Goal: Task Accomplishment & Management: Manage account settings

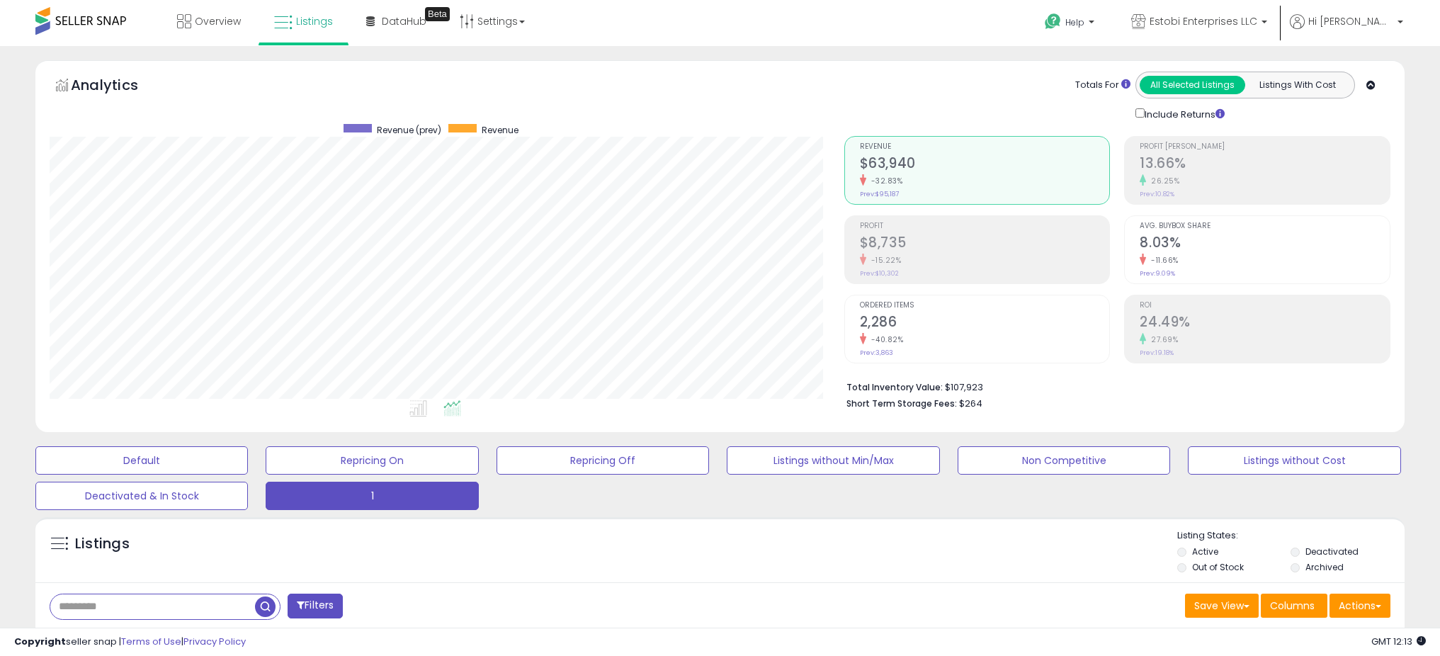
select select "**"
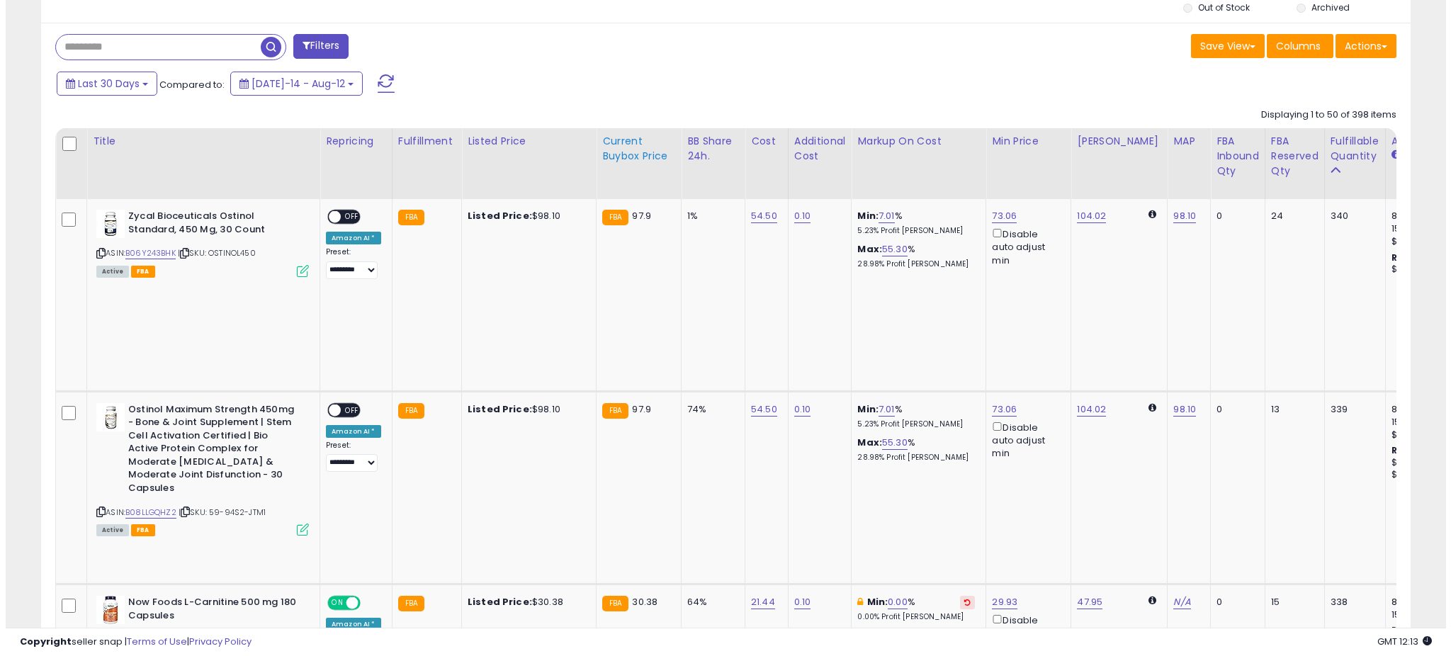
scroll to position [570, 0]
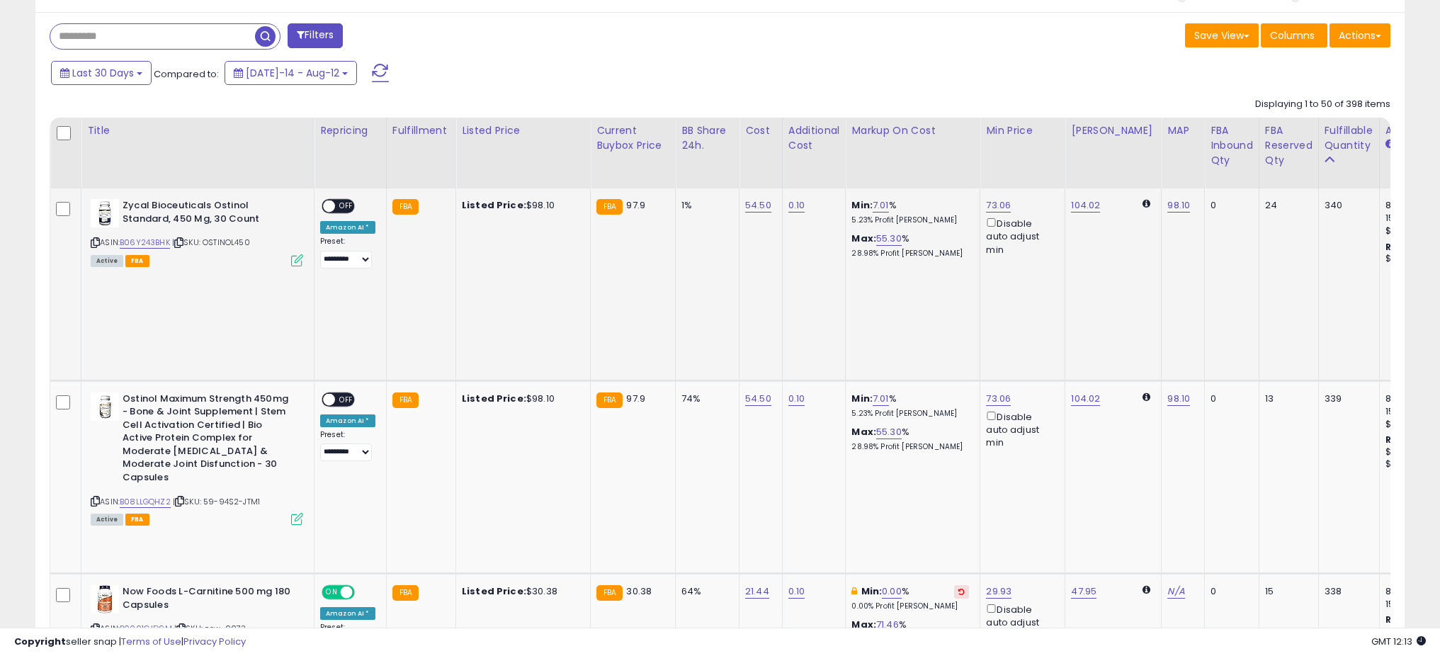
click at [298, 261] on icon at bounding box center [297, 260] width 12 height 12
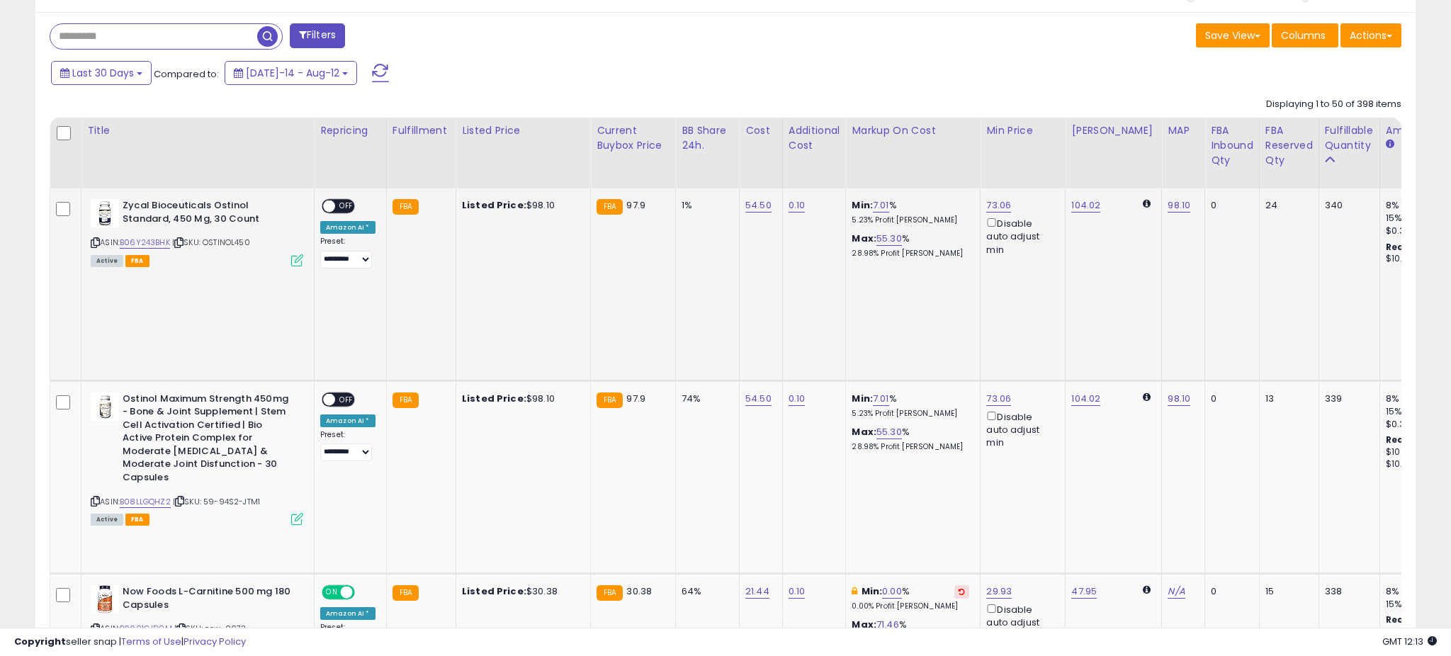
scroll to position [291, 801]
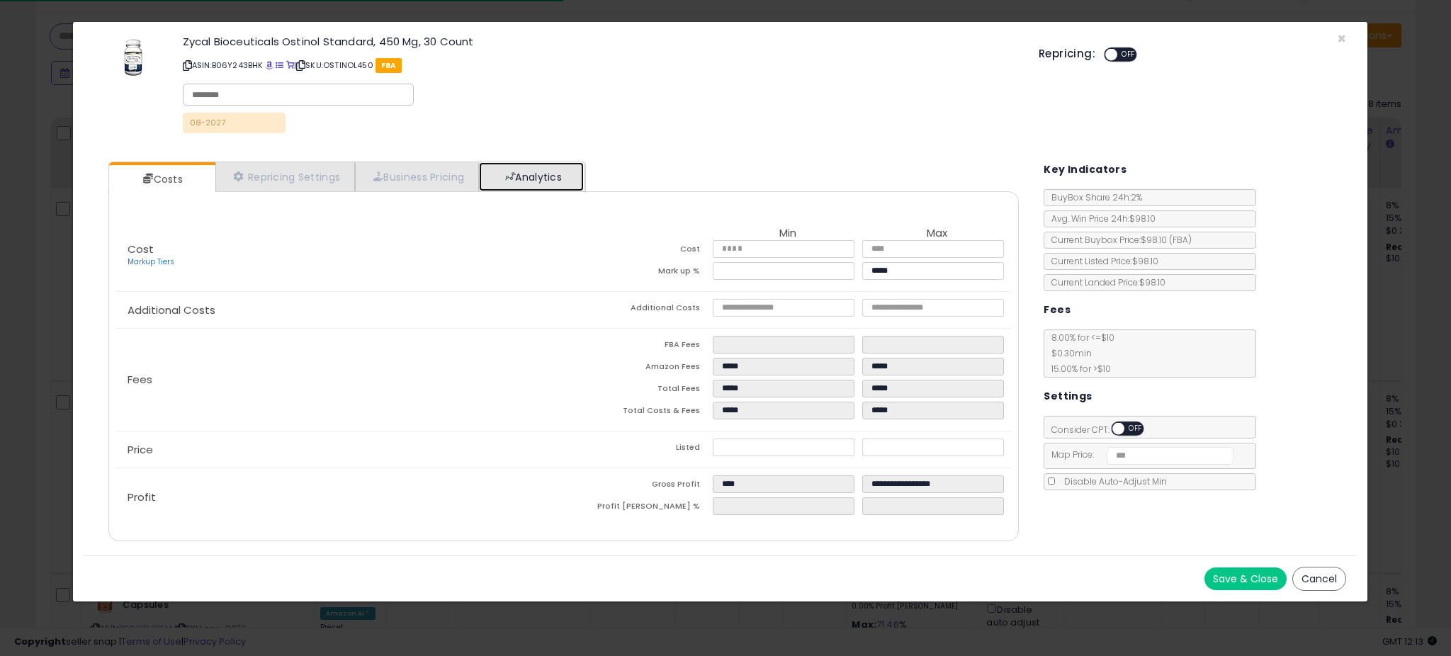
click at [539, 176] on link "Analytics" at bounding box center [531, 176] width 105 height 29
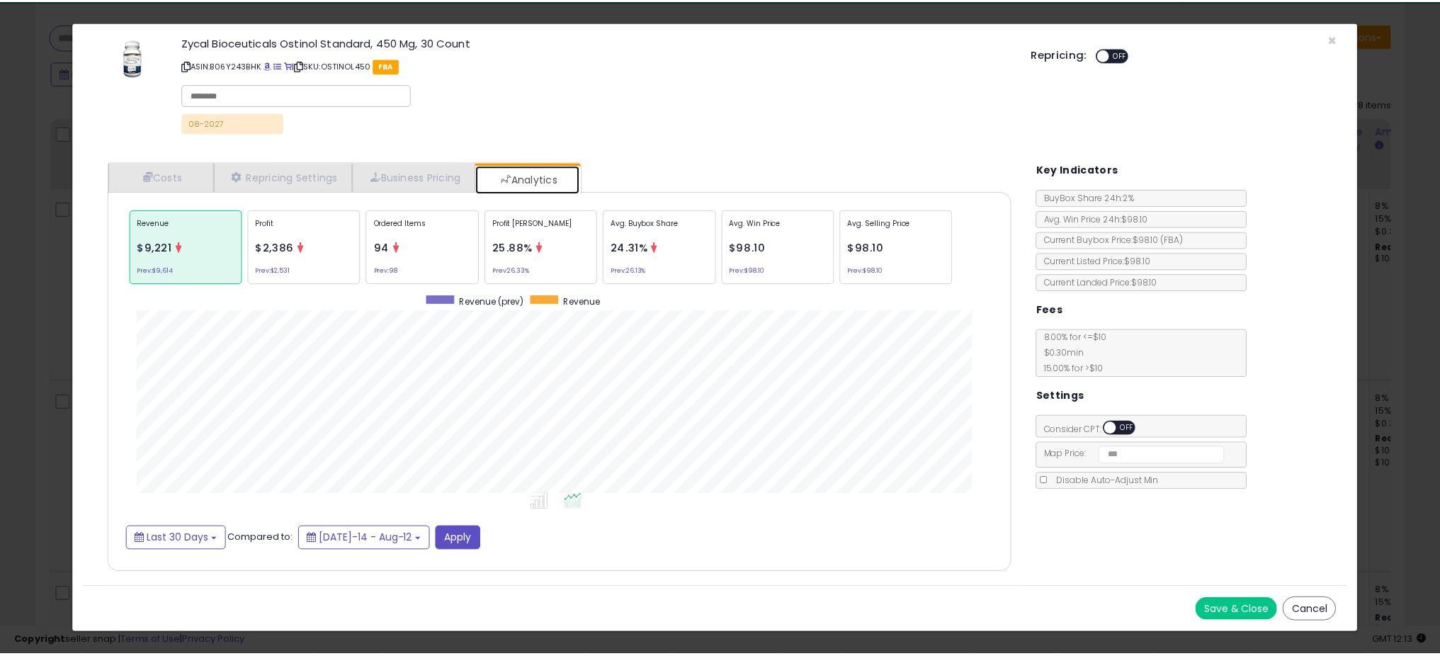
scroll to position [436, 939]
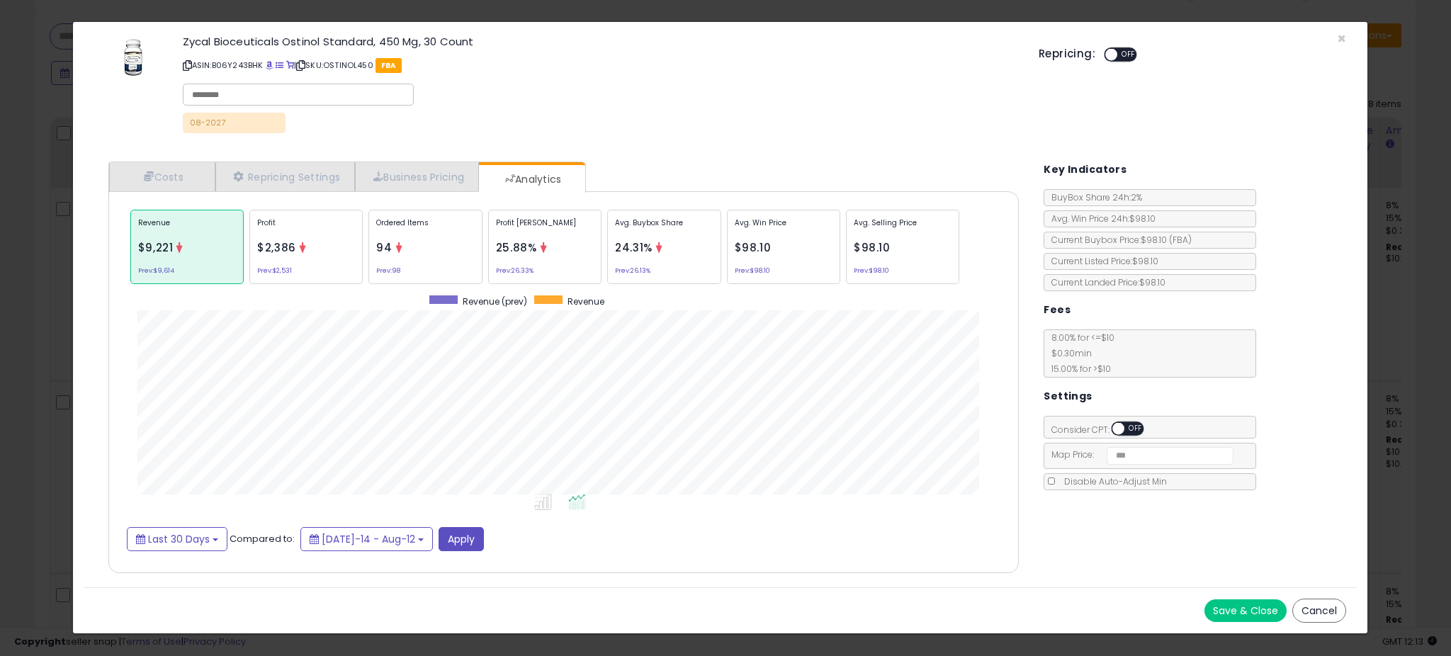
click at [61, 283] on div "× Close Zycal Bioceuticals Ostinol Standard, 450 Mg, 30 Count ASIN: B06Y243BHK …" at bounding box center [725, 328] width 1451 height 656
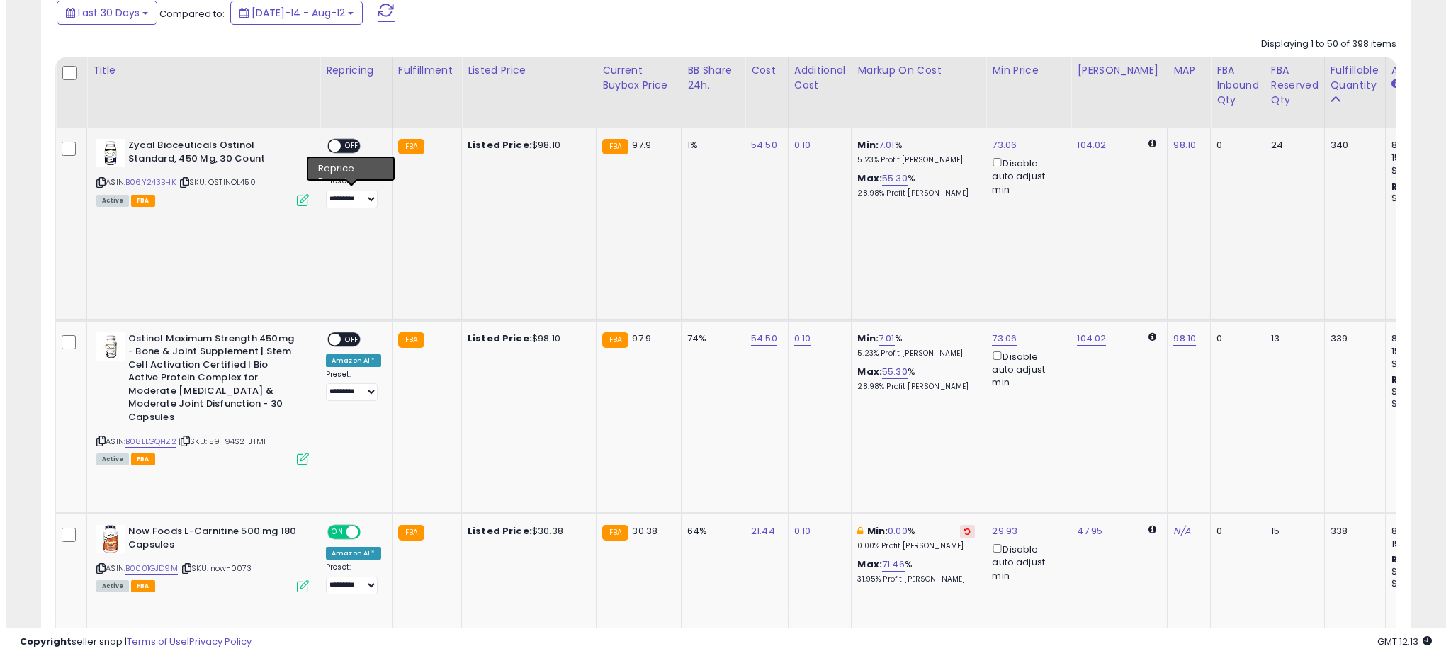
scroll to position [638, 0]
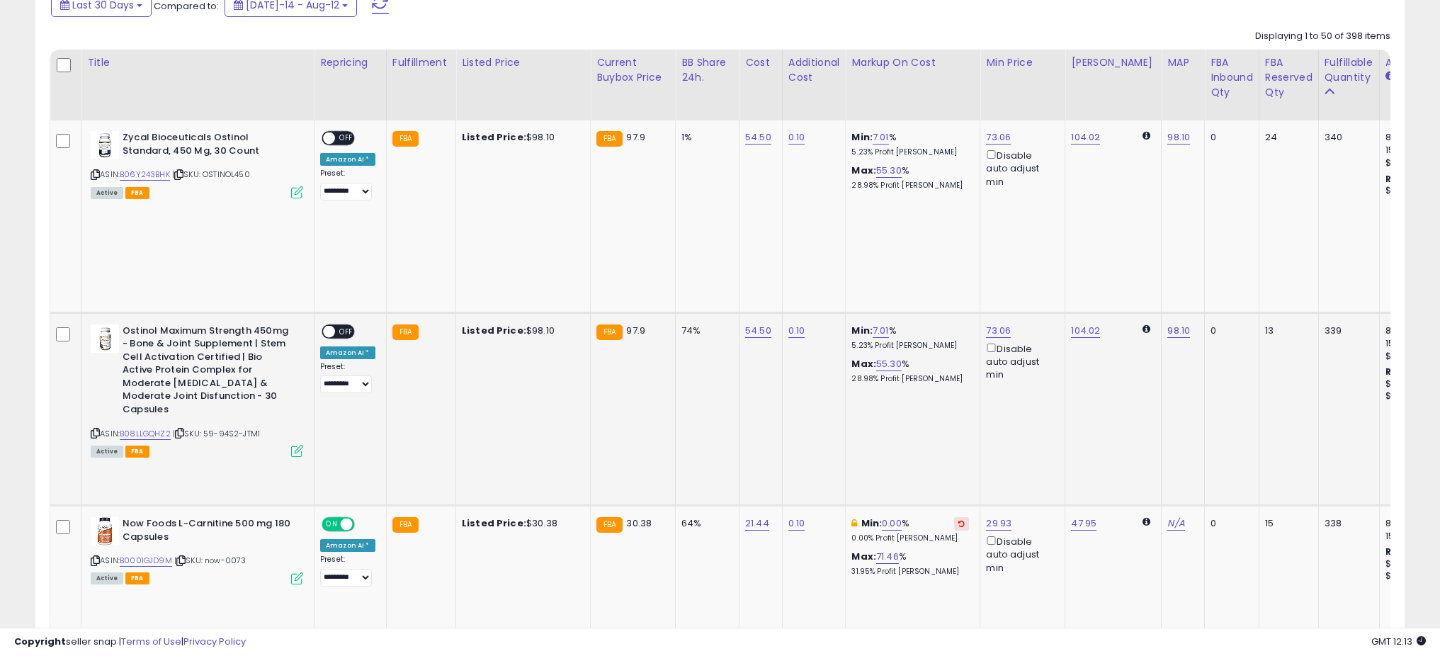
click at [295, 445] on icon at bounding box center [297, 451] width 12 height 12
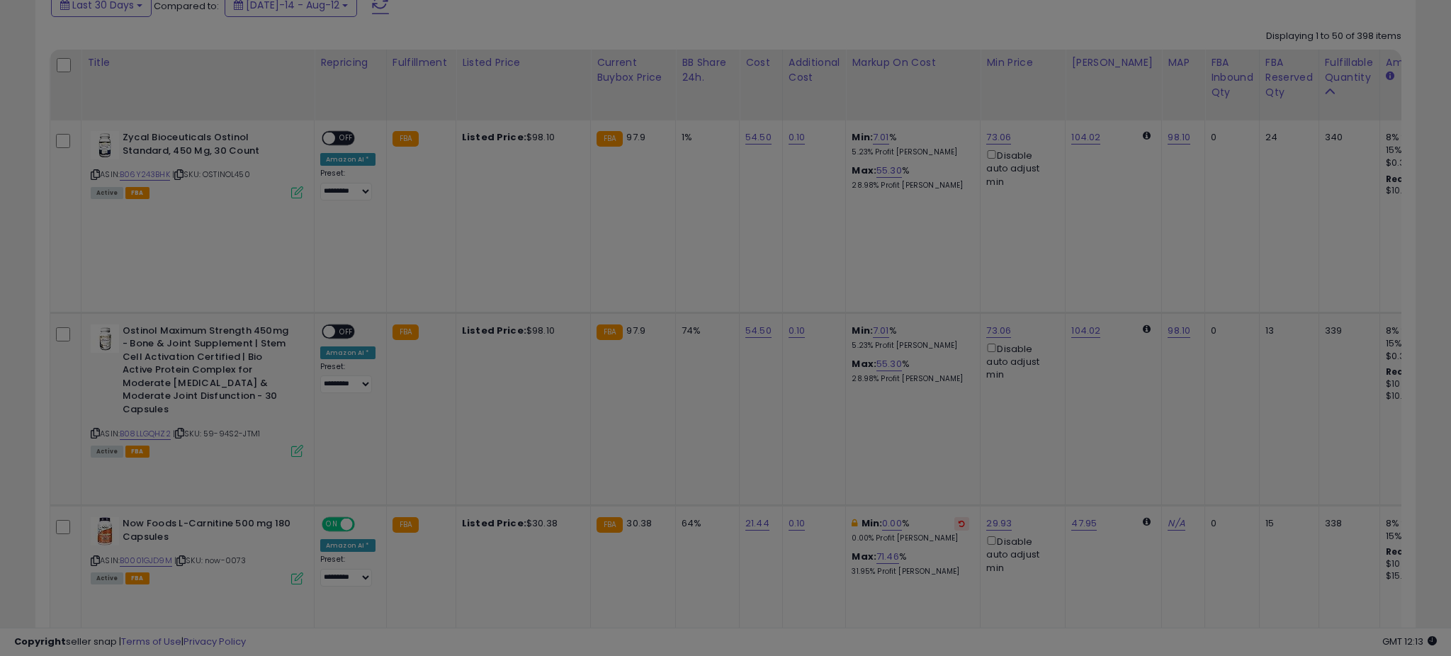
scroll to position [291, 801]
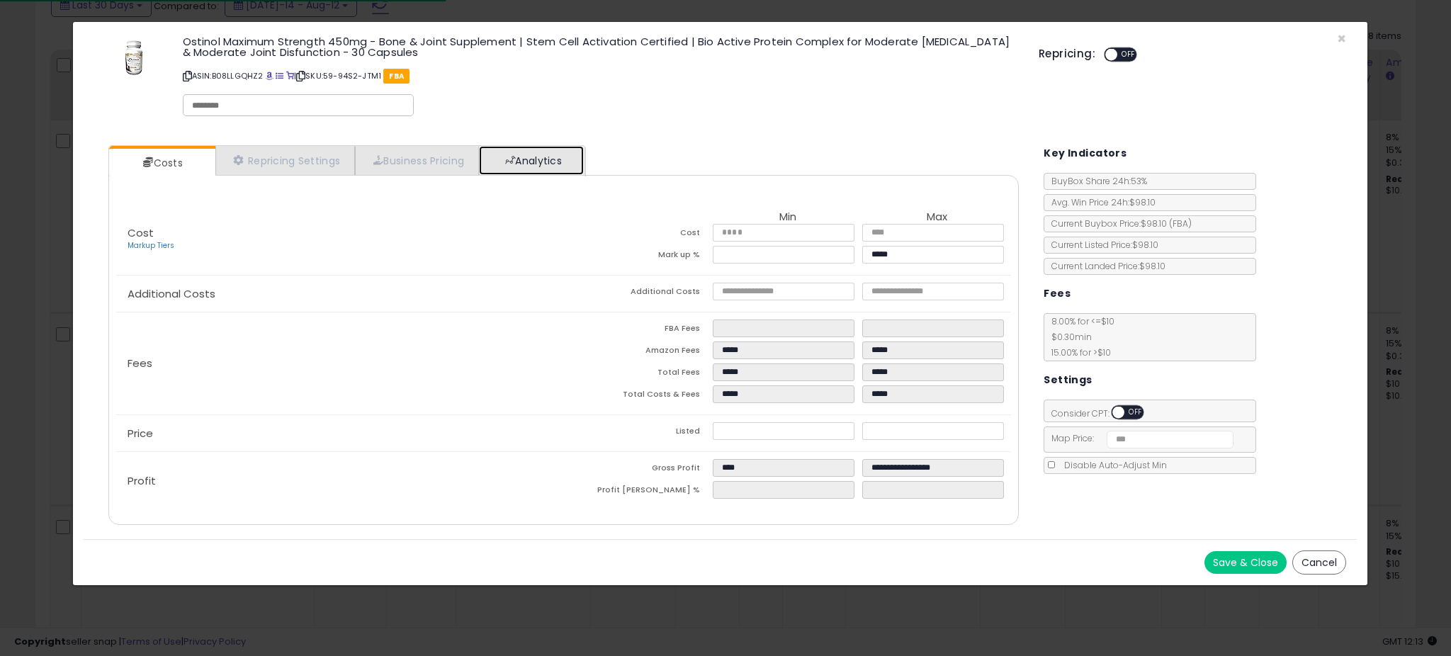
click at [513, 167] on link "Analytics" at bounding box center [531, 160] width 105 height 29
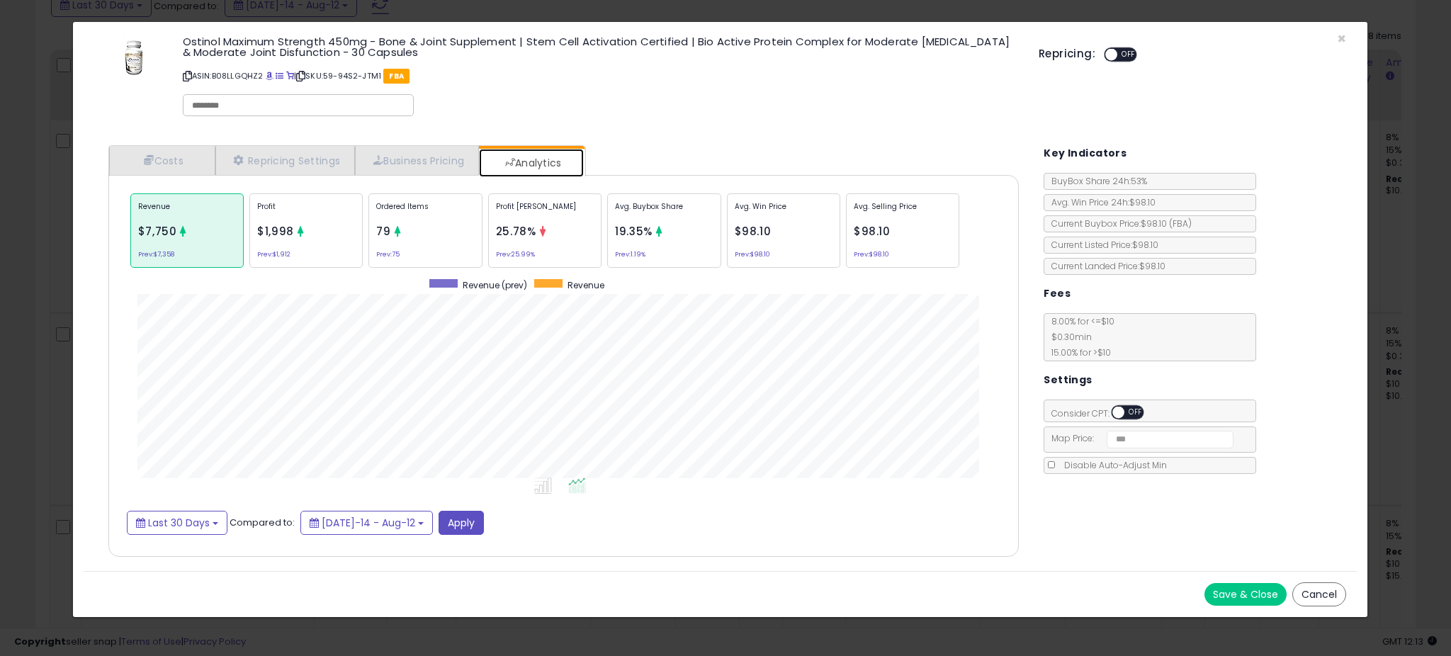
scroll to position [436, 939]
click at [633, 235] on span "19.35%" at bounding box center [634, 231] width 38 height 15
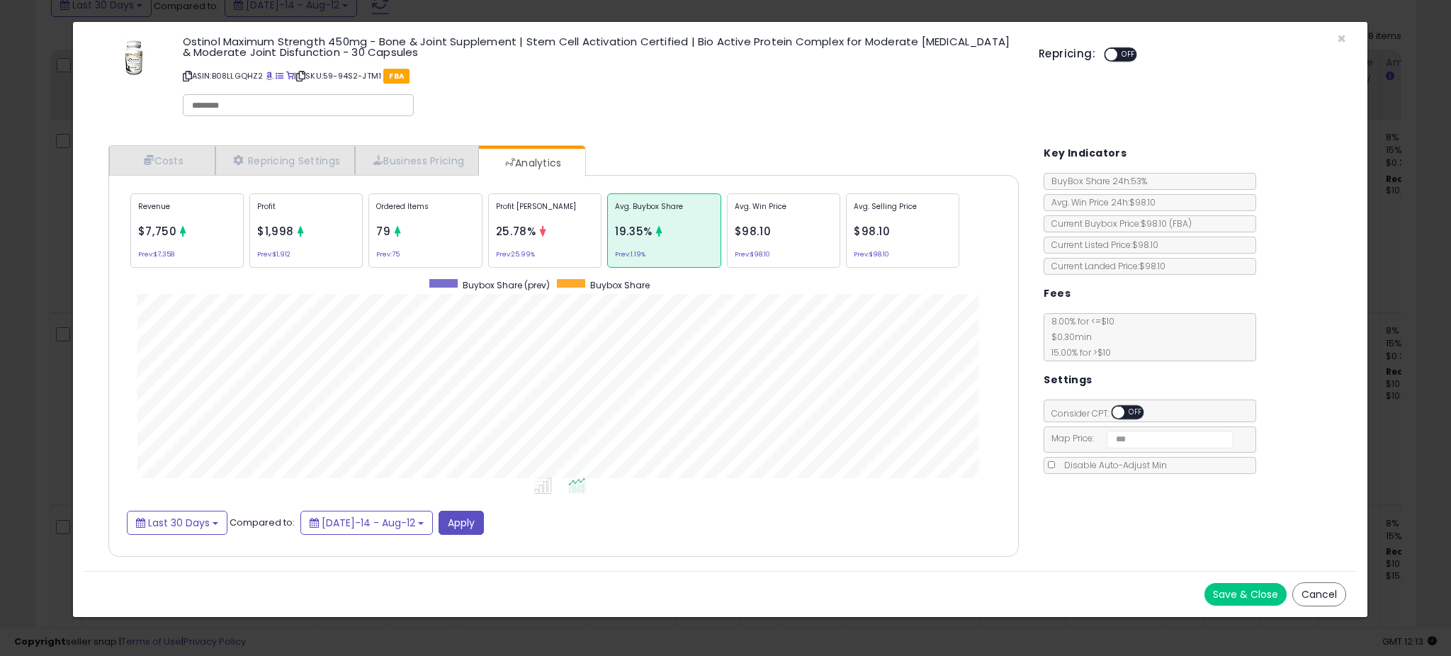
click at [51, 284] on div "× Close Ostinol Maximum Strength 450mg - Bone & Joint Supplement | Stem Cell Ac…" at bounding box center [725, 328] width 1451 height 656
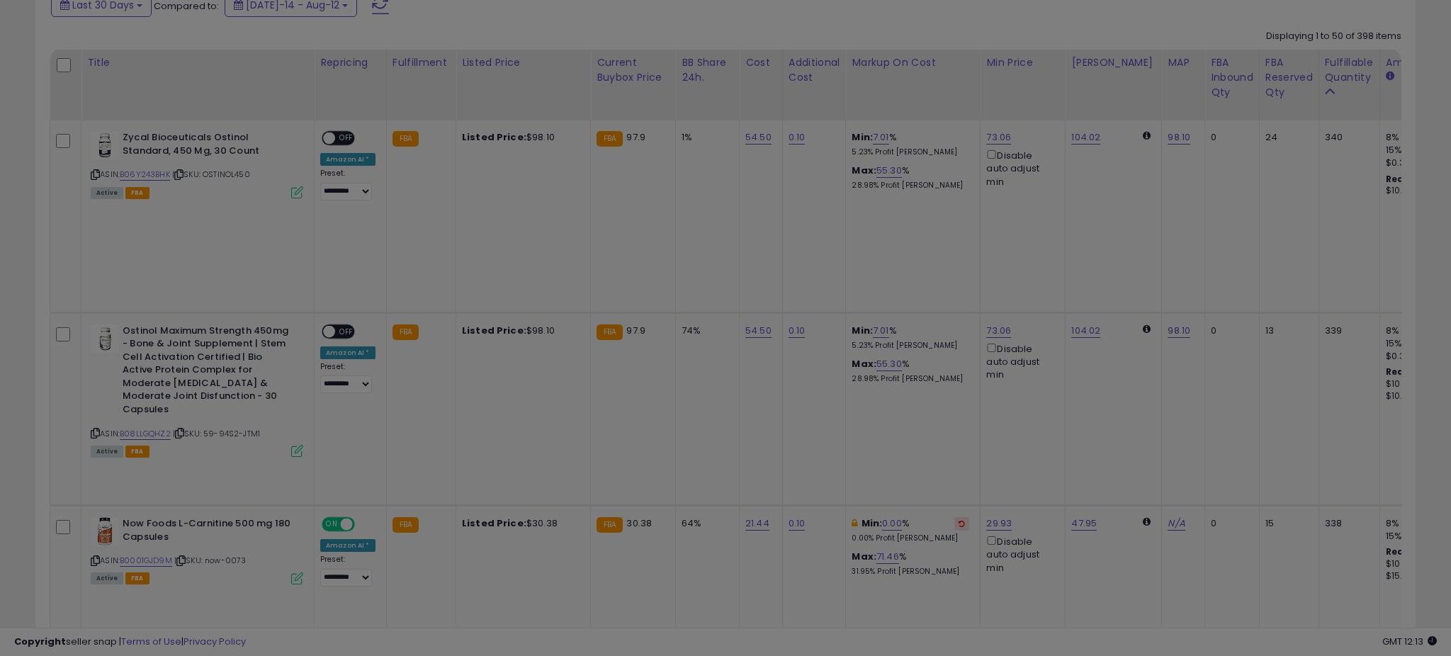
scroll to position [708266, 707762]
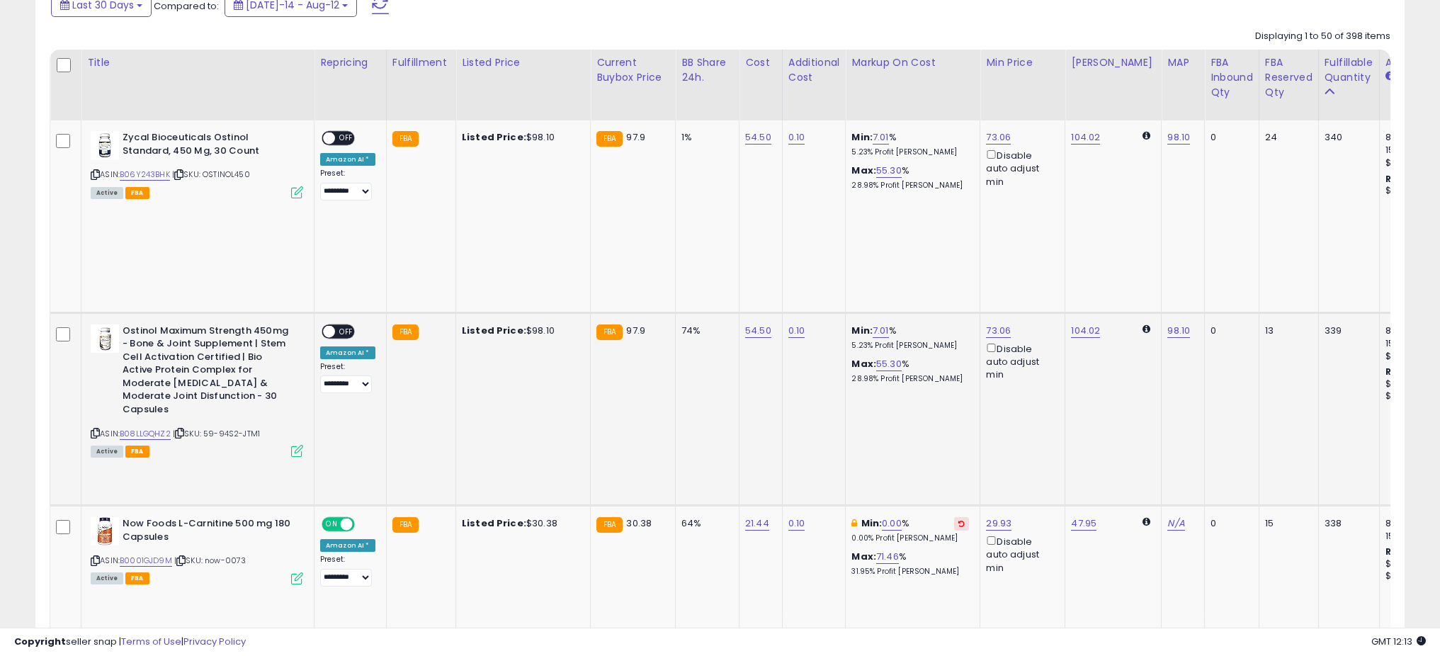
click at [295, 445] on icon at bounding box center [297, 451] width 12 height 12
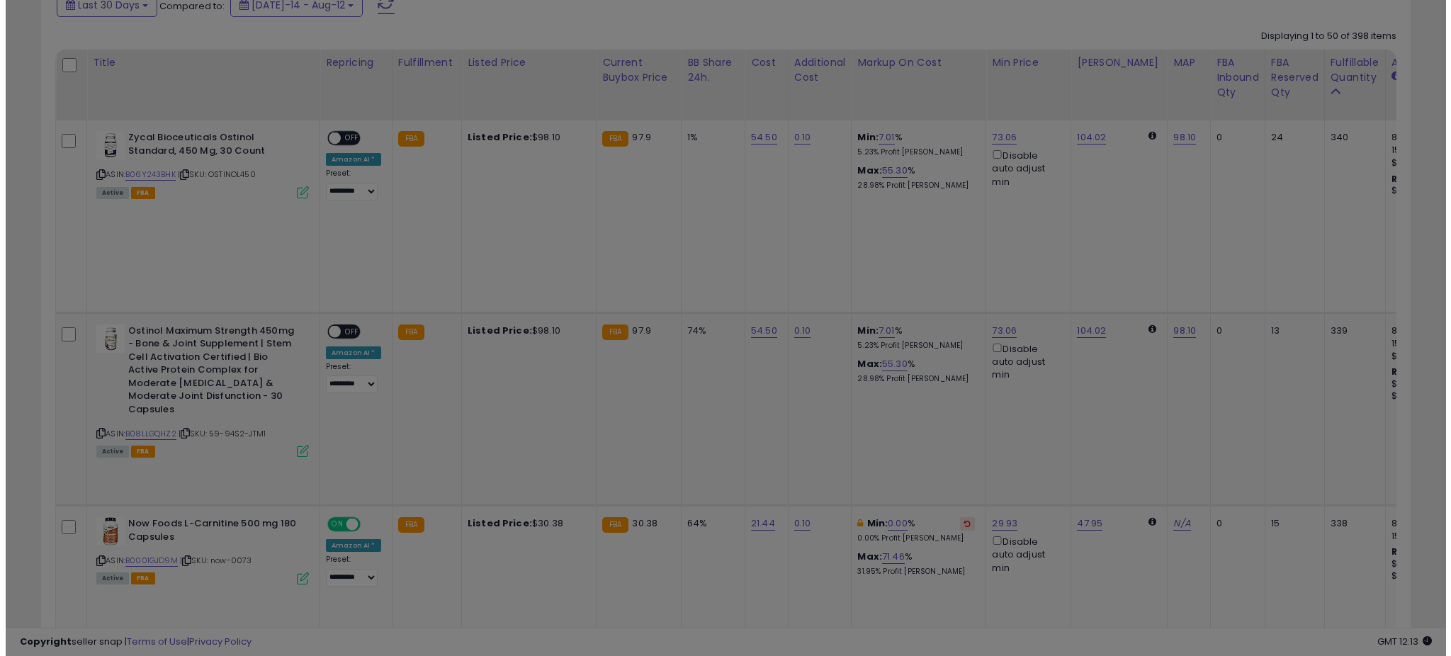
scroll to position [291, 801]
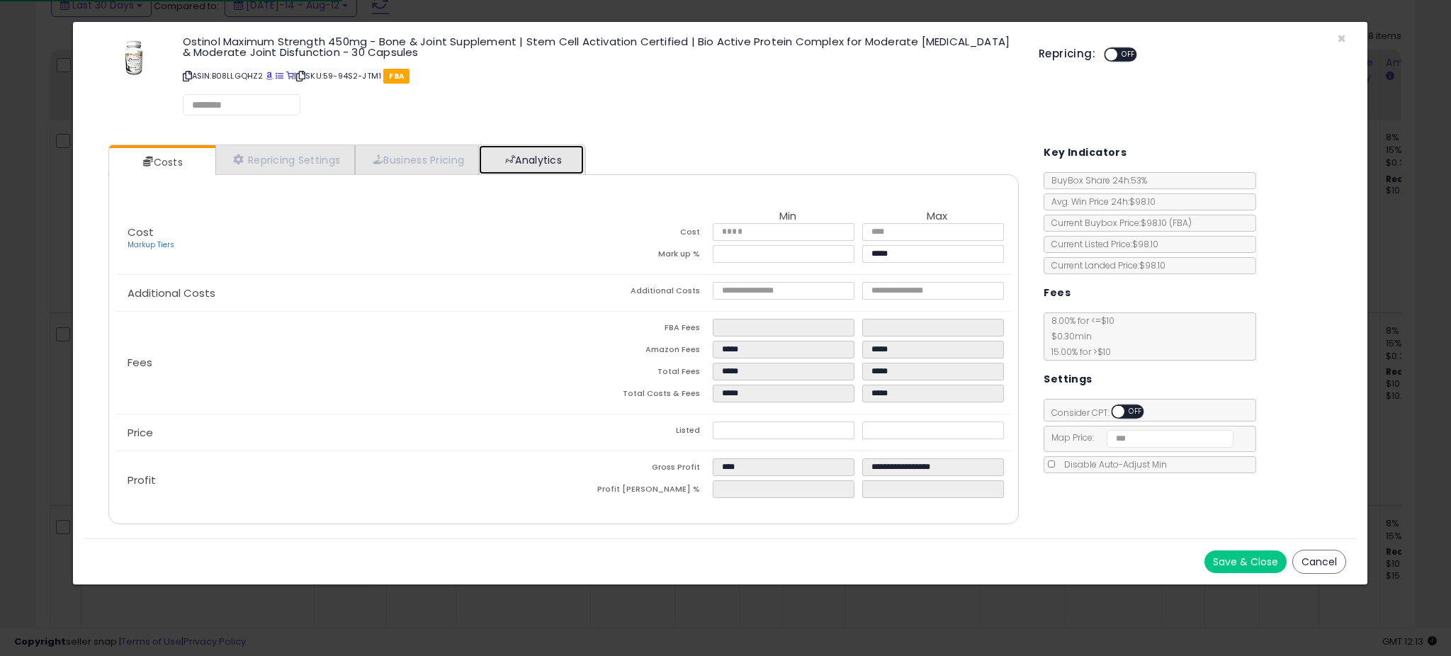
click at [558, 159] on link "Analytics" at bounding box center [531, 159] width 105 height 29
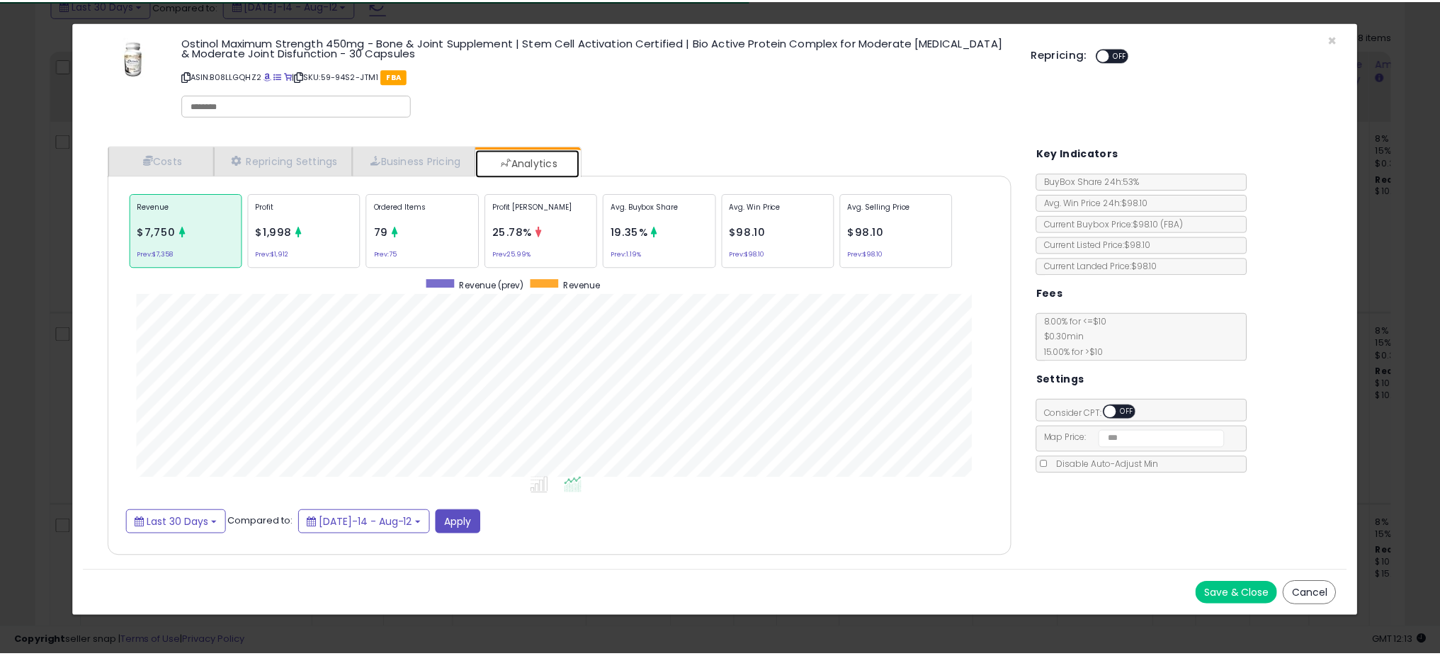
scroll to position [436, 939]
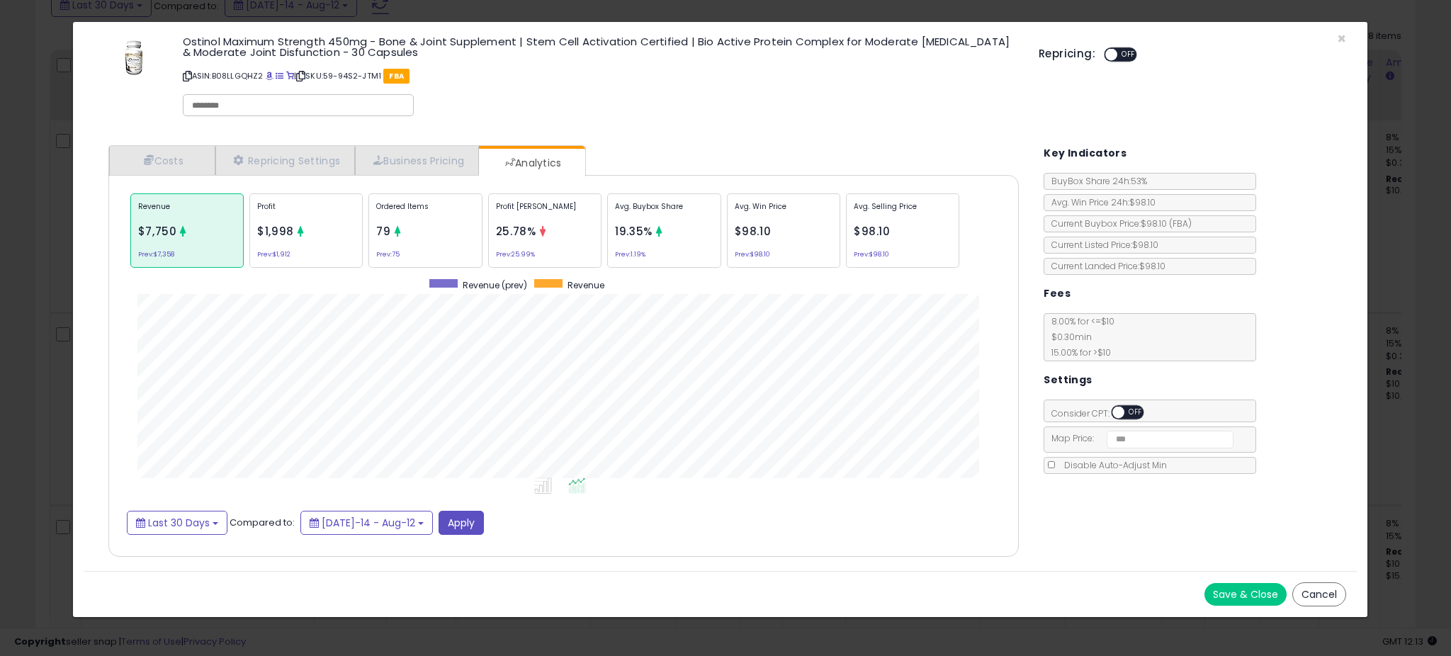
click at [52, 331] on div "× Close Ostinol Maximum Strength 450mg - Bone & Joint Supplement | Stem Cell Ac…" at bounding box center [725, 328] width 1451 height 656
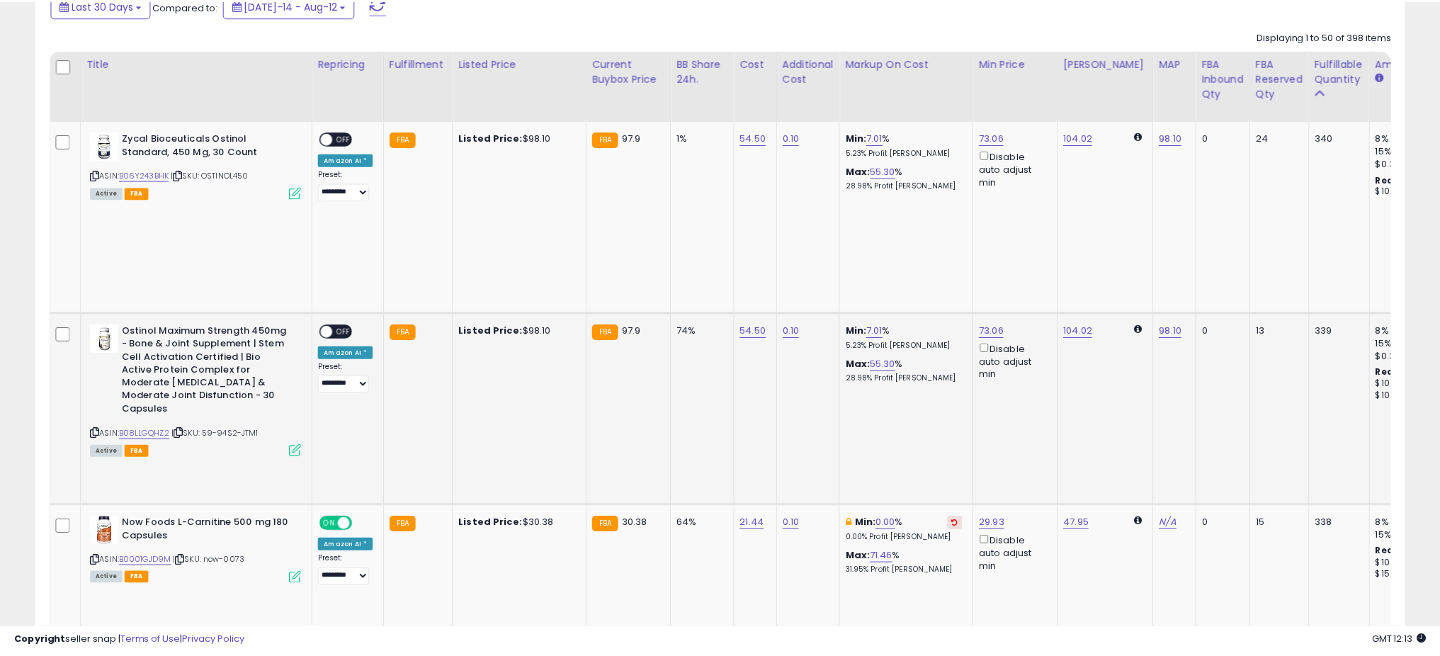
scroll to position [708266, 707762]
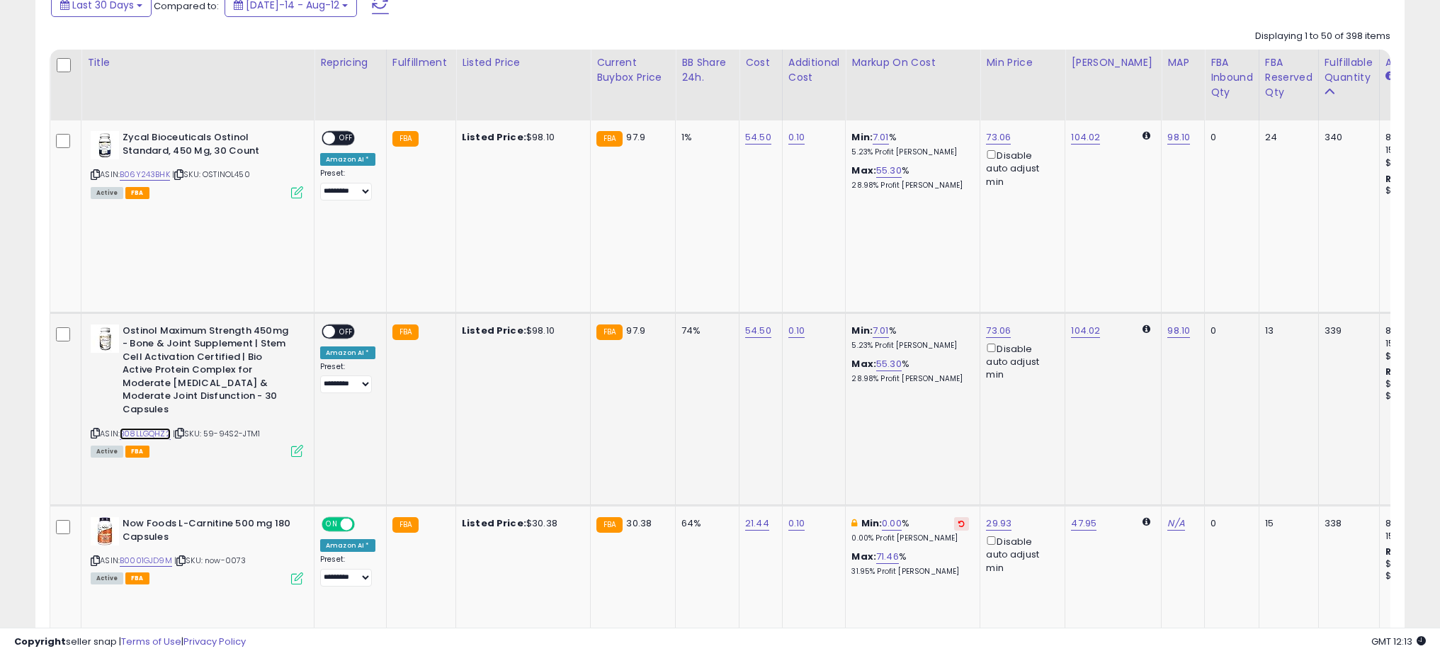
click at [139, 428] on link "B08LLGQHZ2" at bounding box center [145, 434] width 51 height 12
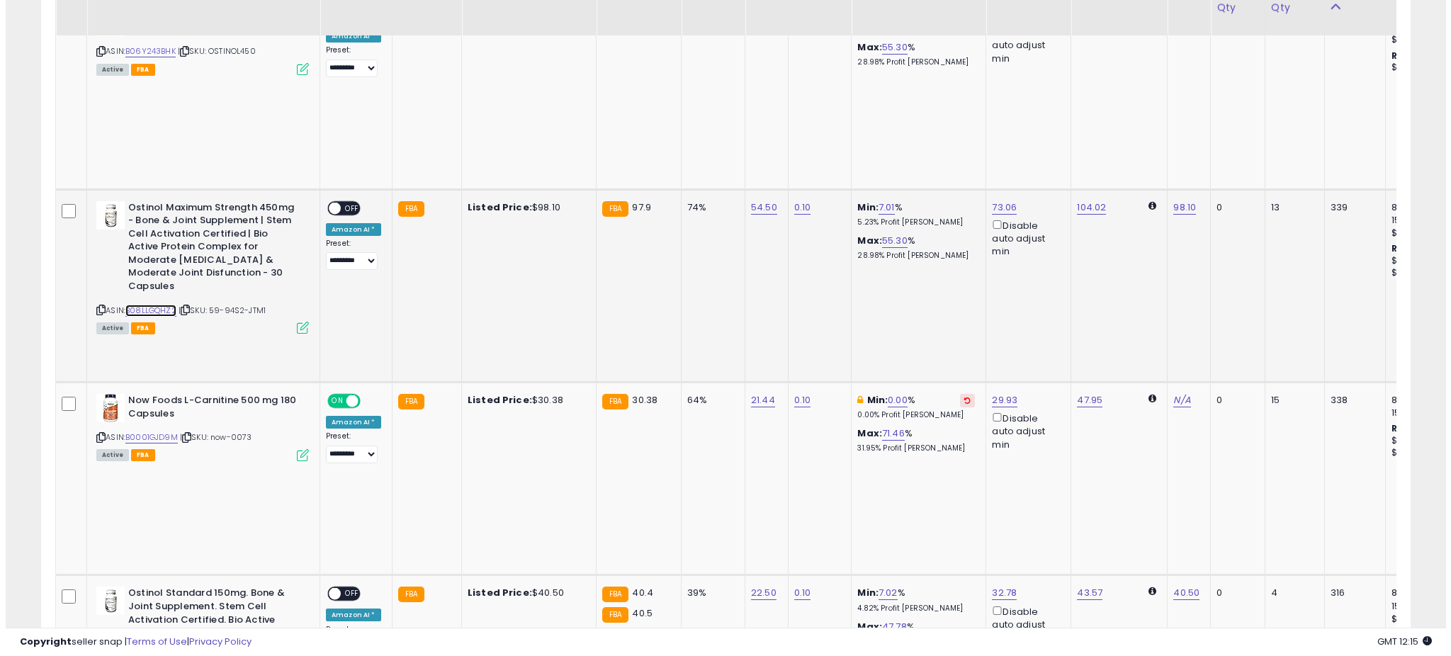
scroll to position [774, 0]
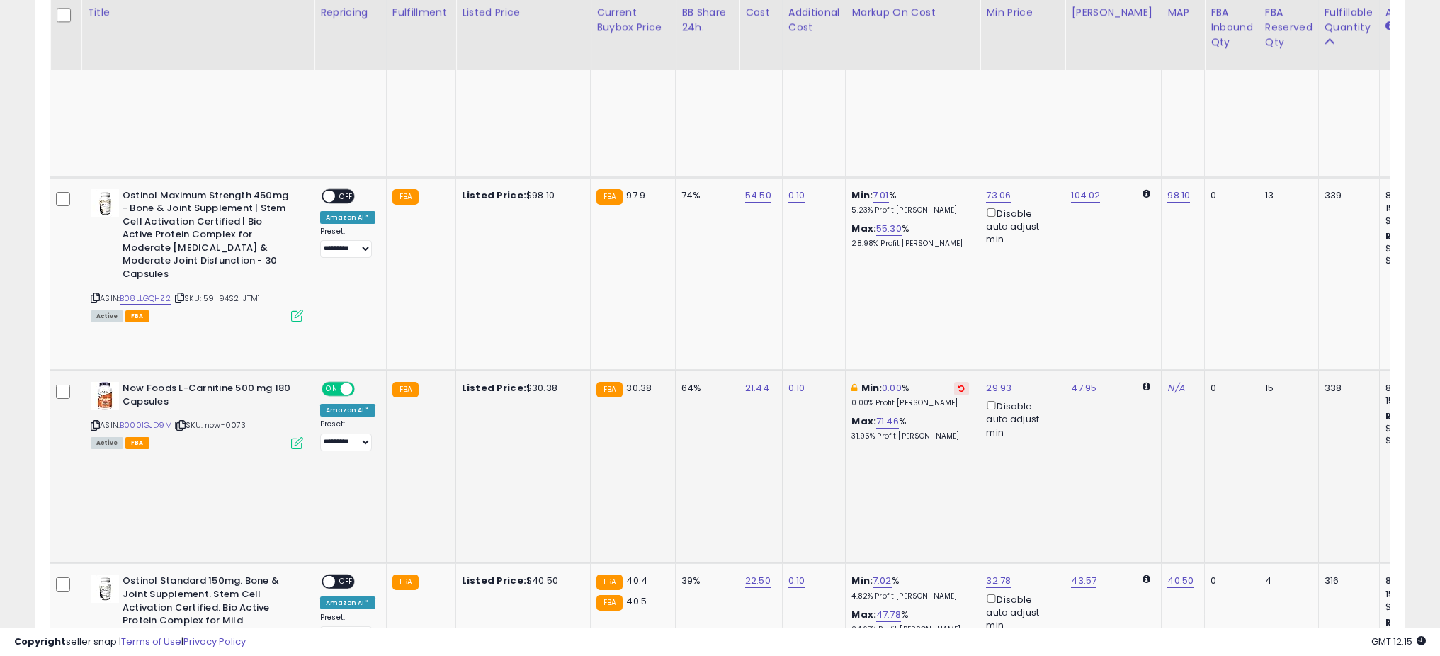
click at [298, 437] on icon at bounding box center [297, 443] width 12 height 12
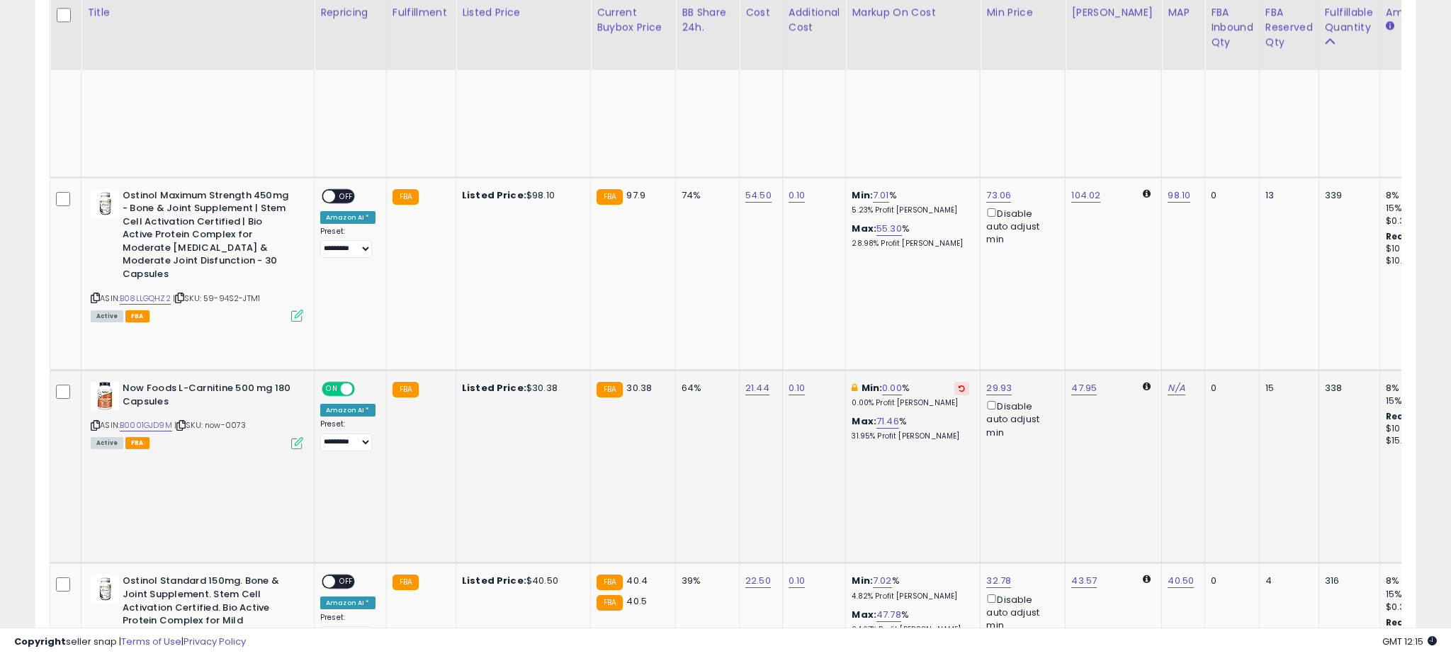
scroll to position [291, 801]
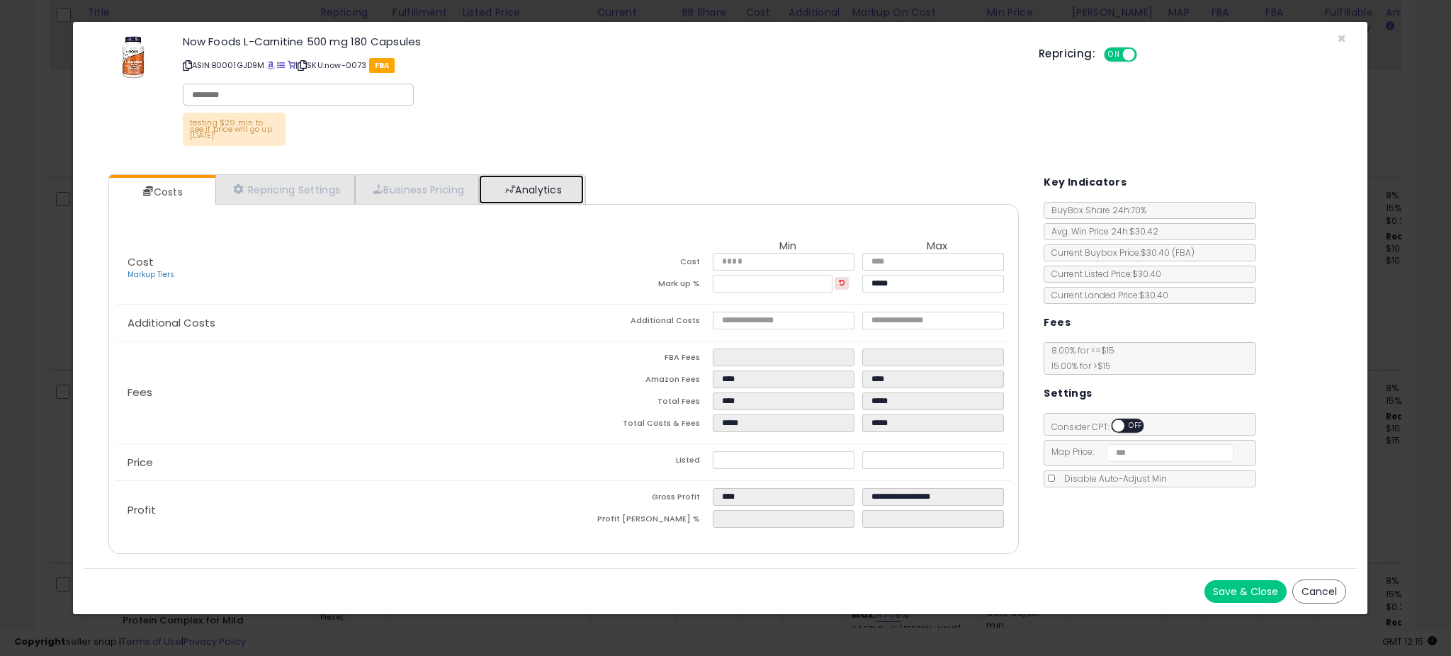
click at [521, 185] on link "Analytics" at bounding box center [531, 189] width 105 height 29
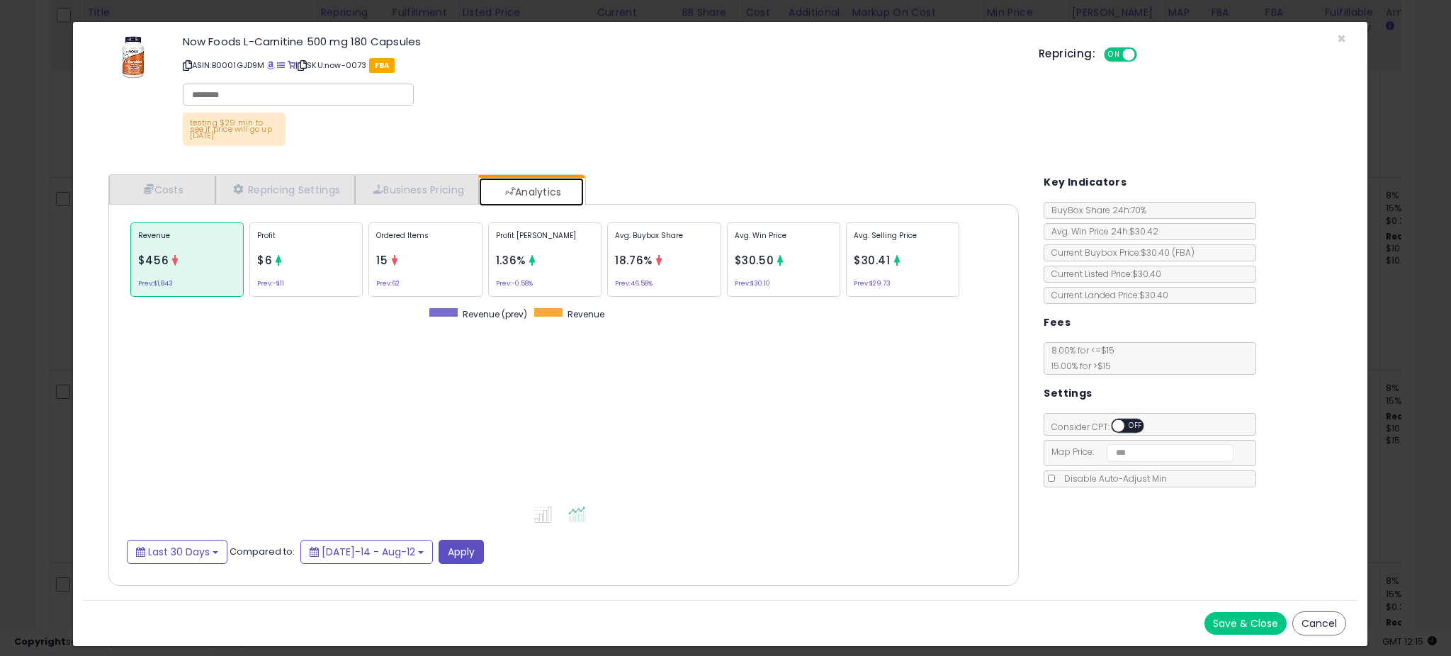
scroll to position [436, 939]
click at [503, 272] on div "Profit [PERSON_NAME] 1.36% Prev: -0.58%" at bounding box center [544, 259] width 113 height 74
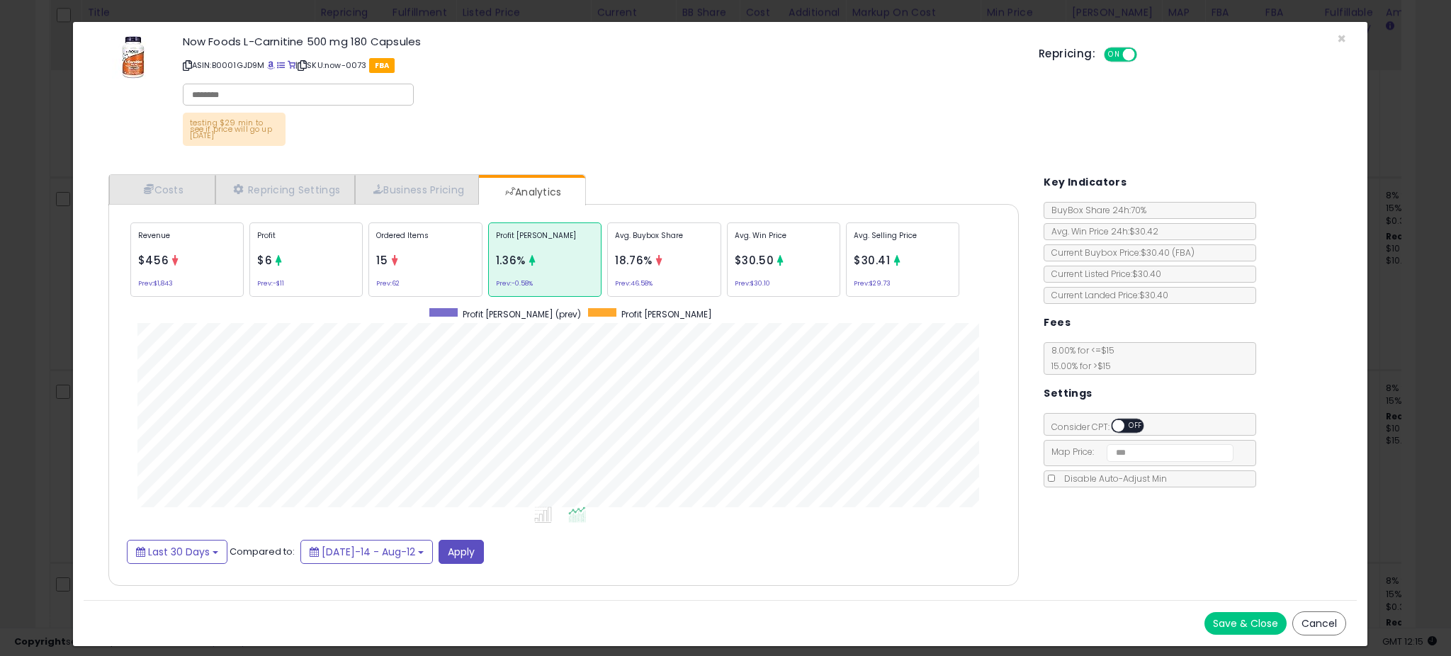
click at [643, 266] on span "18.76%" at bounding box center [634, 260] width 38 height 15
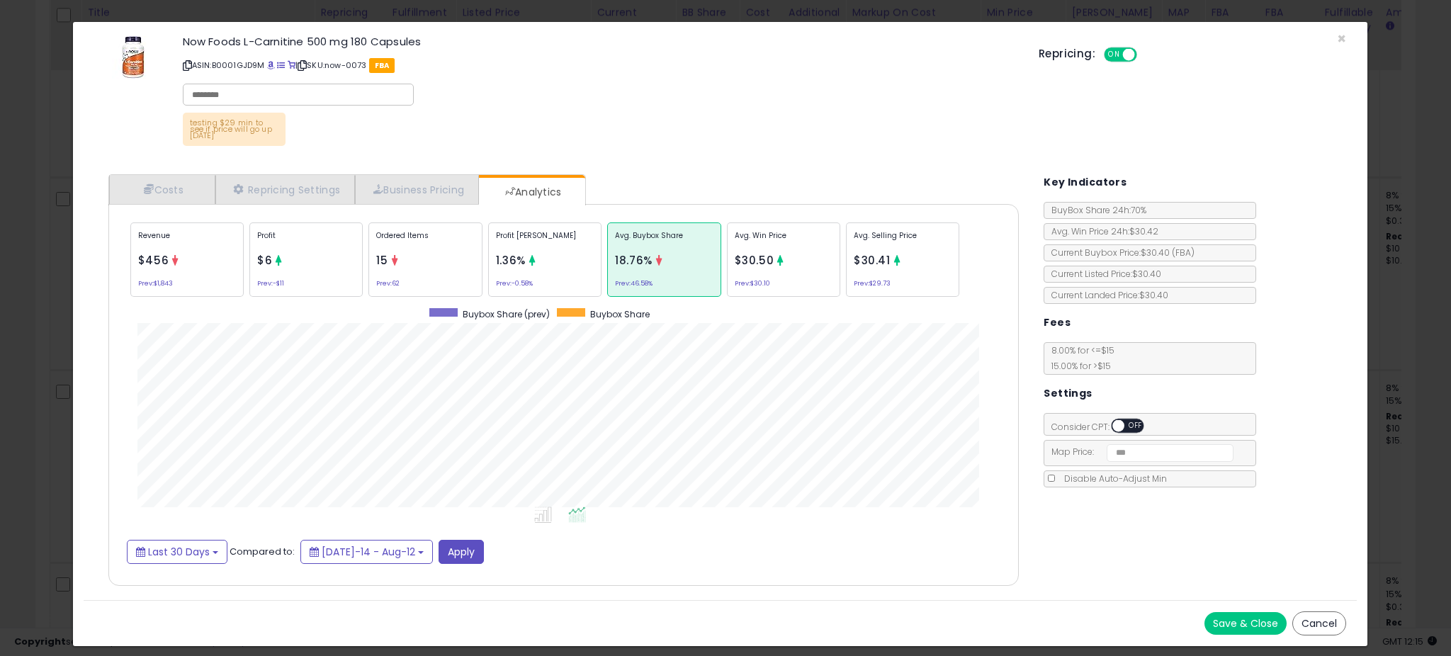
click at [55, 298] on div "× Close Now Foods L-Carnitine 500 mg 180 Capsules ASIN: B0001GJD9M | SKU: now-0…" at bounding box center [725, 328] width 1451 height 656
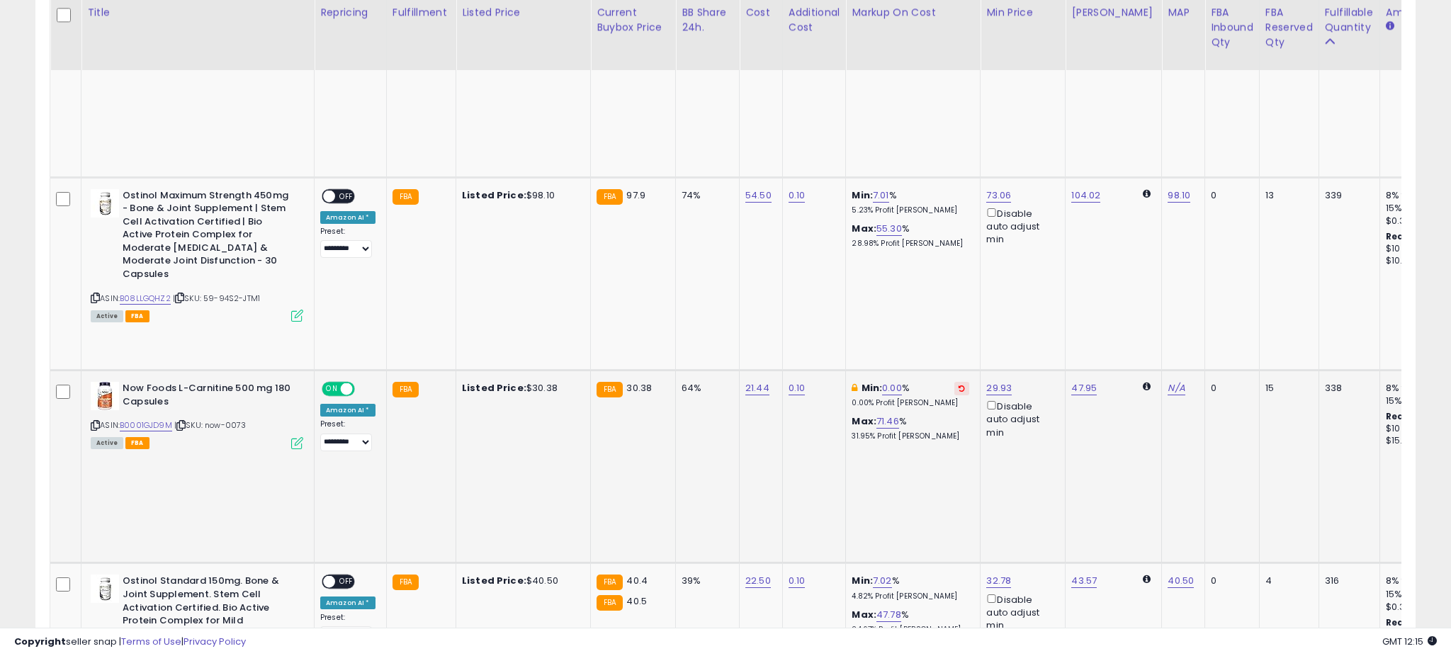
scroll to position [708266, 707762]
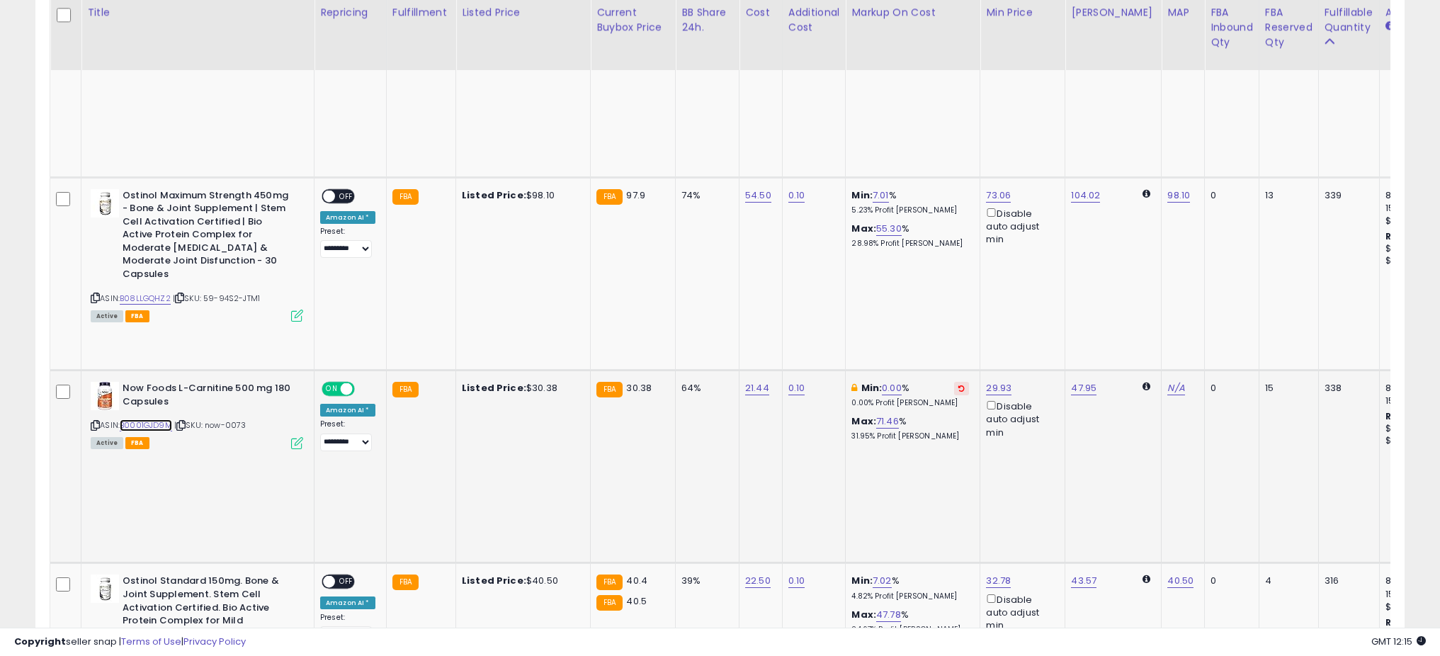
click at [162, 419] on link "B0001GJD9M" at bounding box center [146, 425] width 52 height 12
click at [295, 437] on icon at bounding box center [297, 443] width 12 height 12
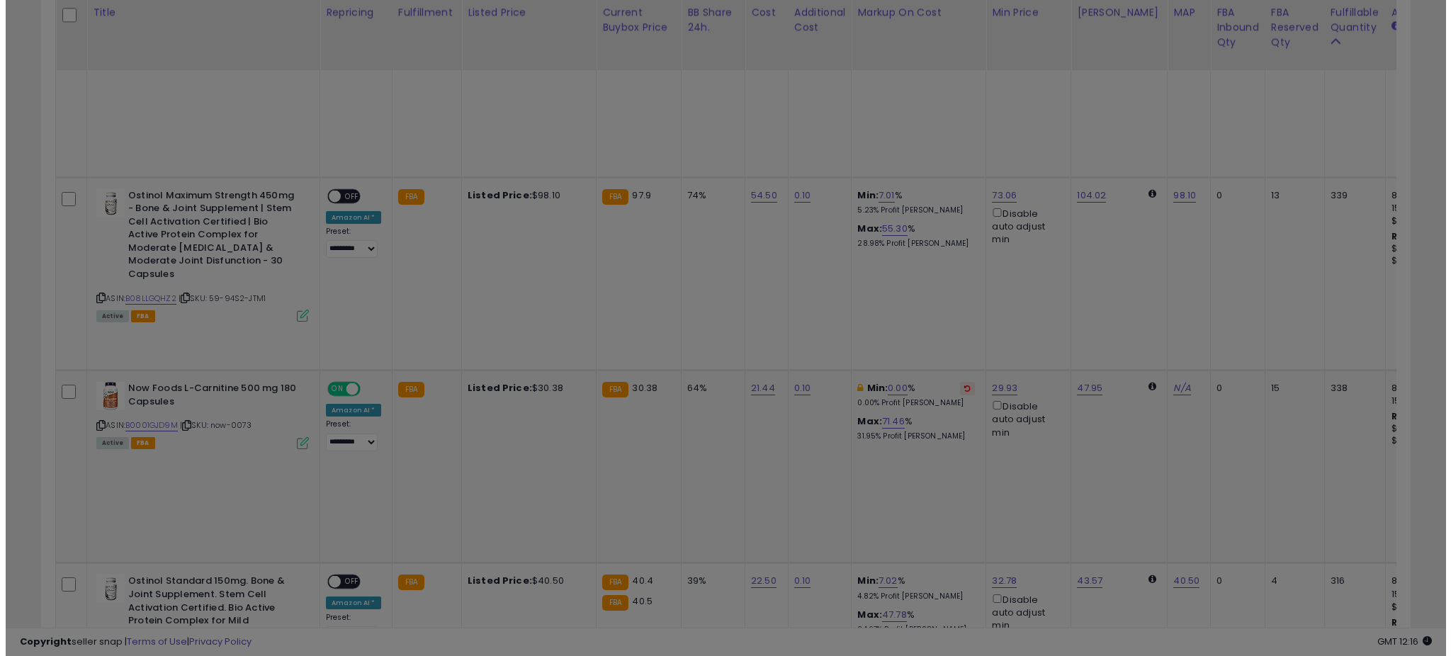
scroll to position [291, 801]
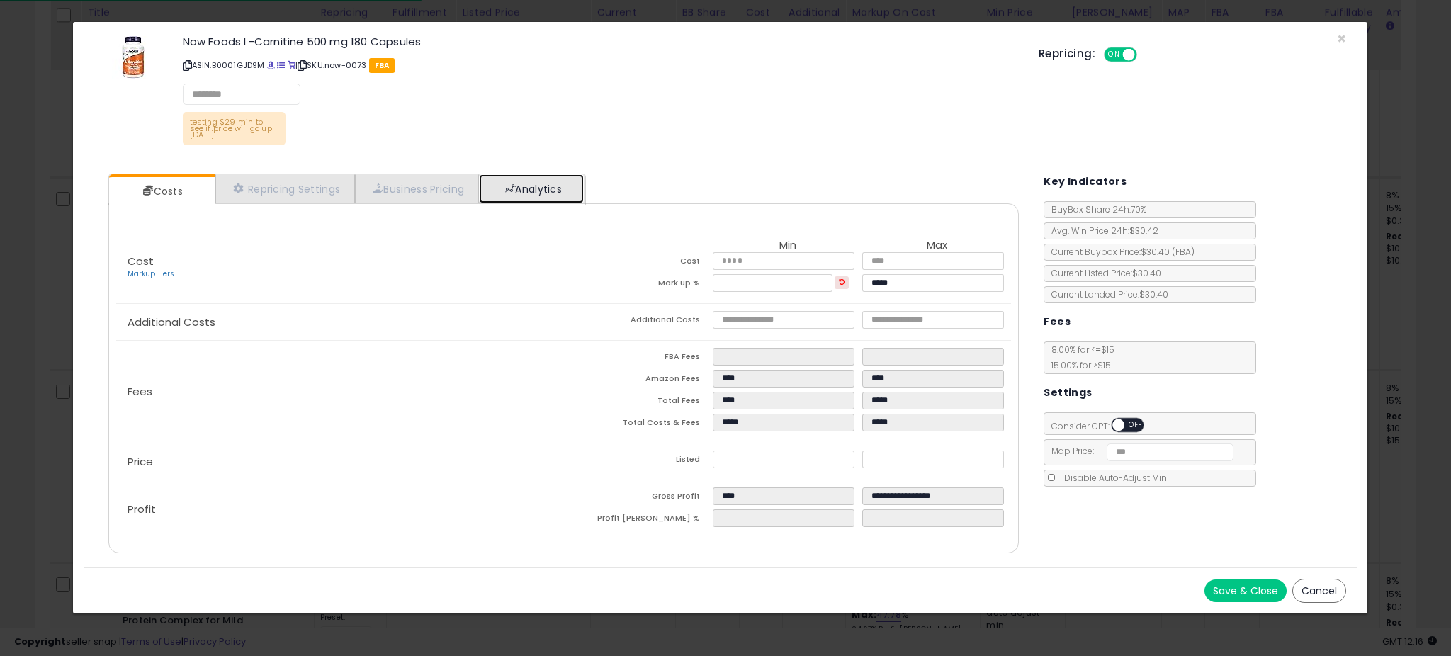
click at [530, 188] on link "Analytics" at bounding box center [531, 188] width 105 height 29
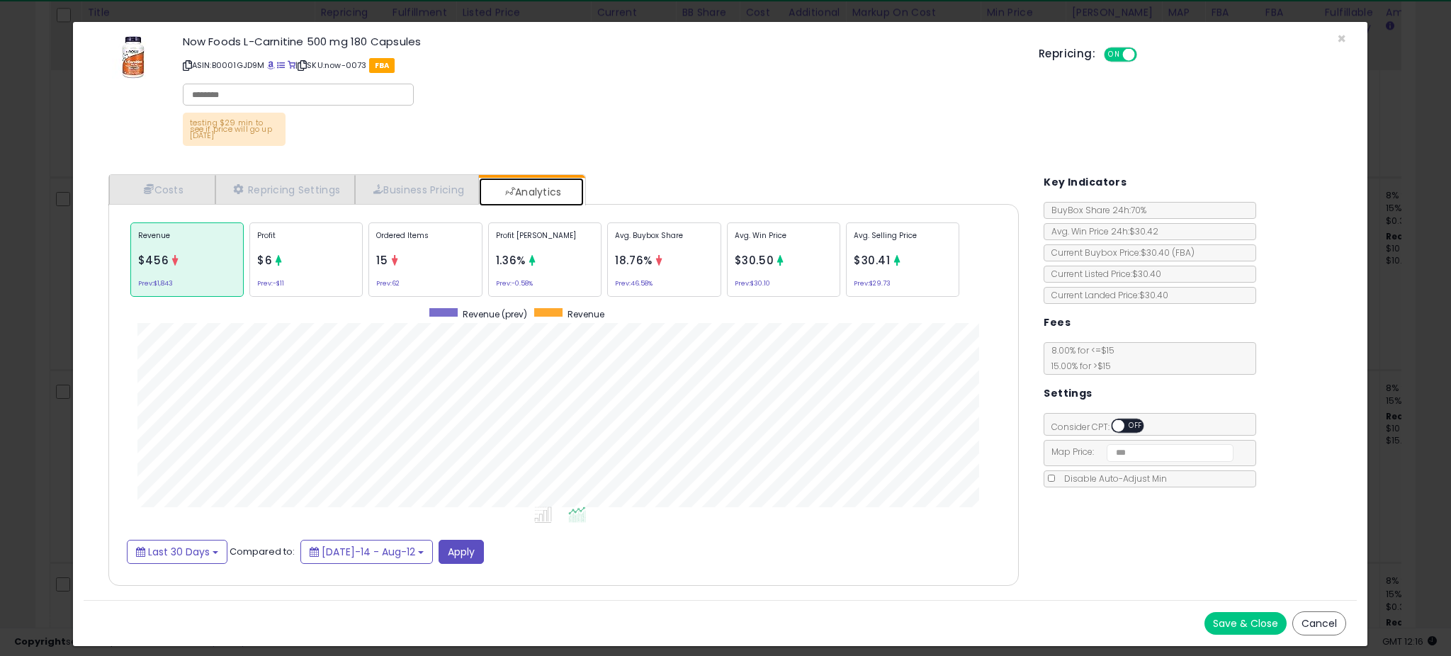
scroll to position [436, 939]
click at [553, 253] on div "Profit [PERSON_NAME] 1.36% Prev: -0.58%" at bounding box center [544, 259] width 113 height 74
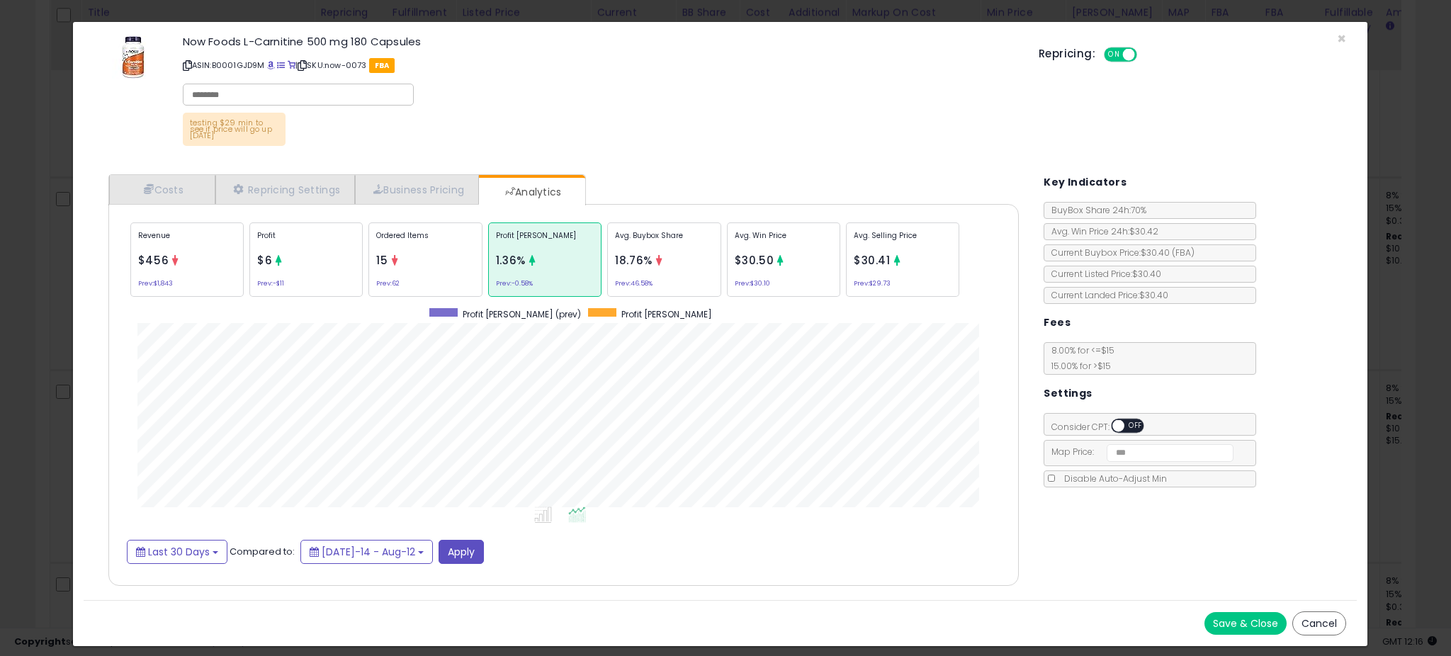
click at [645, 258] on span "18.76%" at bounding box center [634, 260] width 38 height 15
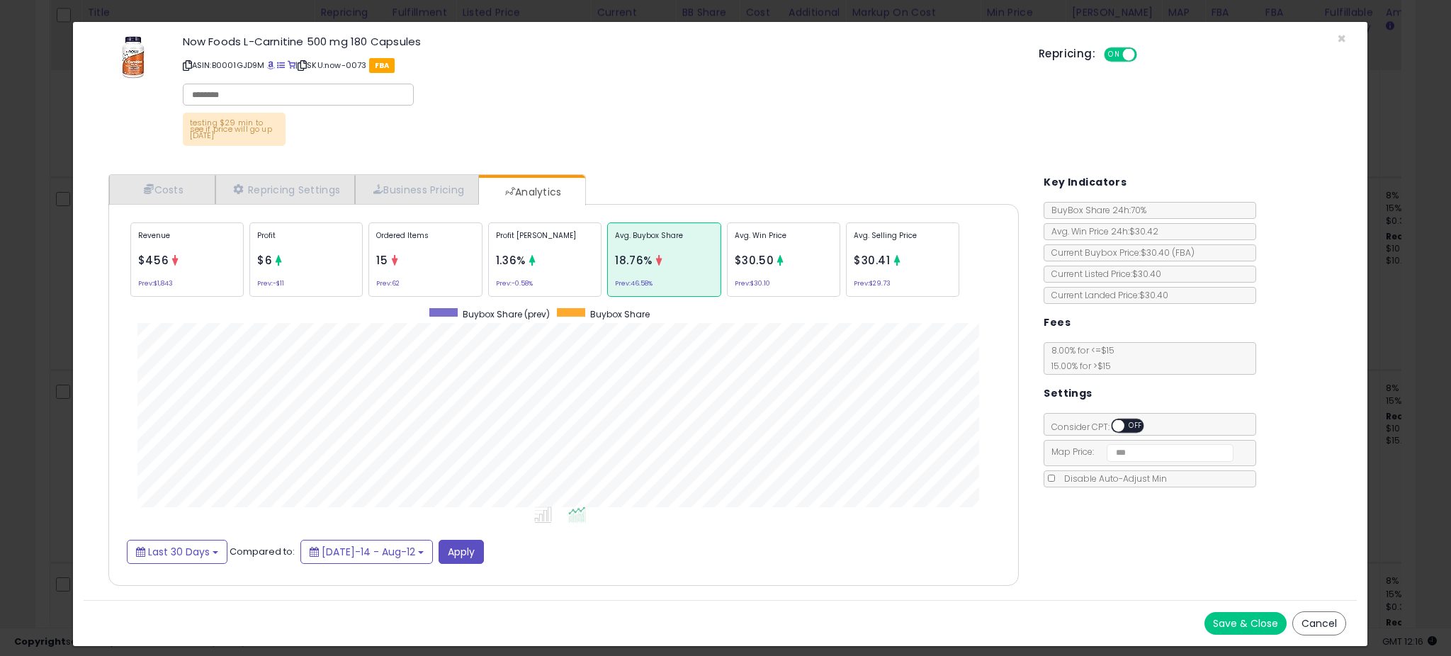
click at [293, 1] on div "× Close Now Foods L-Carnitine 500 mg 180 Capsules ASIN: B0001GJD9M | SKU: now-0…" at bounding box center [725, 328] width 1451 height 656
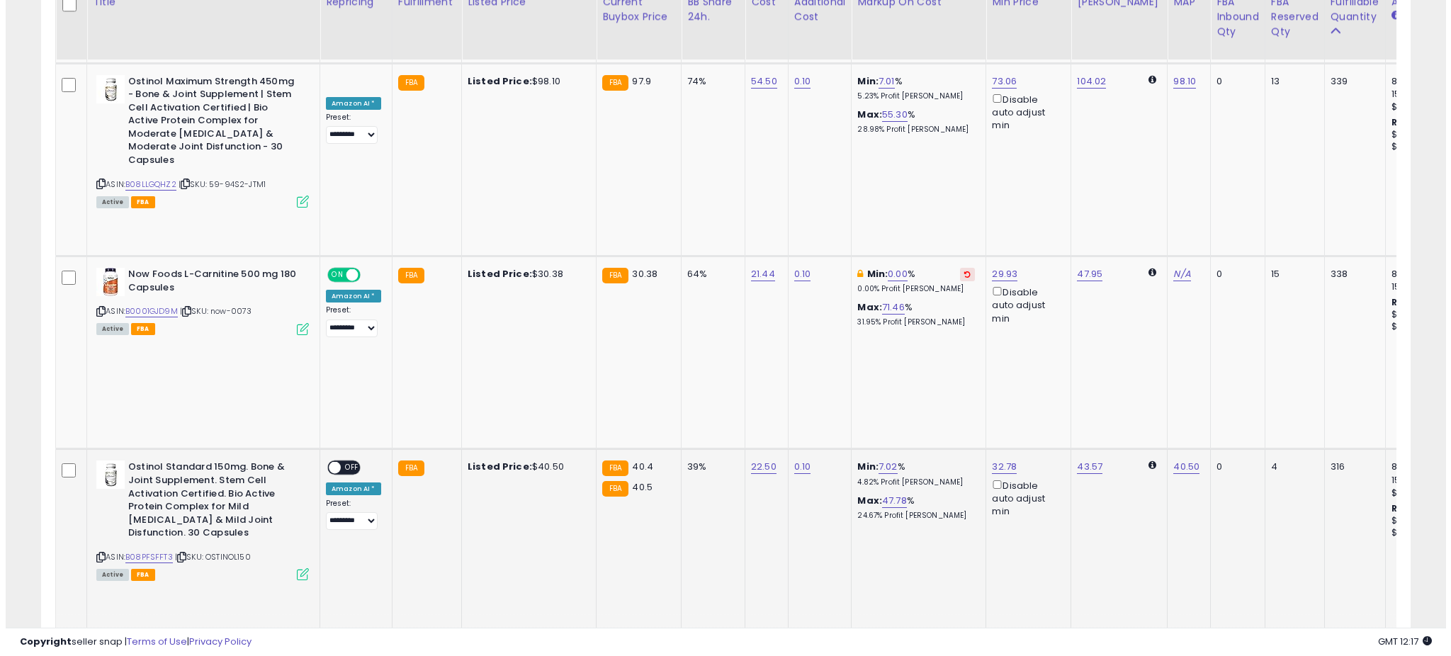
scroll to position [901, 0]
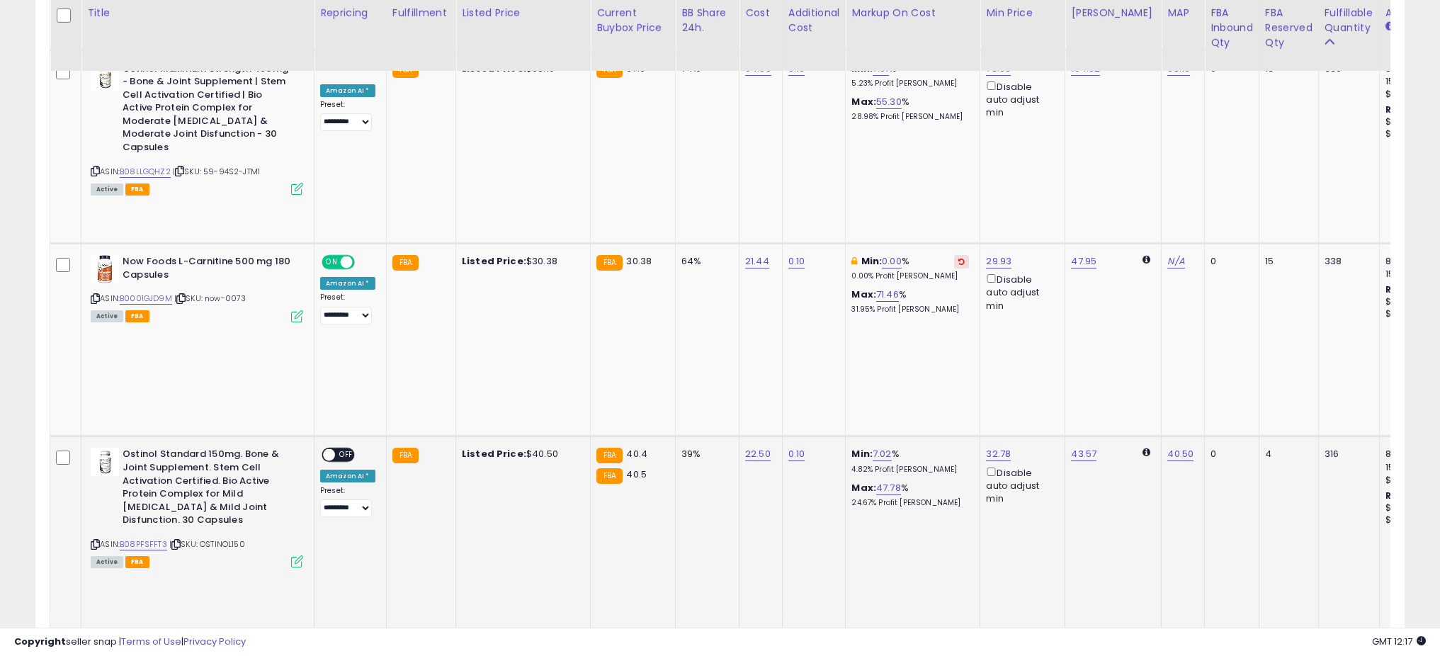
click at [294, 556] on icon at bounding box center [297, 562] width 12 height 12
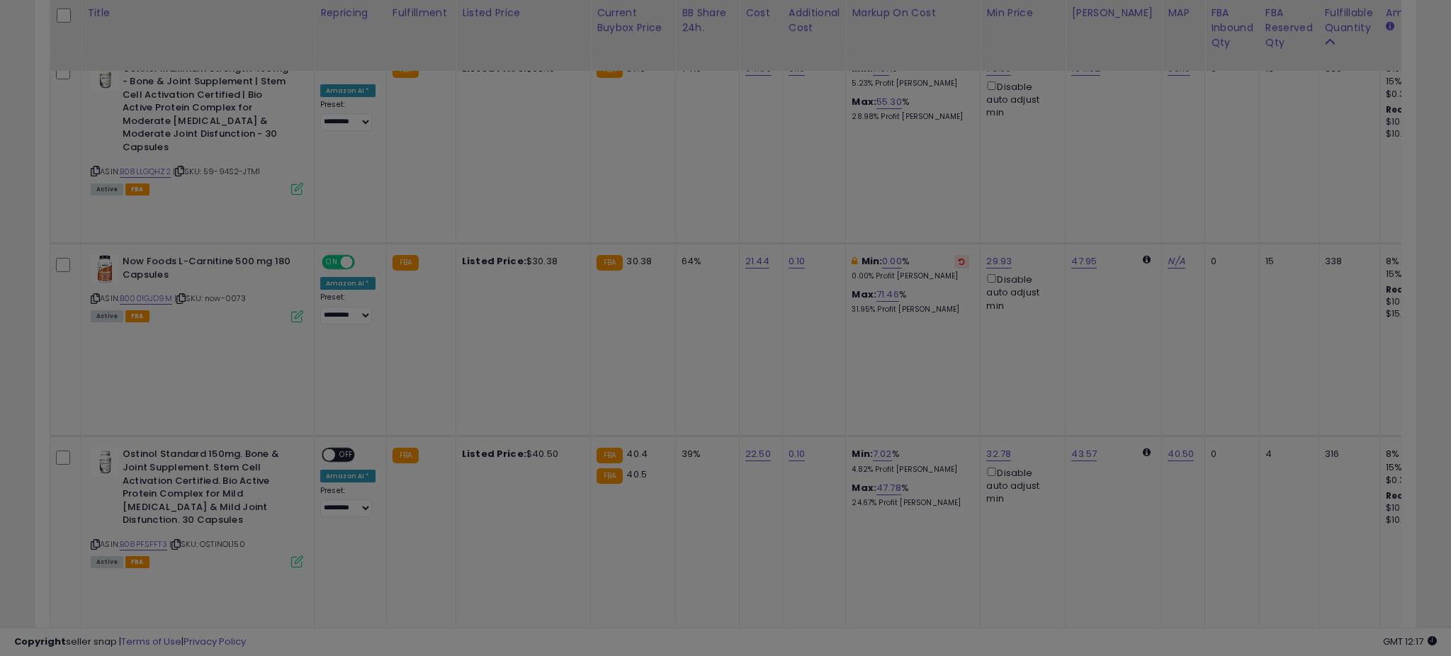
scroll to position [291, 801]
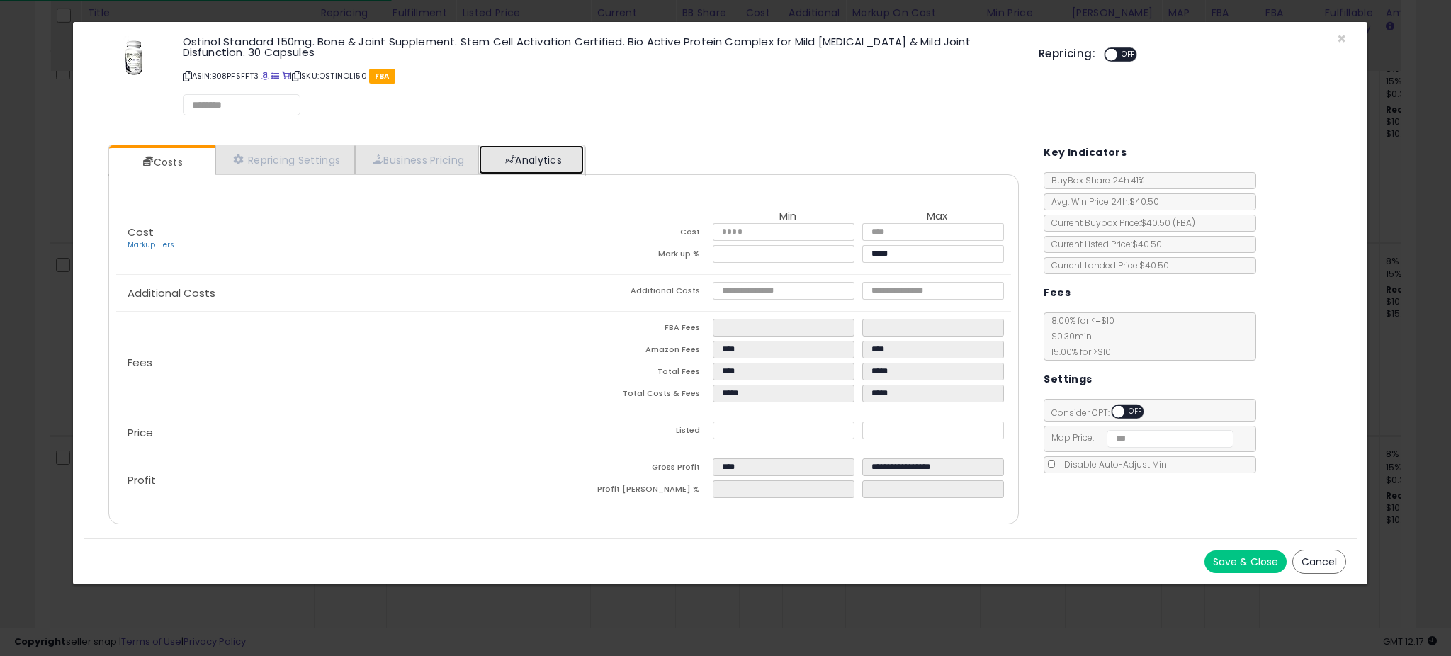
click at [584, 171] on link "Analytics" at bounding box center [531, 159] width 105 height 29
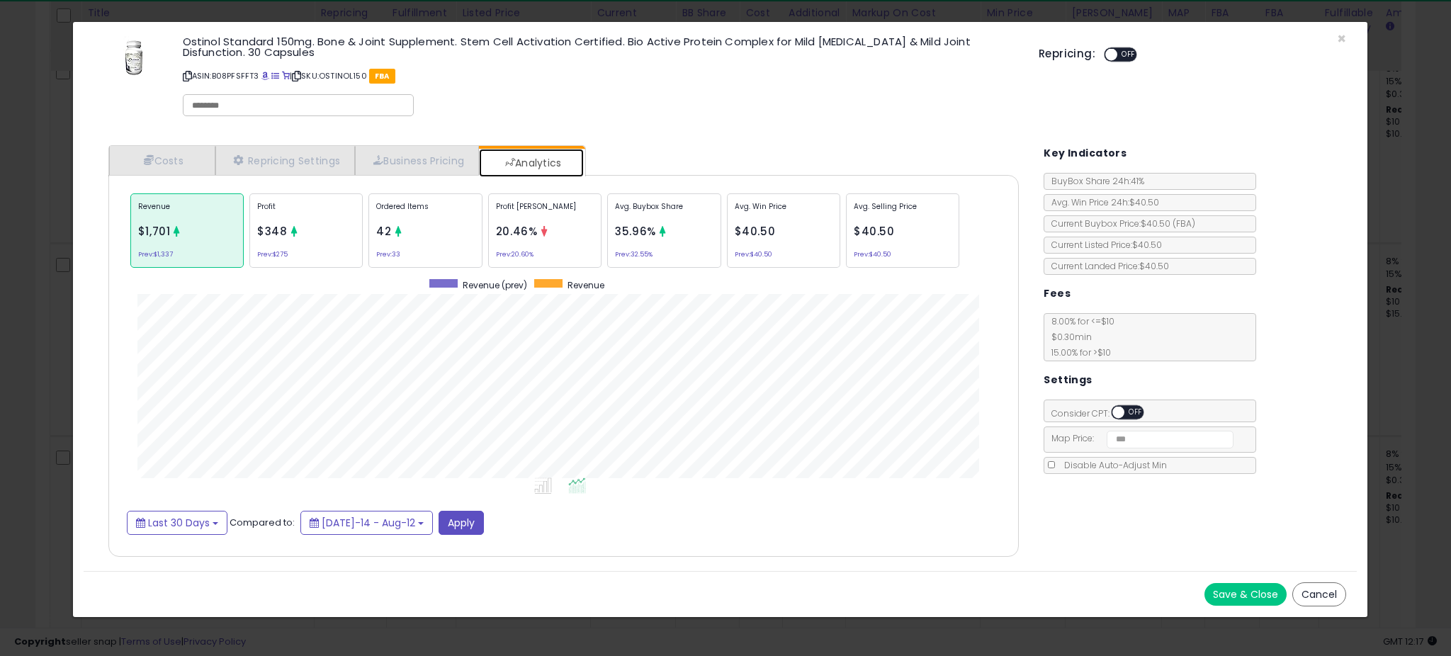
scroll to position [436, 939]
click at [511, 252] on small "Prev: 20.60%" at bounding box center [515, 254] width 38 height 4
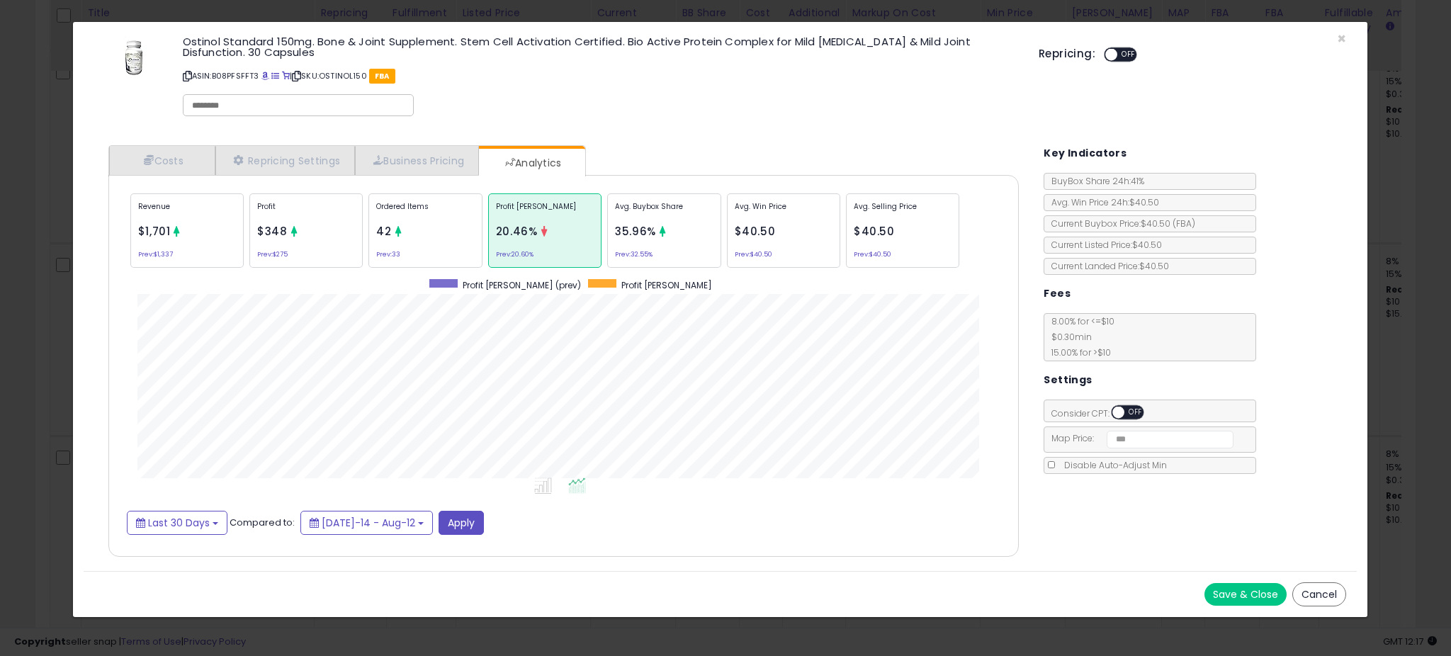
click at [680, 244] on div "Avg. Buybox Share 35.96% Prev: 32.55%" at bounding box center [663, 230] width 113 height 74
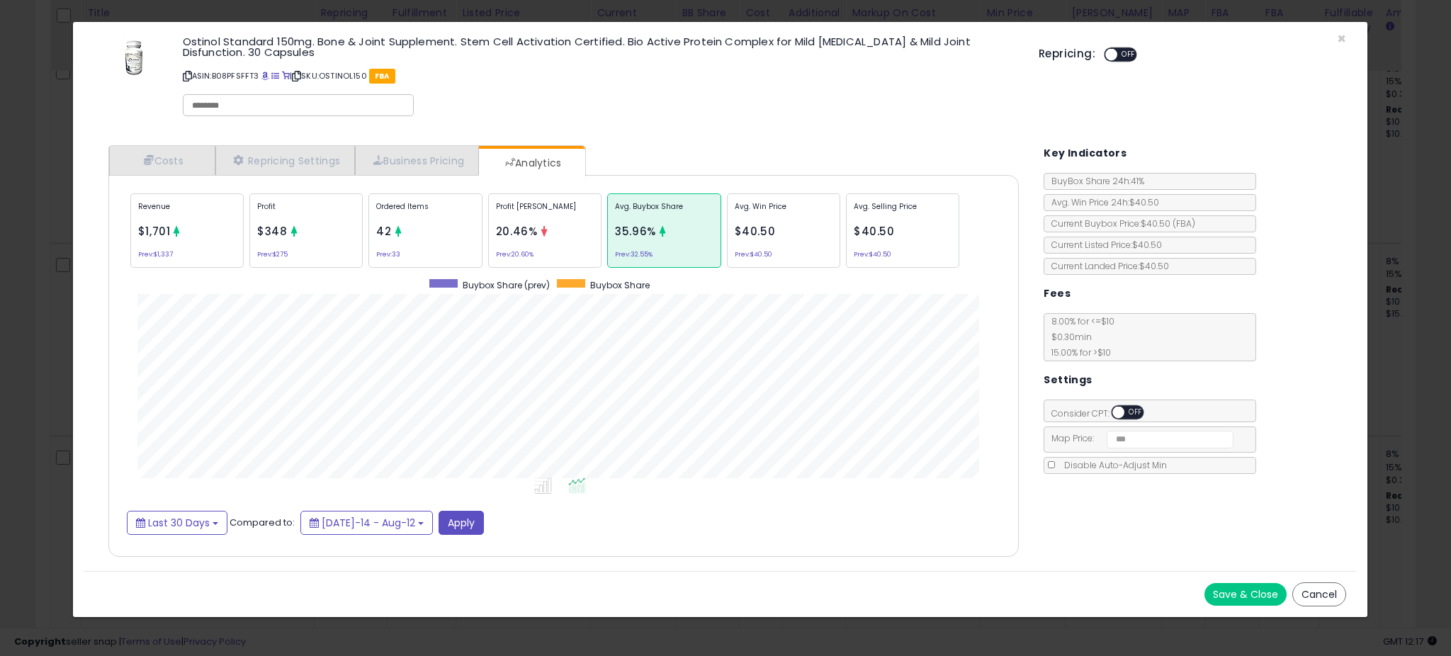
click at [40, 329] on div "× Close Ostinol Standard 150mg. Bone & Joint Supplement. Stem Cell Activation C…" at bounding box center [725, 328] width 1451 height 656
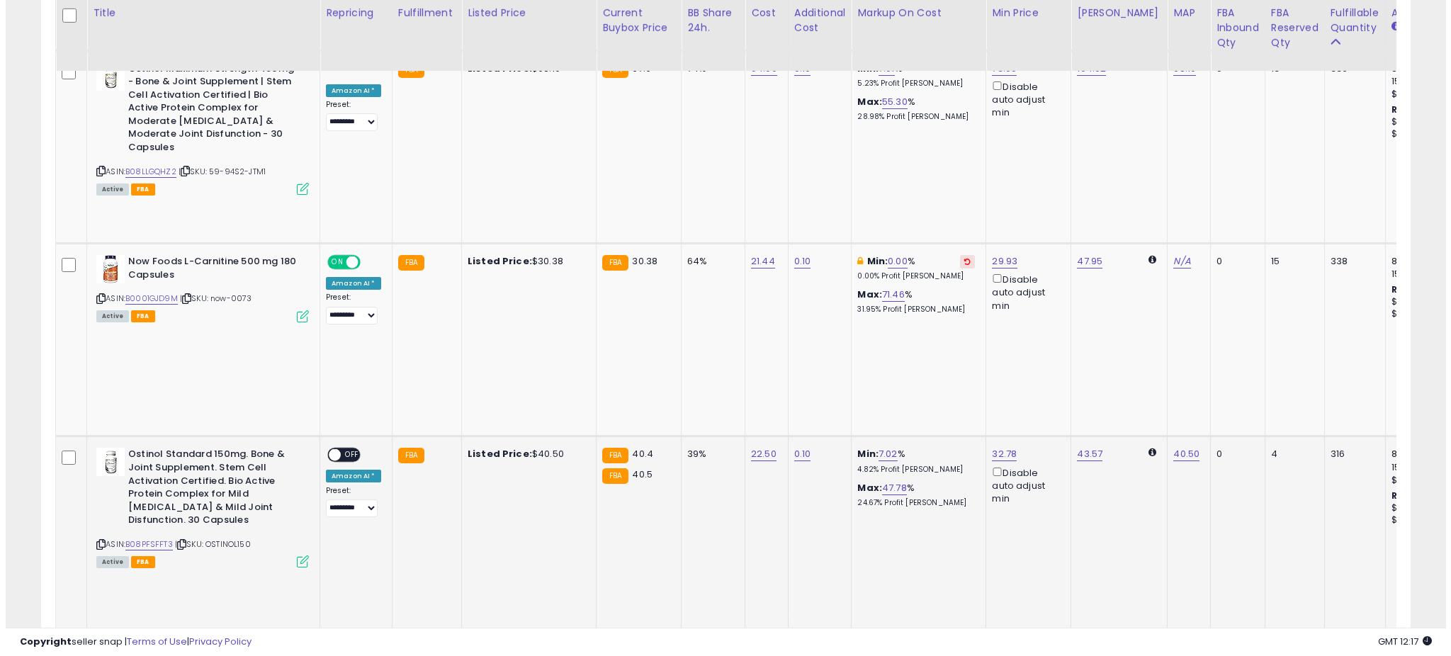
scroll to position [708266, 707762]
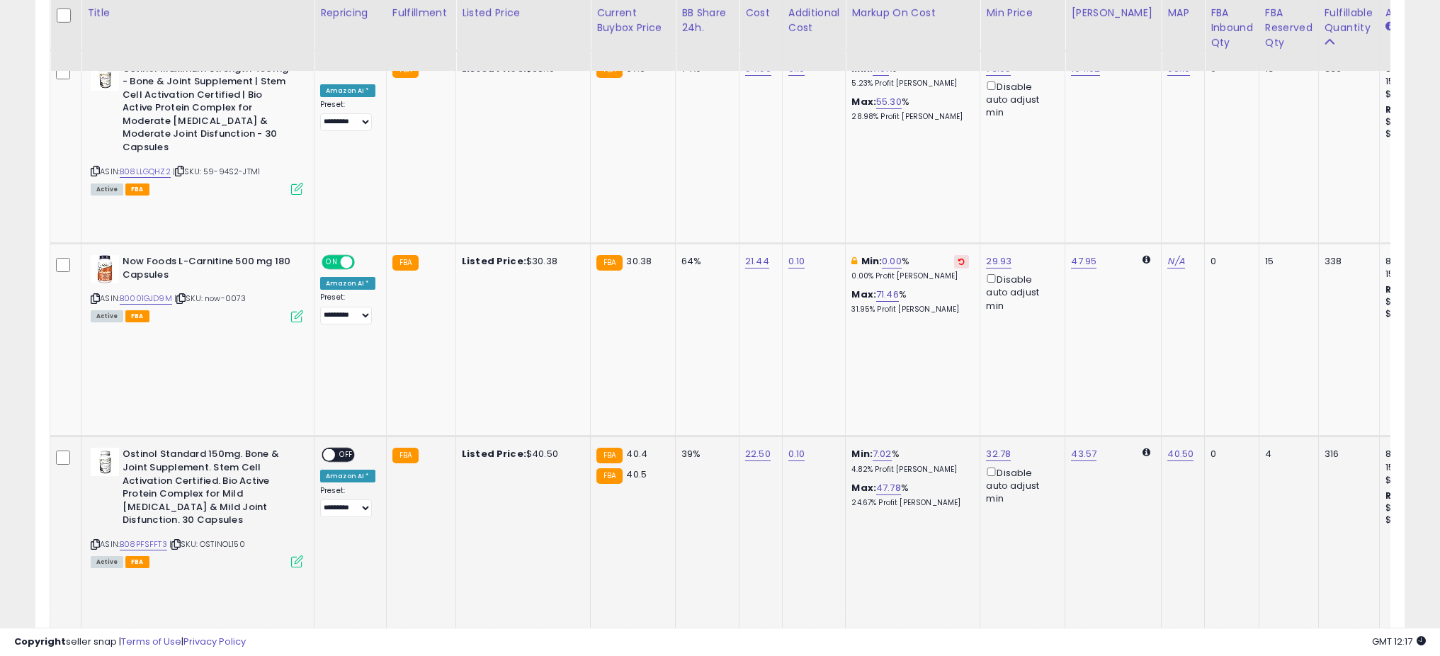
click at [291, 556] on icon at bounding box center [297, 562] width 12 height 12
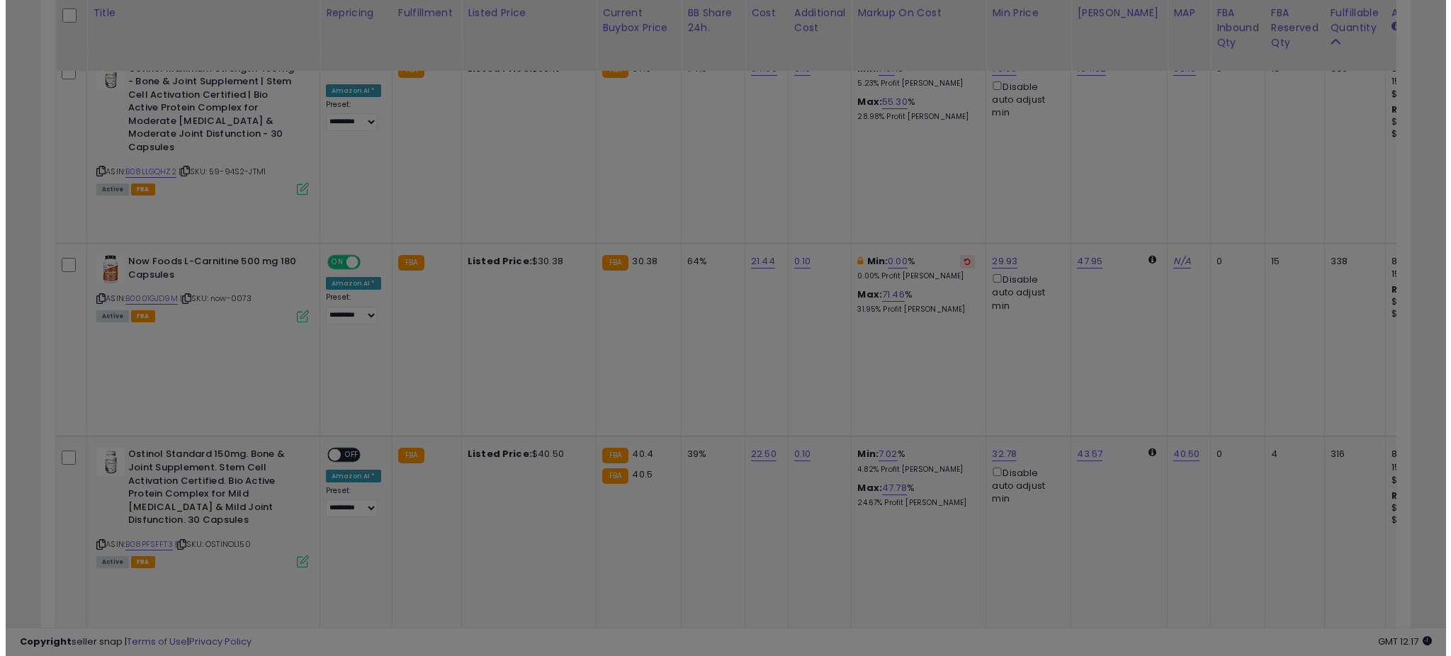
scroll to position [291, 801]
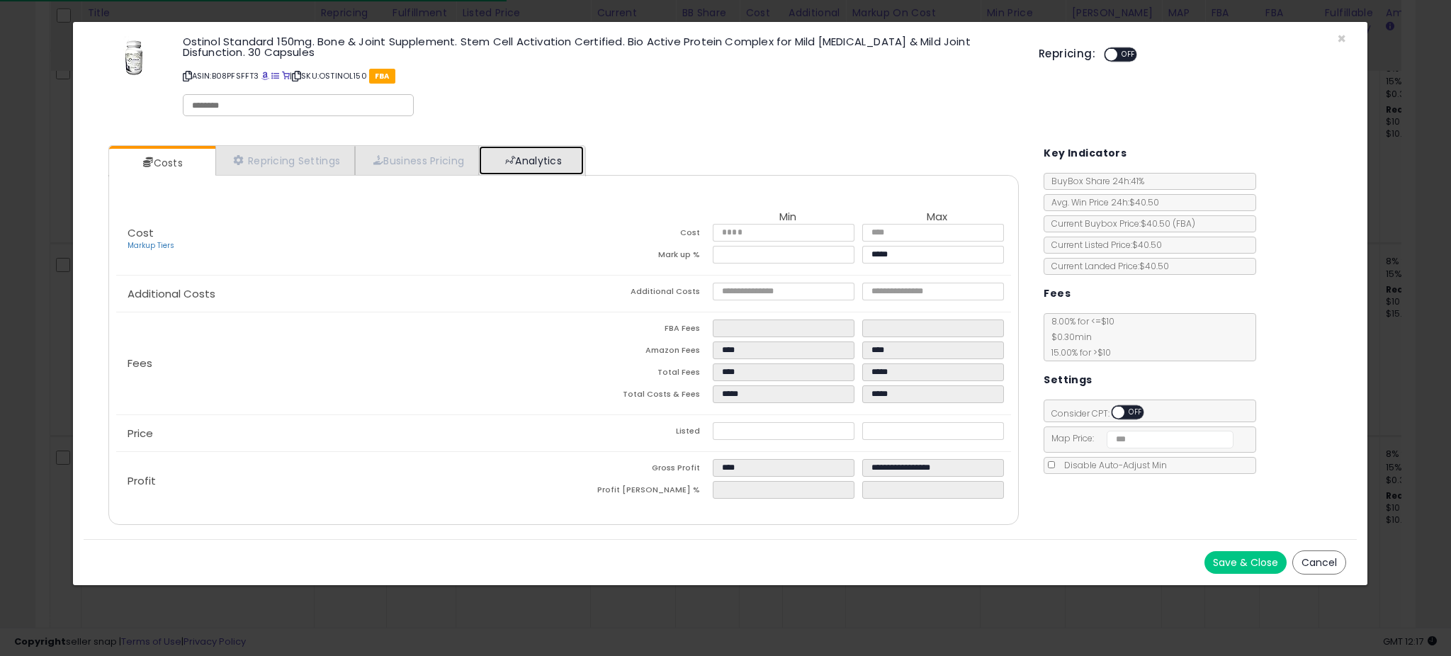
click at [566, 167] on link "Analytics" at bounding box center [531, 160] width 105 height 29
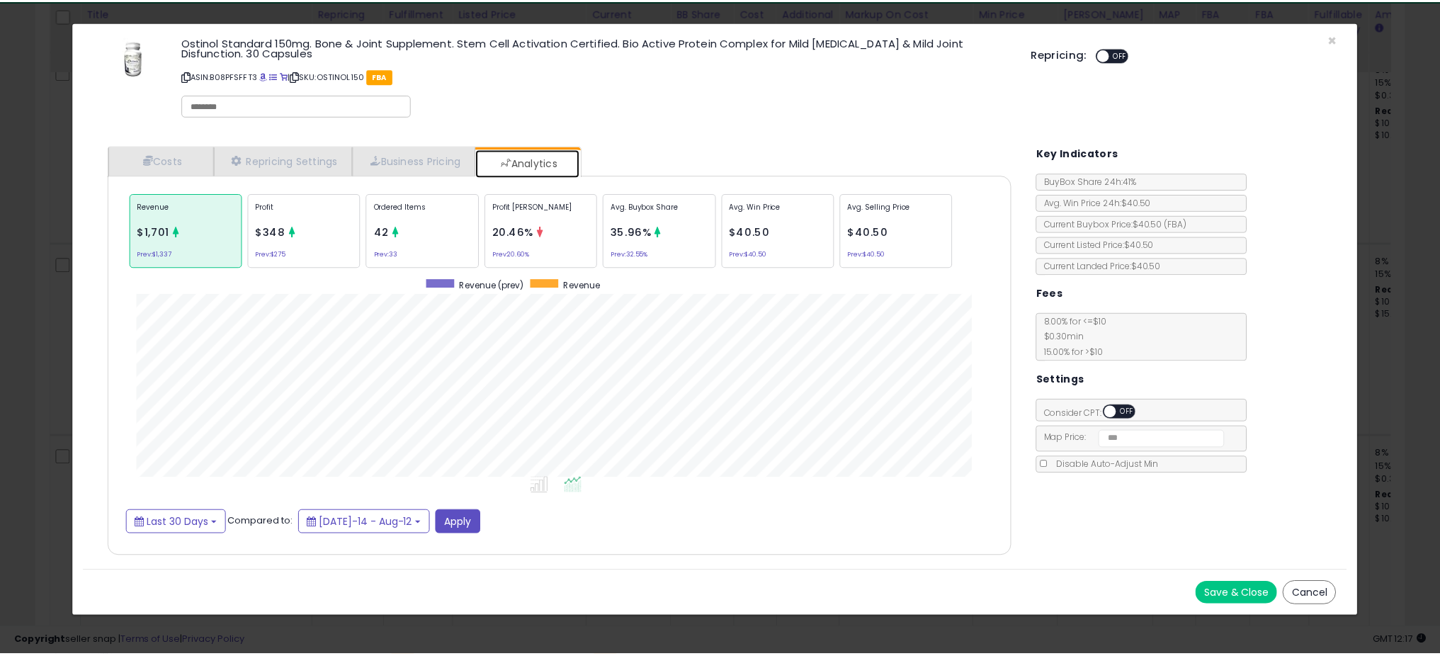
scroll to position [436, 939]
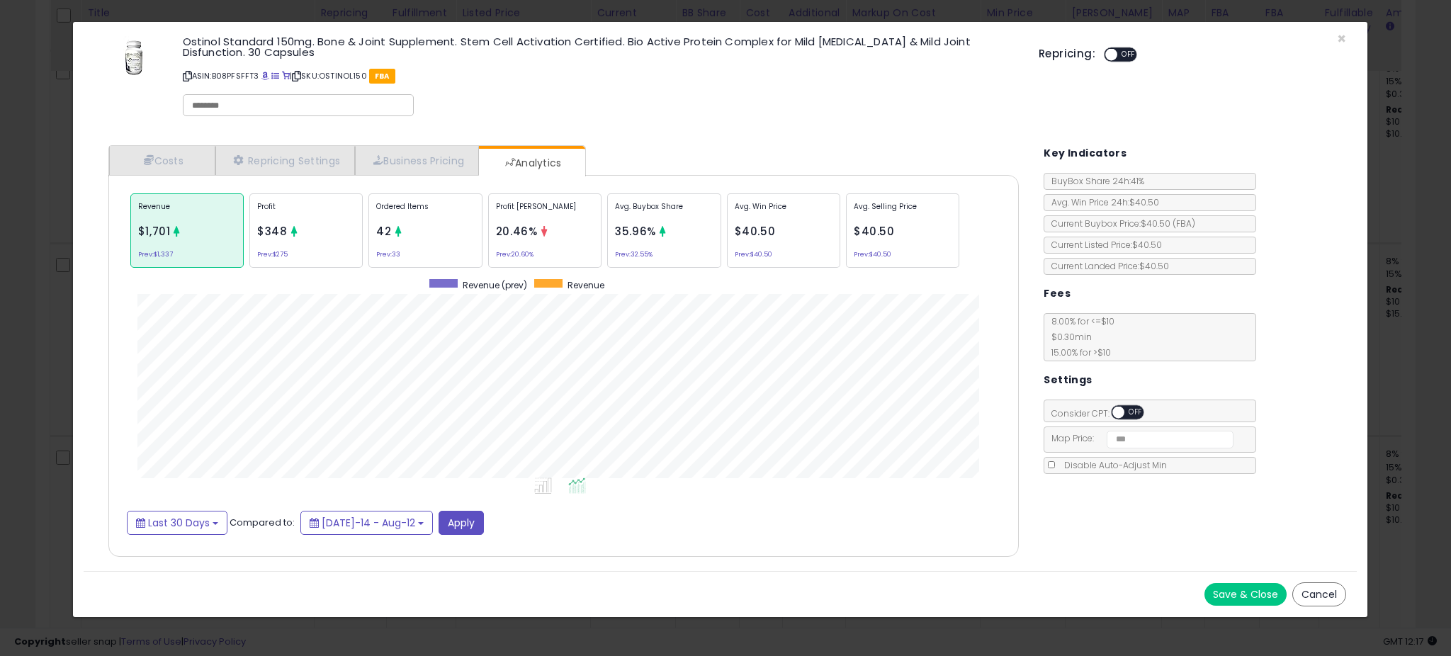
drag, startPoint x: 35, startPoint y: 325, endPoint x: 50, endPoint y: 317, distance: 17.1
click at [35, 325] on div "× Close Ostinol Standard 150mg. Bone & Joint Supplement. Stem Cell Activation C…" at bounding box center [725, 328] width 1451 height 656
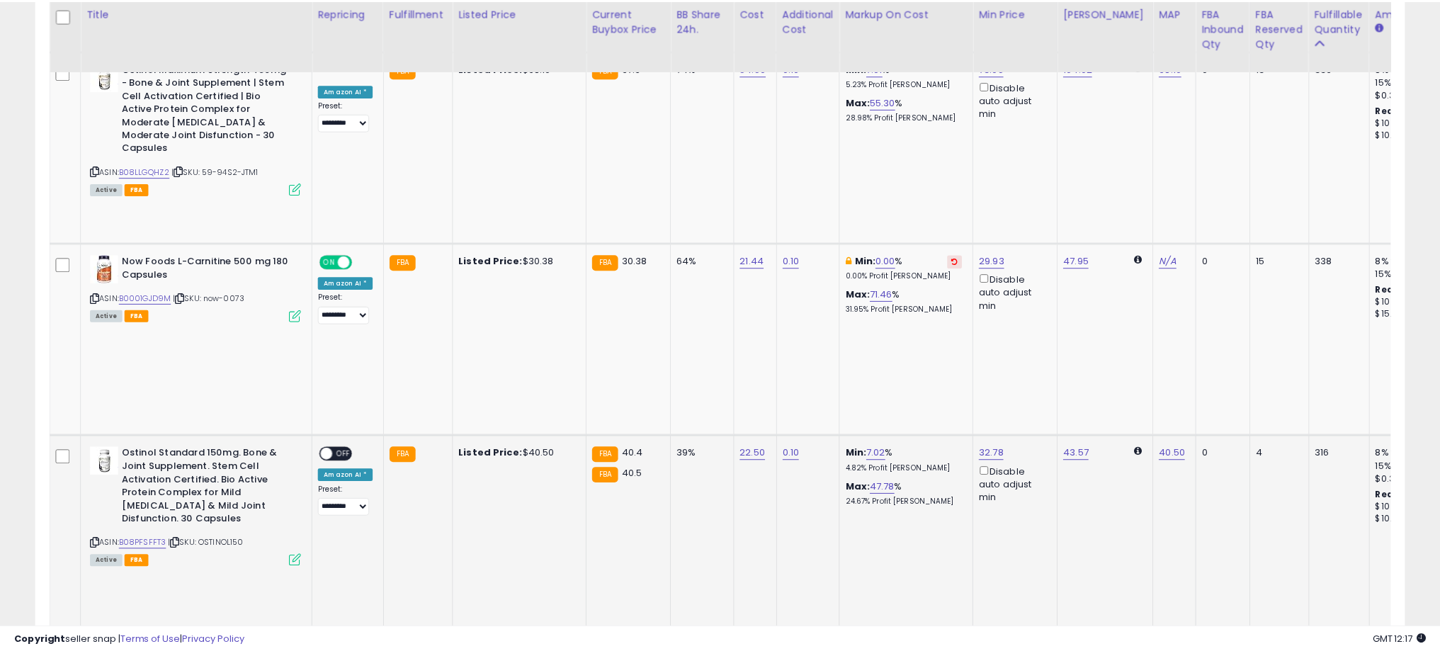
scroll to position [708266, 707762]
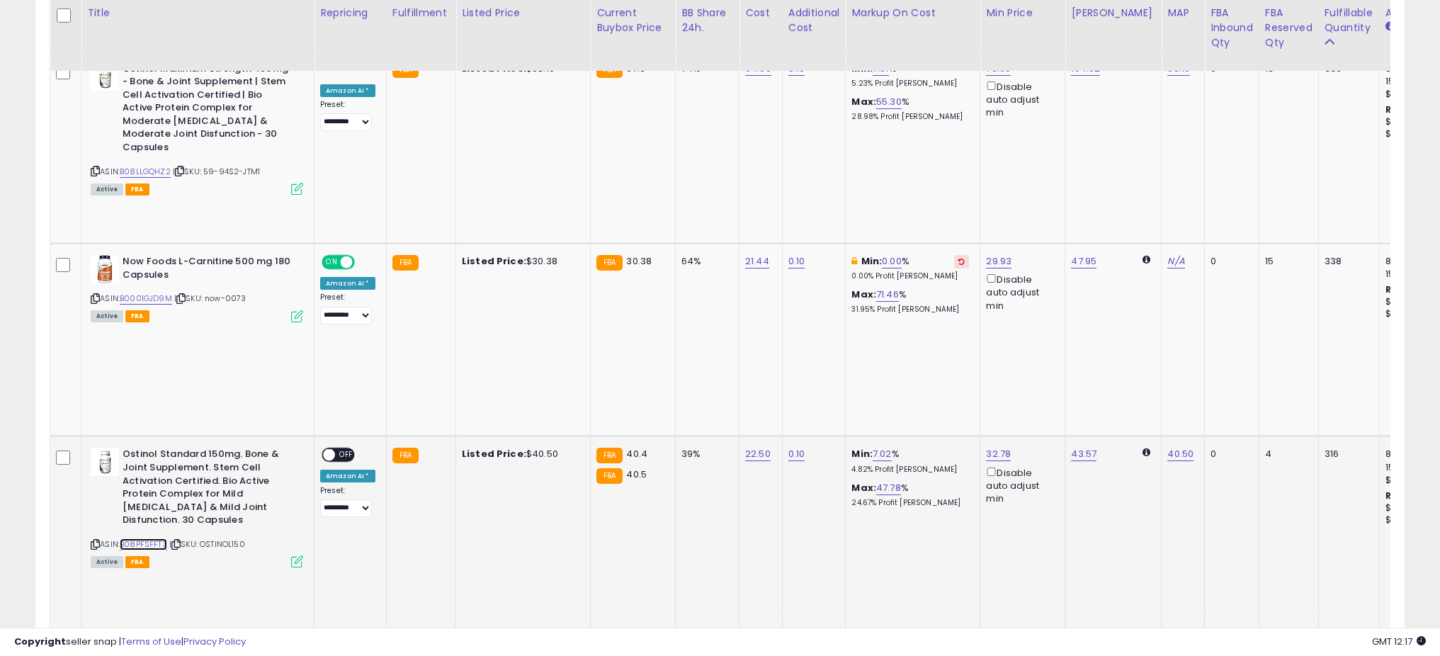
click at [155, 539] on link "B08PFSFFT3" at bounding box center [143, 545] width 47 height 12
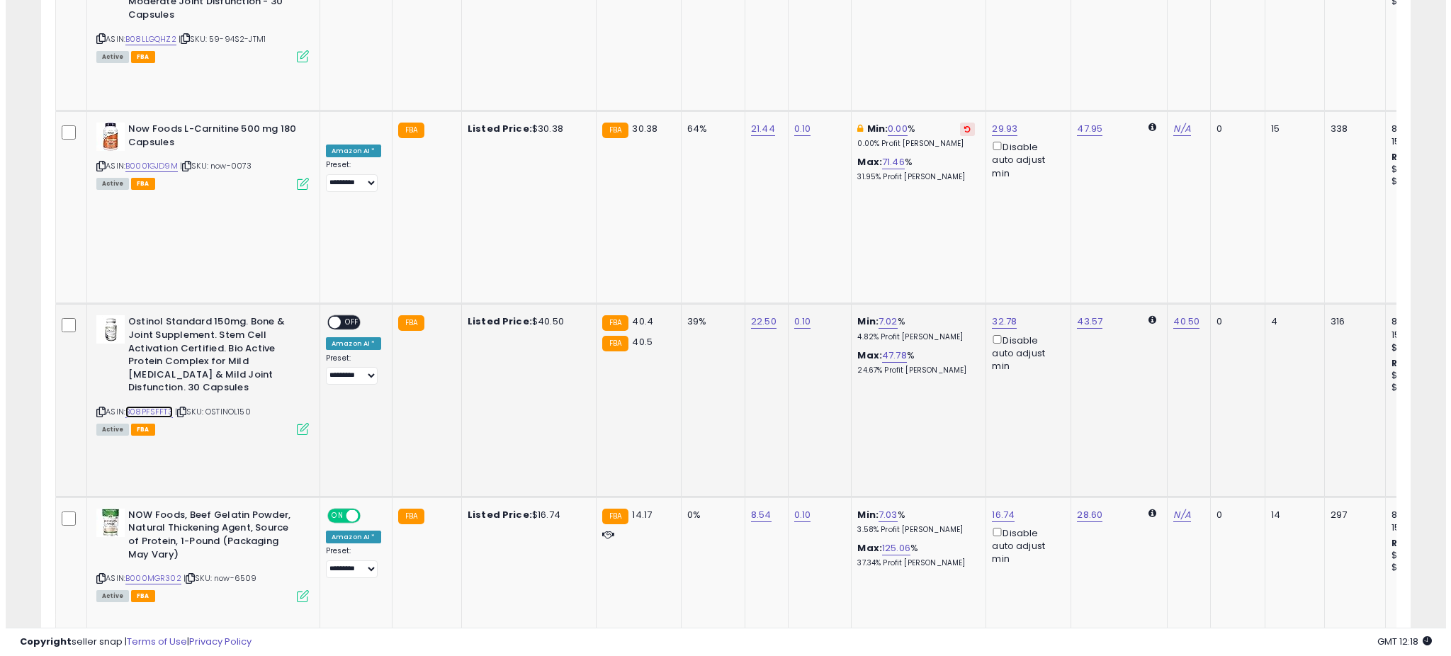
scroll to position [1036, 0]
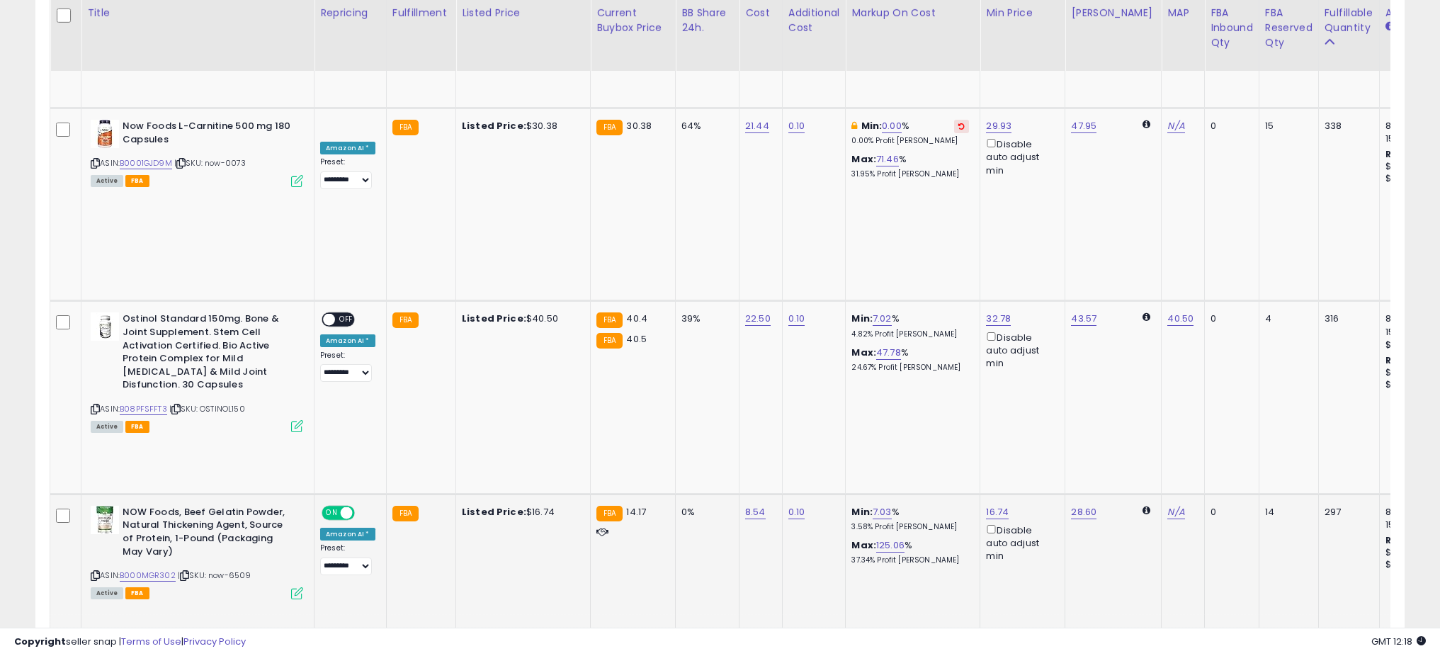
click at [296, 587] on icon at bounding box center [297, 593] width 12 height 12
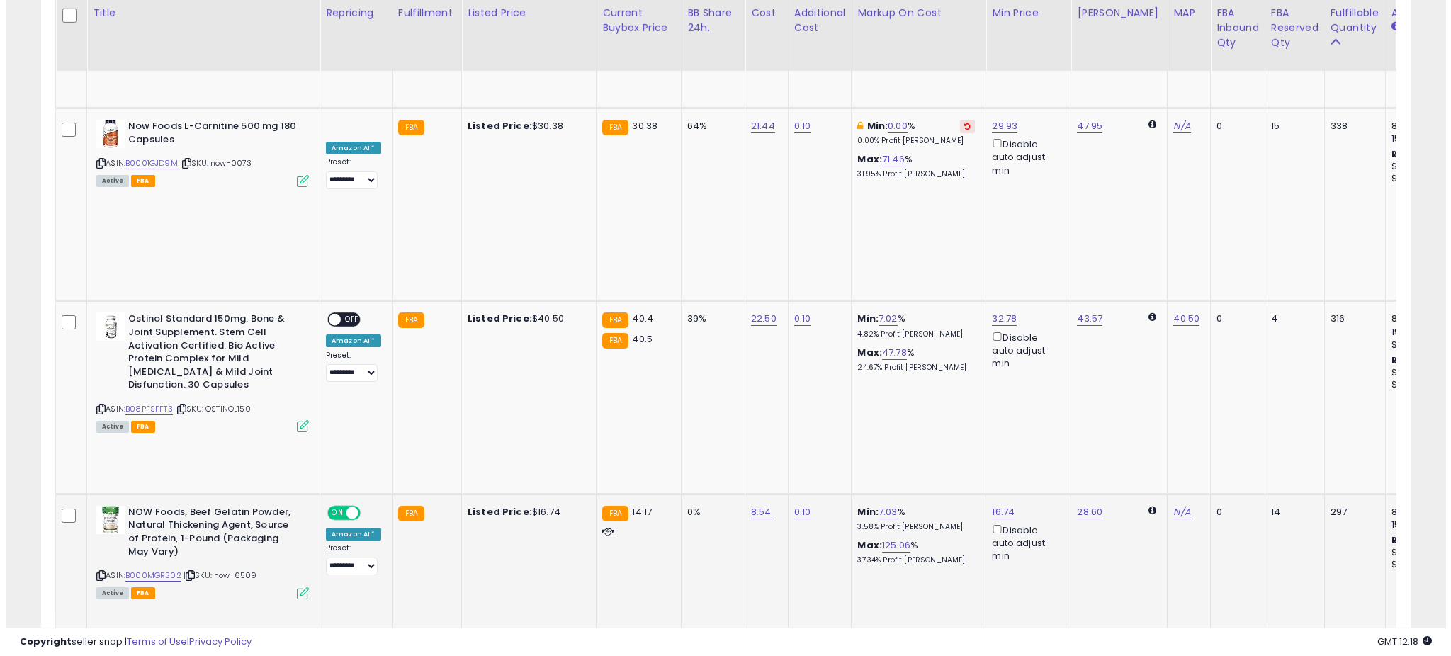
scroll to position [291, 801]
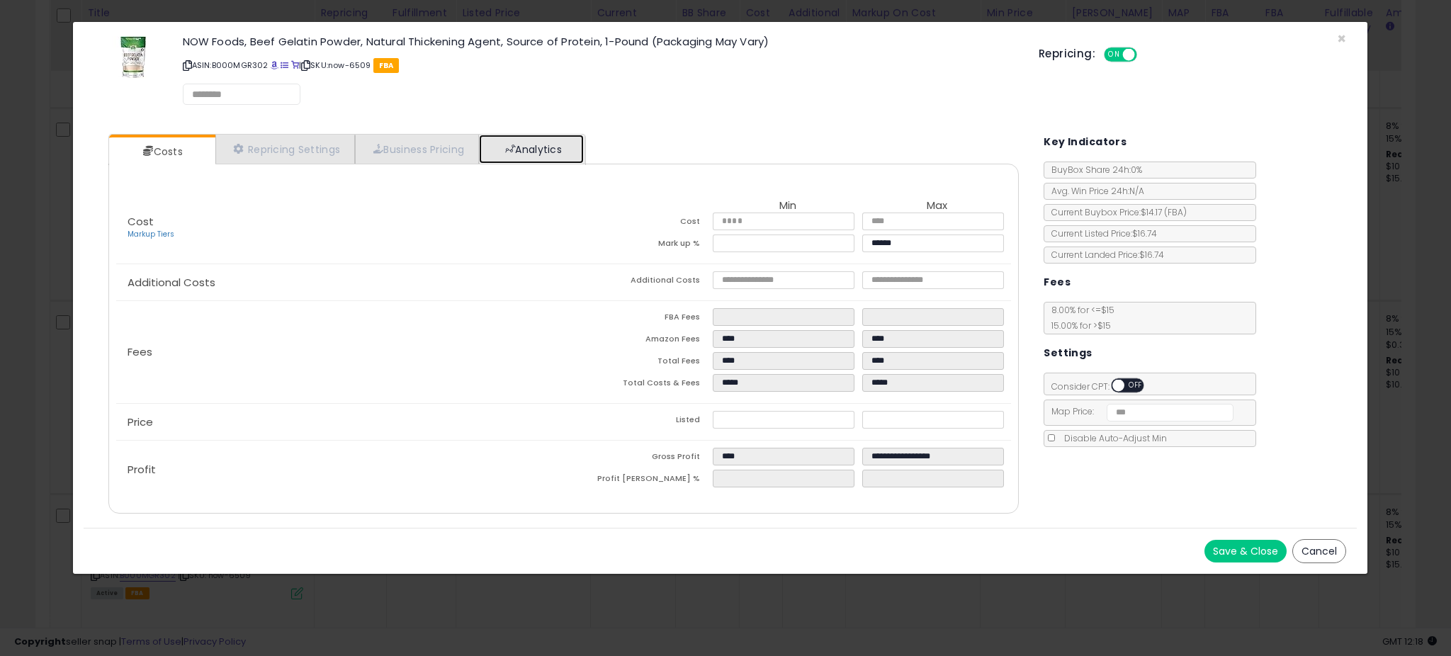
click at [526, 157] on link "Analytics" at bounding box center [531, 149] width 105 height 29
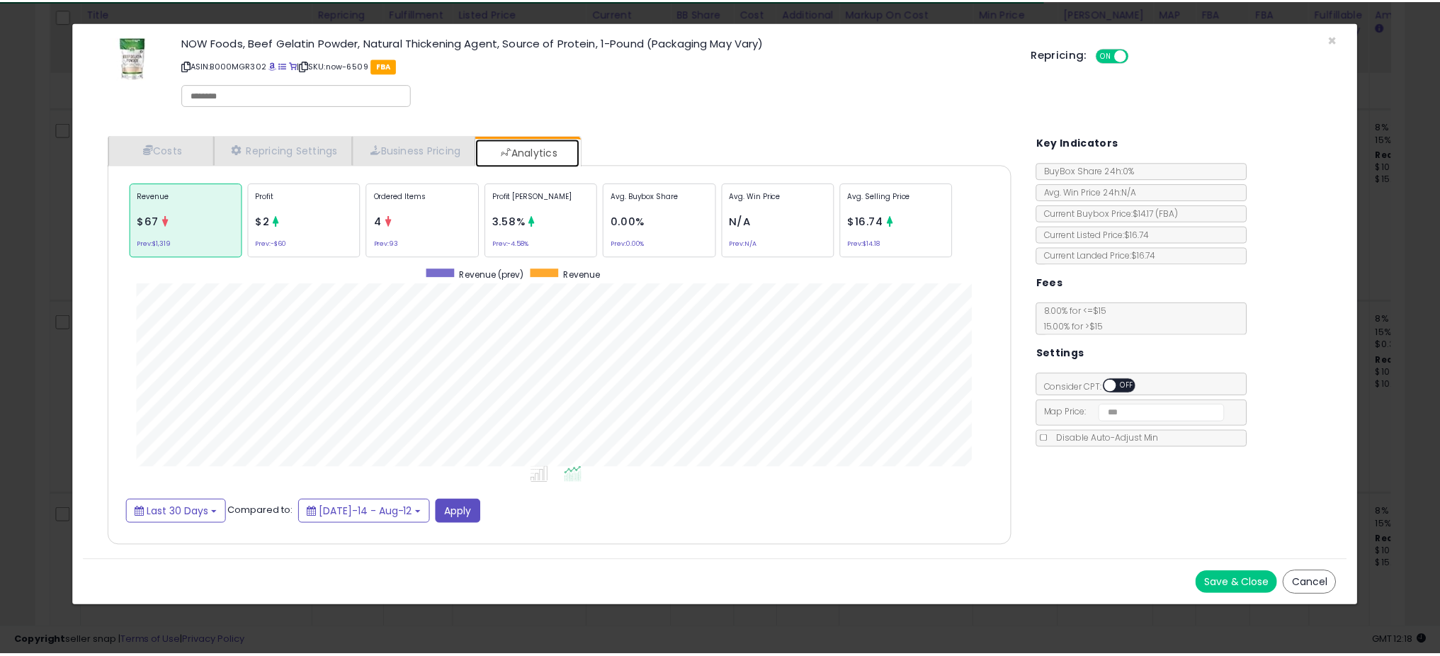
scroll to position [436, 939]
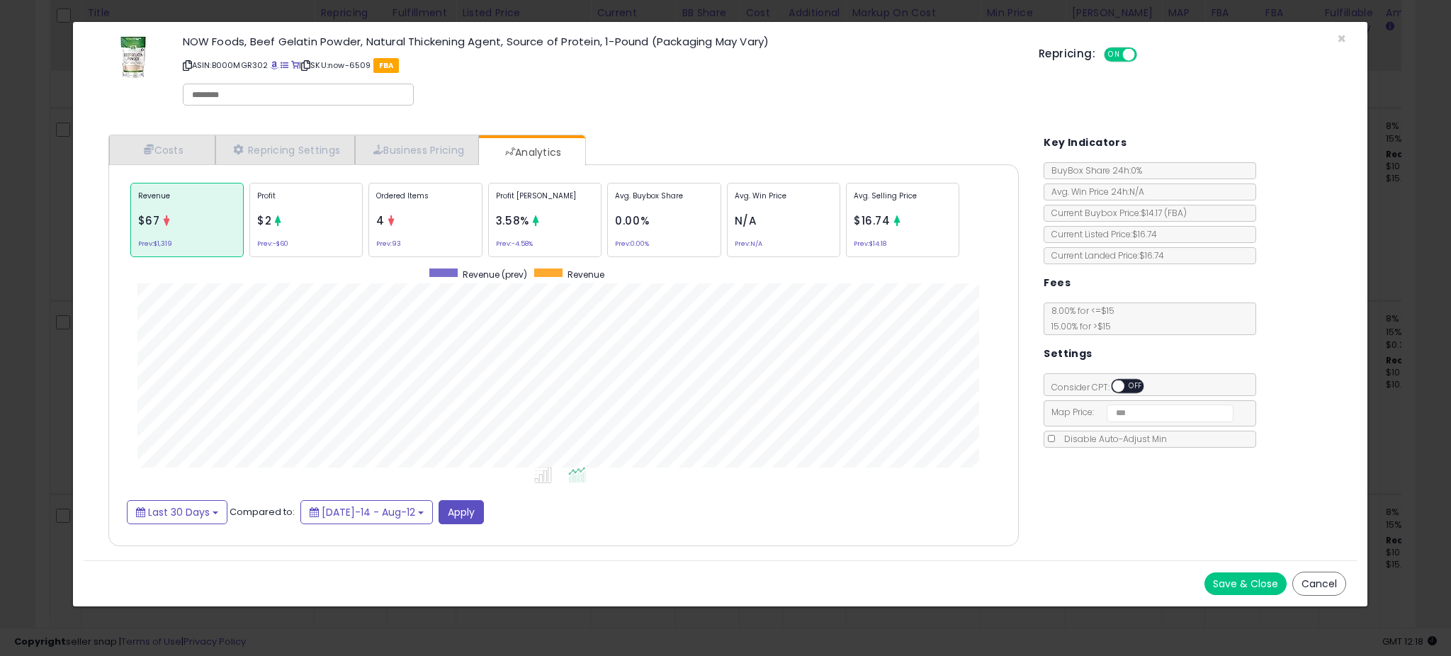
click at [63, 310] on div "× Close NOW Foods, Beef Gelatin Powder, Natural Thickening Agent, Source of Pro…" at bounding box center [725, 328] width 1451 height 656
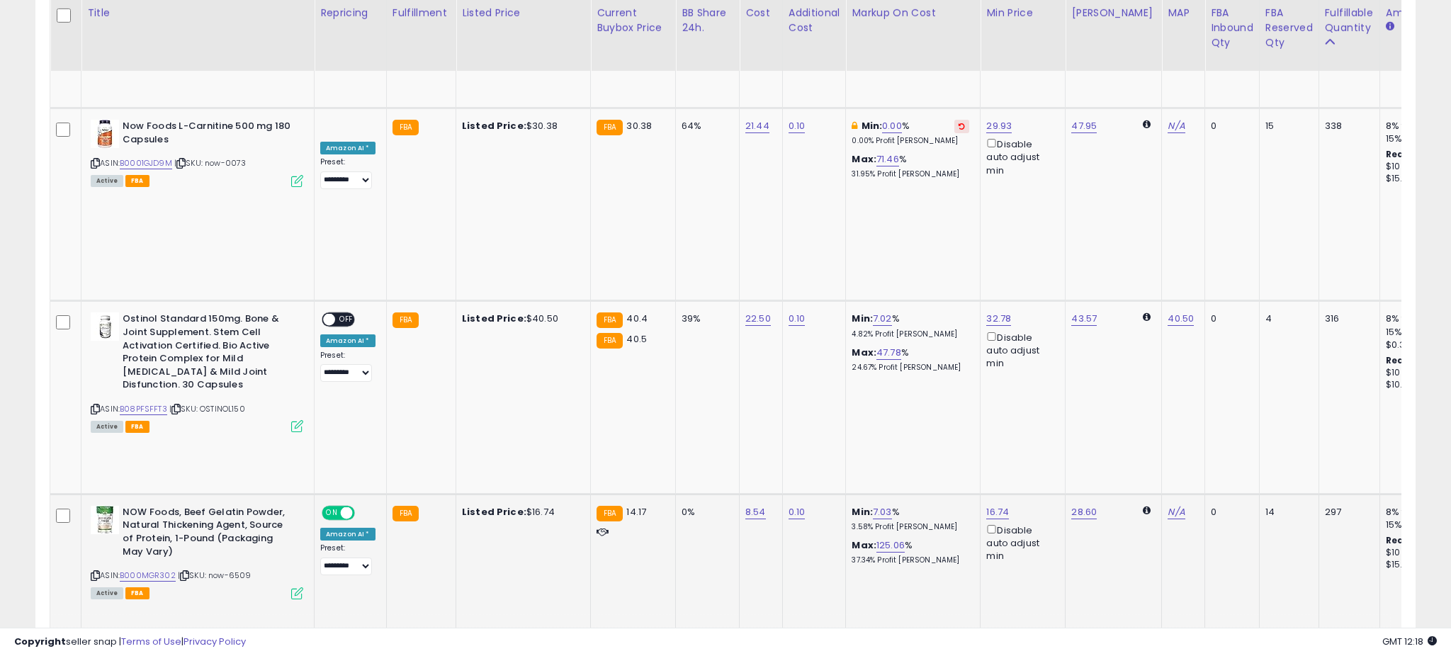
scroll to position [708266, 707762]
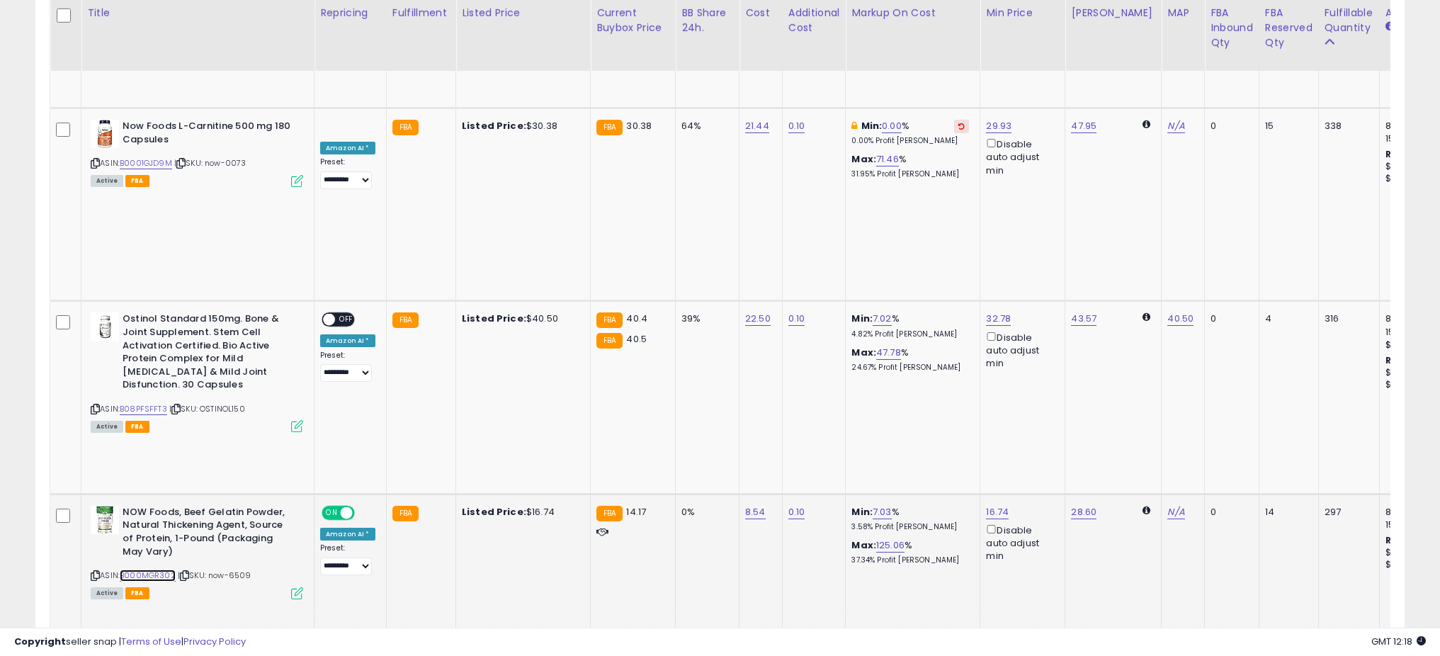
click at [170, 570] on link "B000MGR302" at bounding box center [148, 576] width 56 height 12
click at [877, 505] on link "7.03" at bounding box center [882, 512] width 19 height 14
click at [864, 196] on div "This will override store markup" at bounding box center [874, 203] width 184 height 14
click at [860, 189] on input "****" at bounding box center [845, 183] width 126 height 24
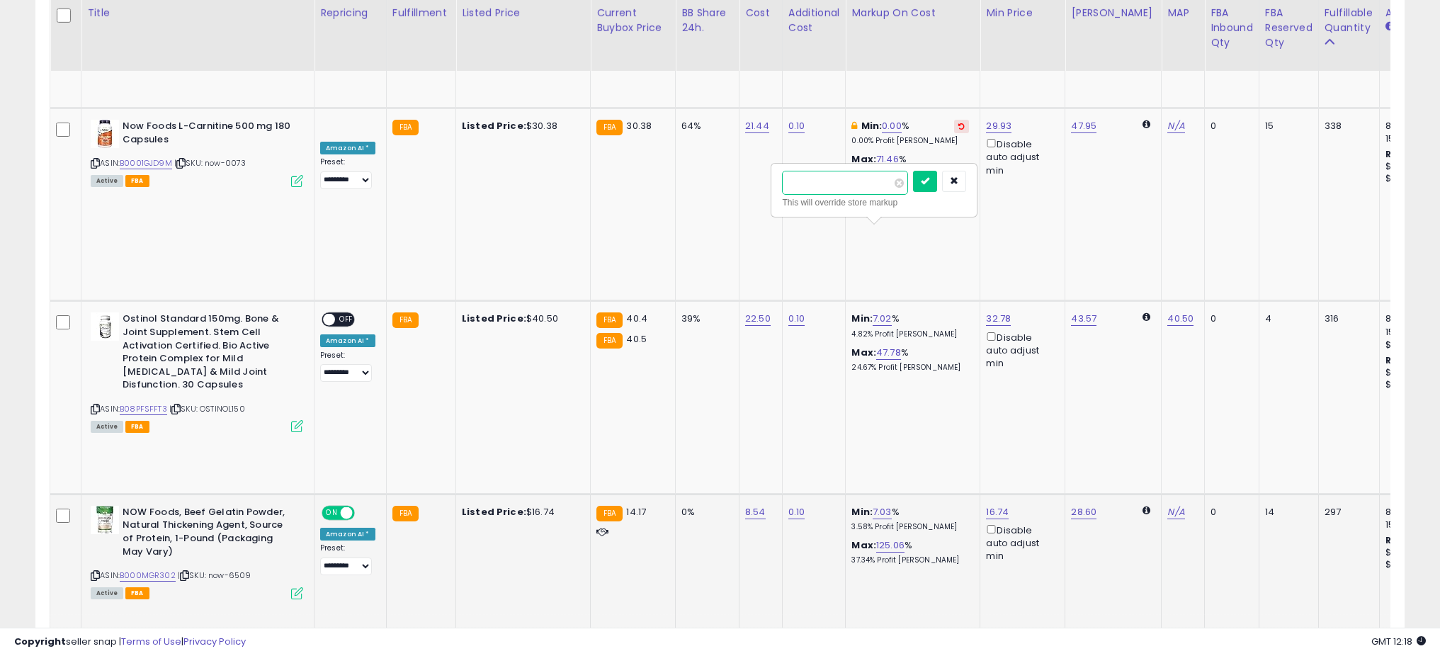
click at [860, 189] on input "****" at bounding box center [845, 183] width 126 height 24
type input "*"
click at [930, 184] on icon "submit" at bounding box center [925, 180] width 9 height 9
click at [295, 587] on icon at bounding box center [297, 593] width 12 height 12
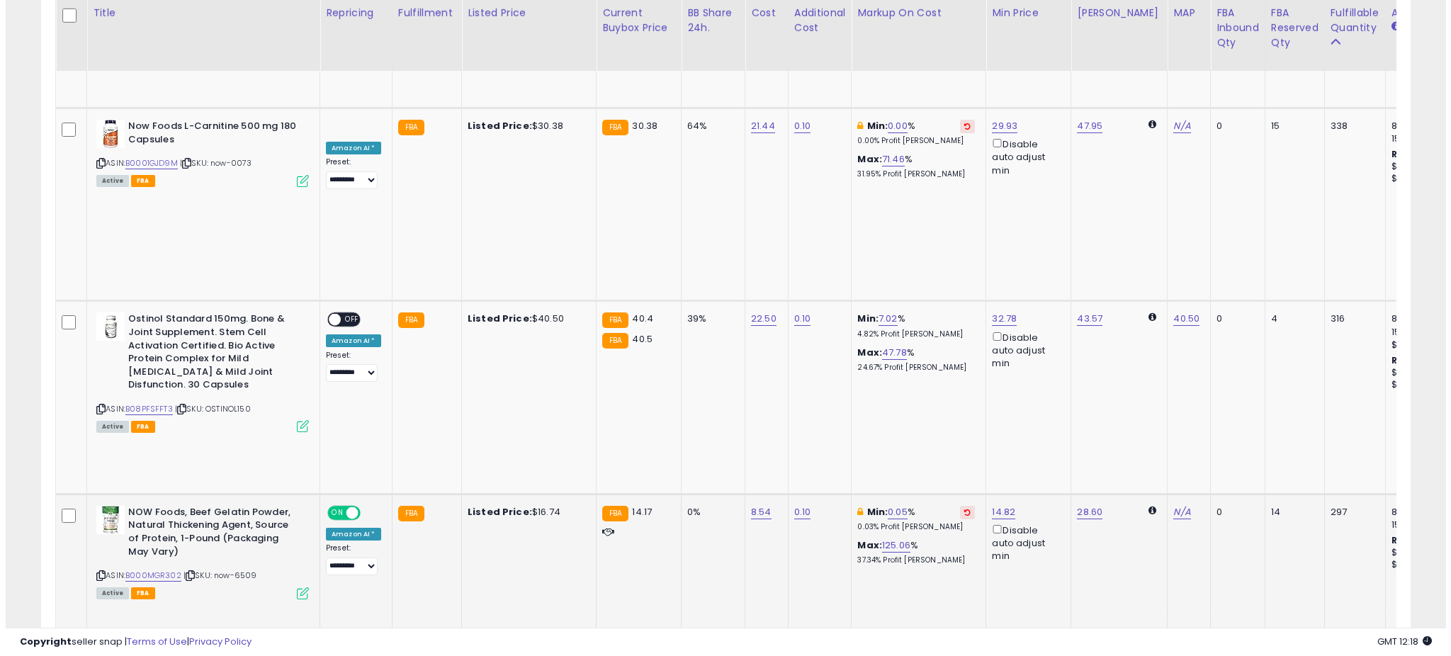
scroll to position [291, 801]
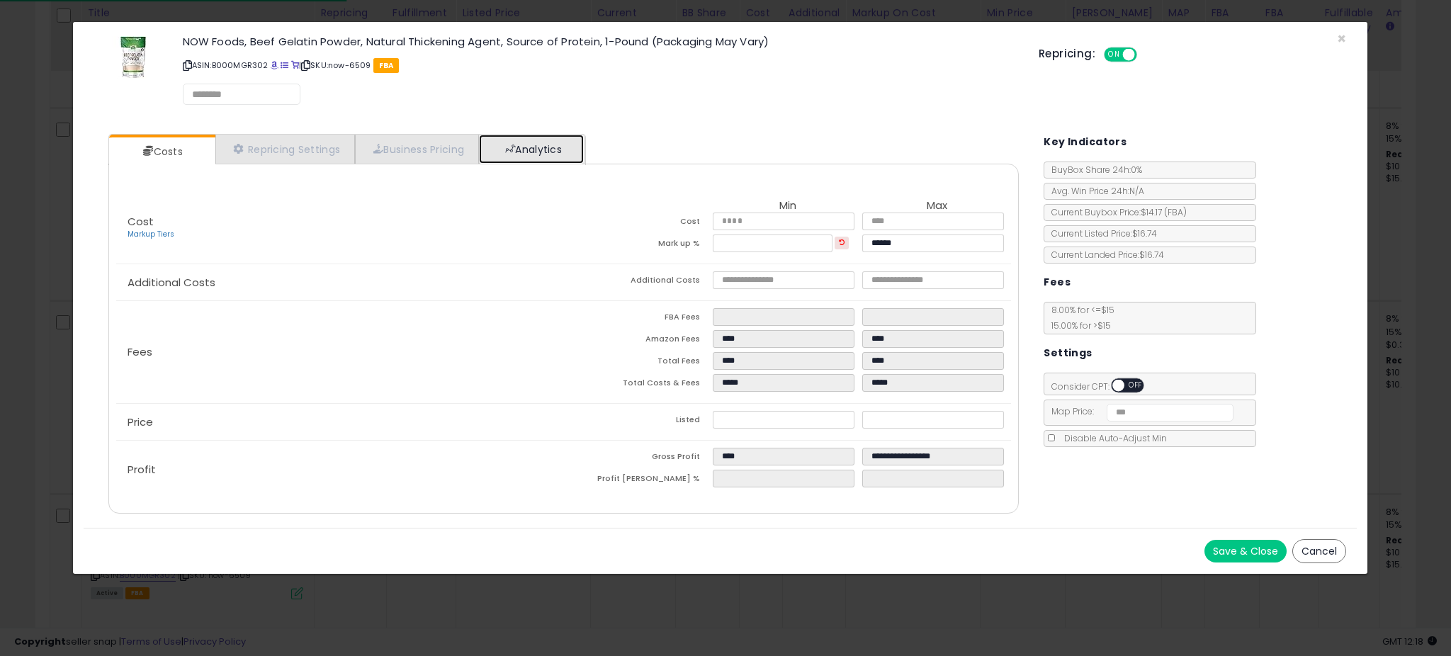
click at [491, 144] on link "Analytics" at bounding box center [531, 149] width 105 height 29
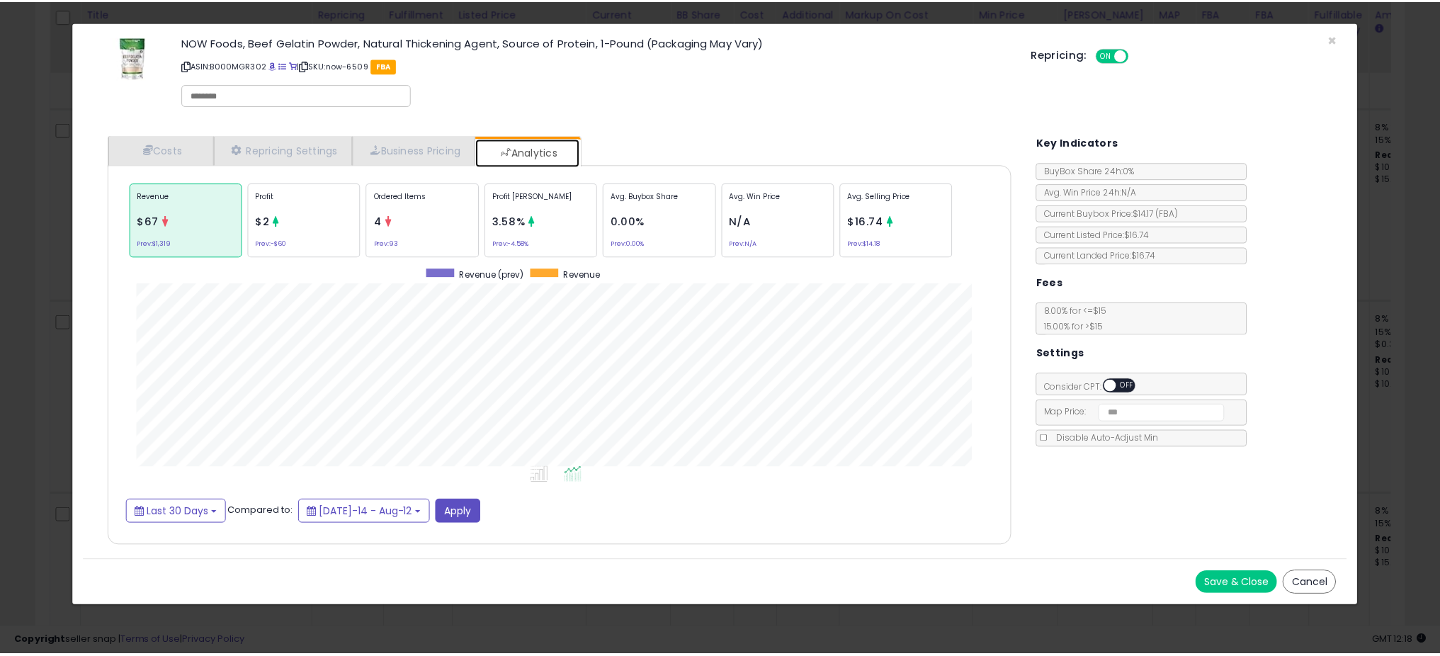
scroll to position [436, 939]
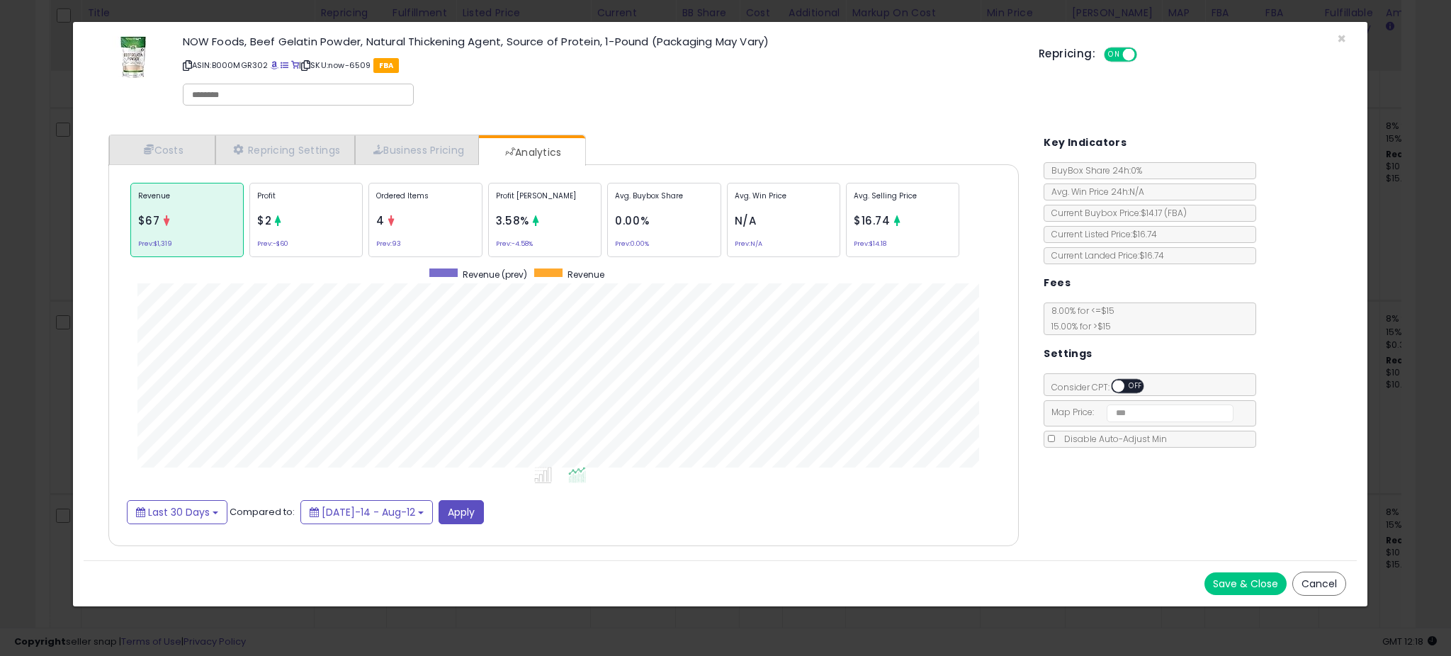
click at [61, 305] on div "× Close NOW Foods, Beef Gelatin Powder, Natural Thickening Agent, Source of Pro…" at bounding box center [725, 328] width 1451 height 656
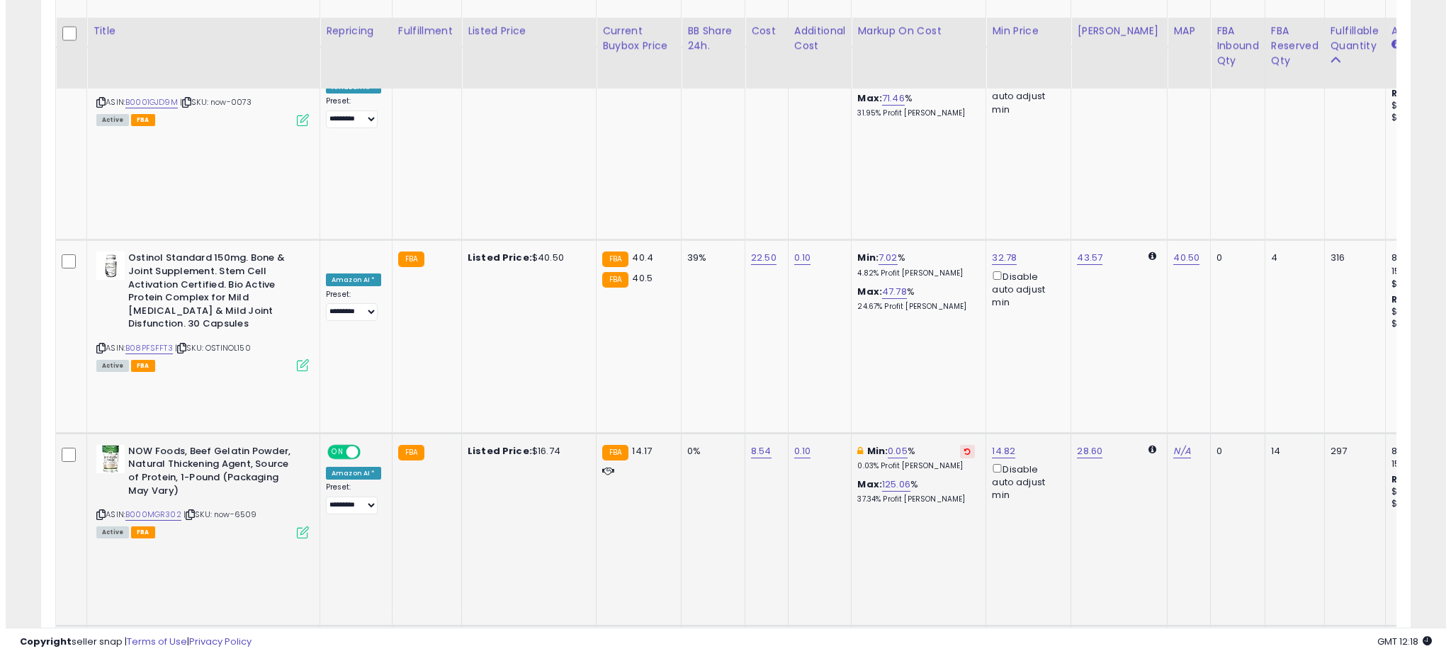
scroll to position [1115, 0]
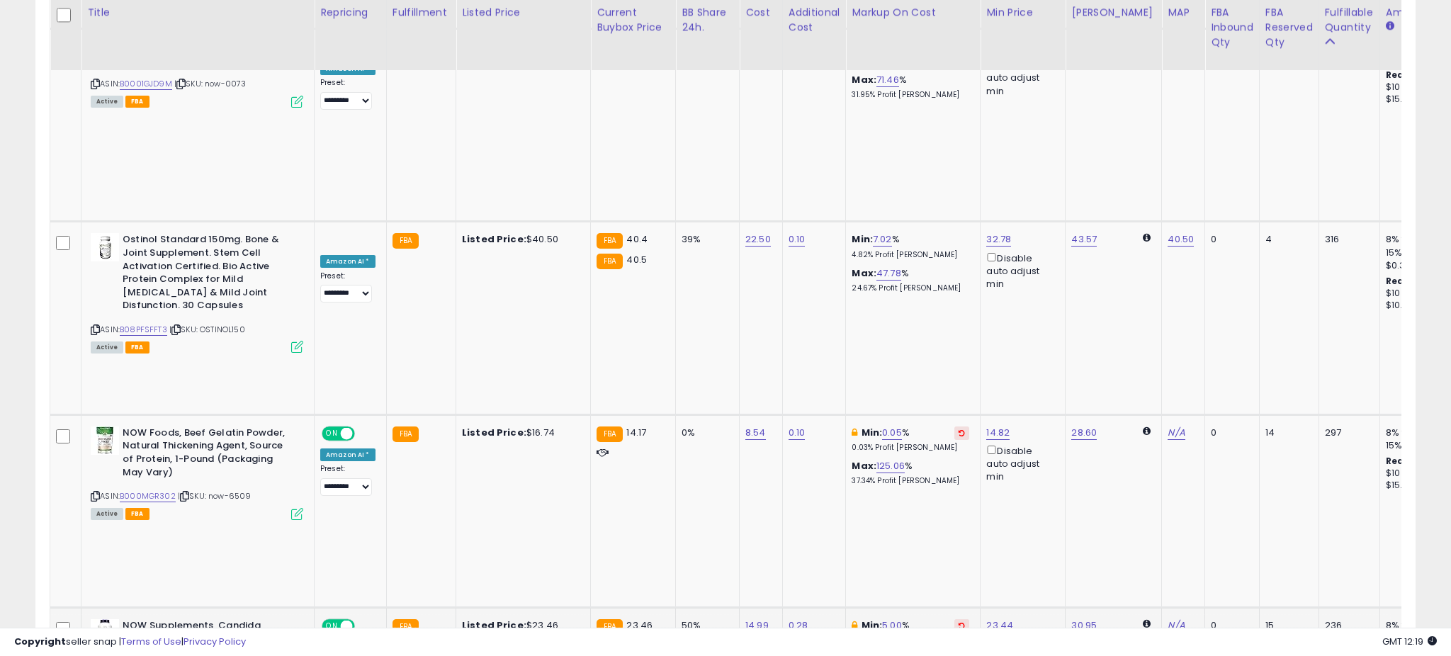
scroll to position [291, 801]
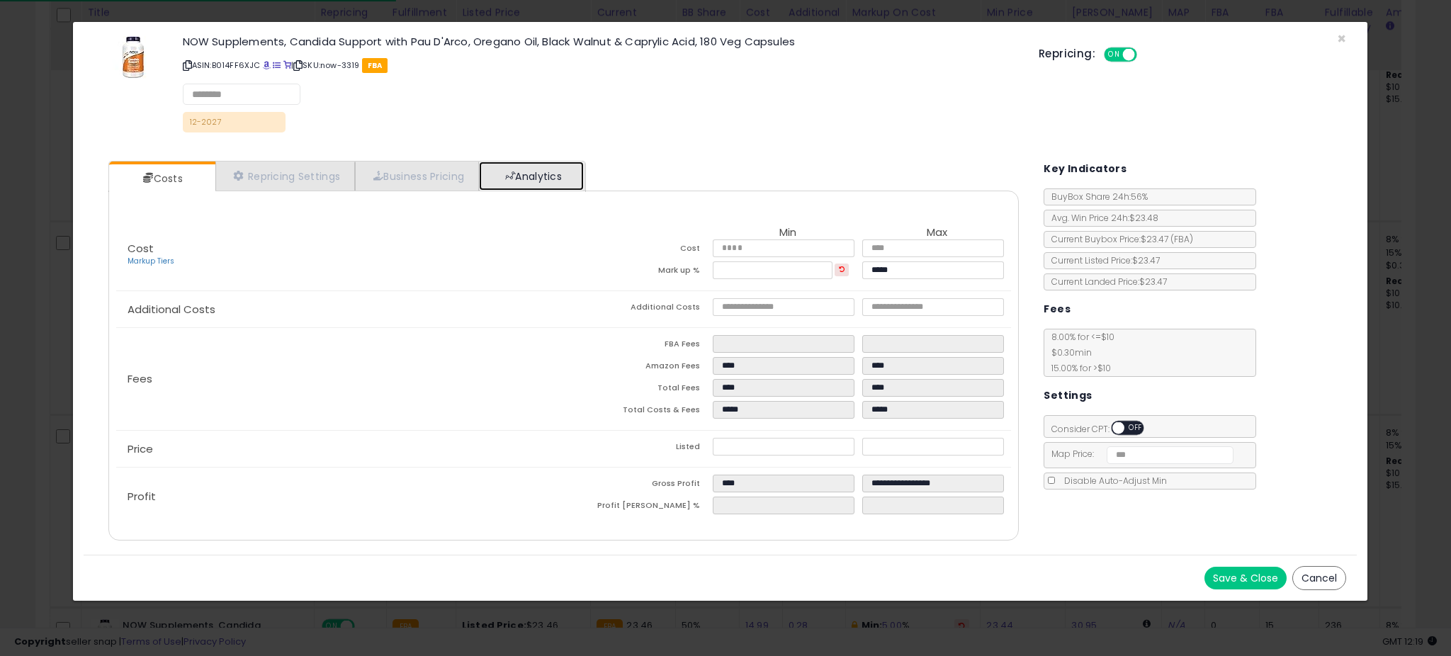
click at [522, 174] on link "Analytics" at bounding box center [531, 176] width 105 height 29
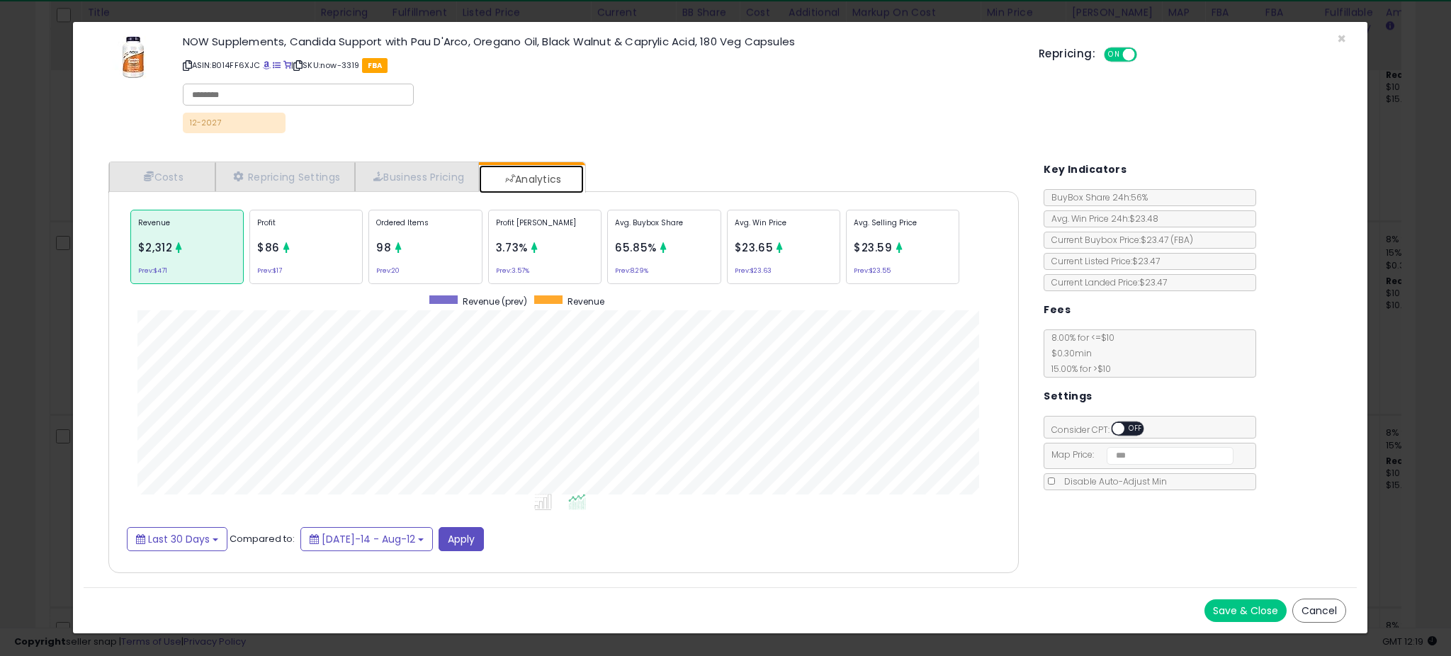
scroll to position [436, 939]
click at [534, 257] on div "Profit [PERSON_NAME] 3.73% Prev: 3.57%" at bounding box center [544, 247] width 113 height 74
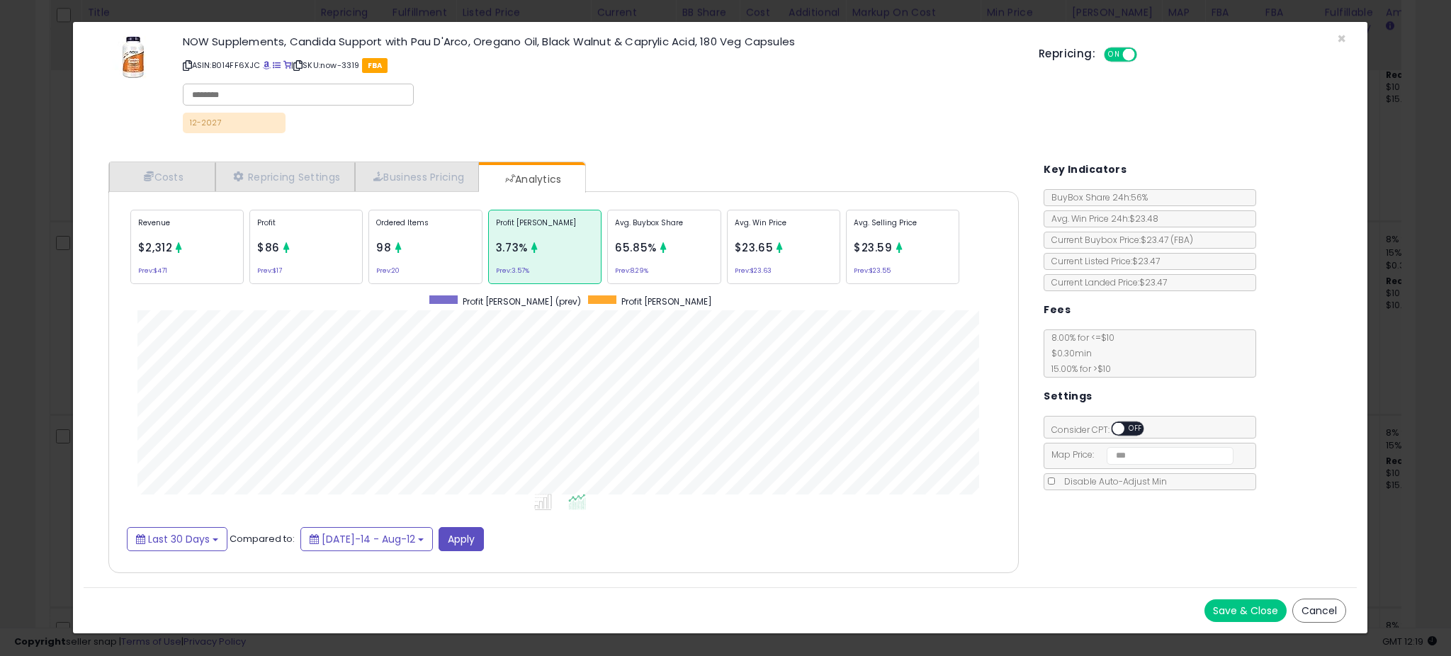
click at [686, 257] on div "Avg. Buybox Share 65.85% Prev: 8.29%" at bounding box center [663, 247] width 113 height 74
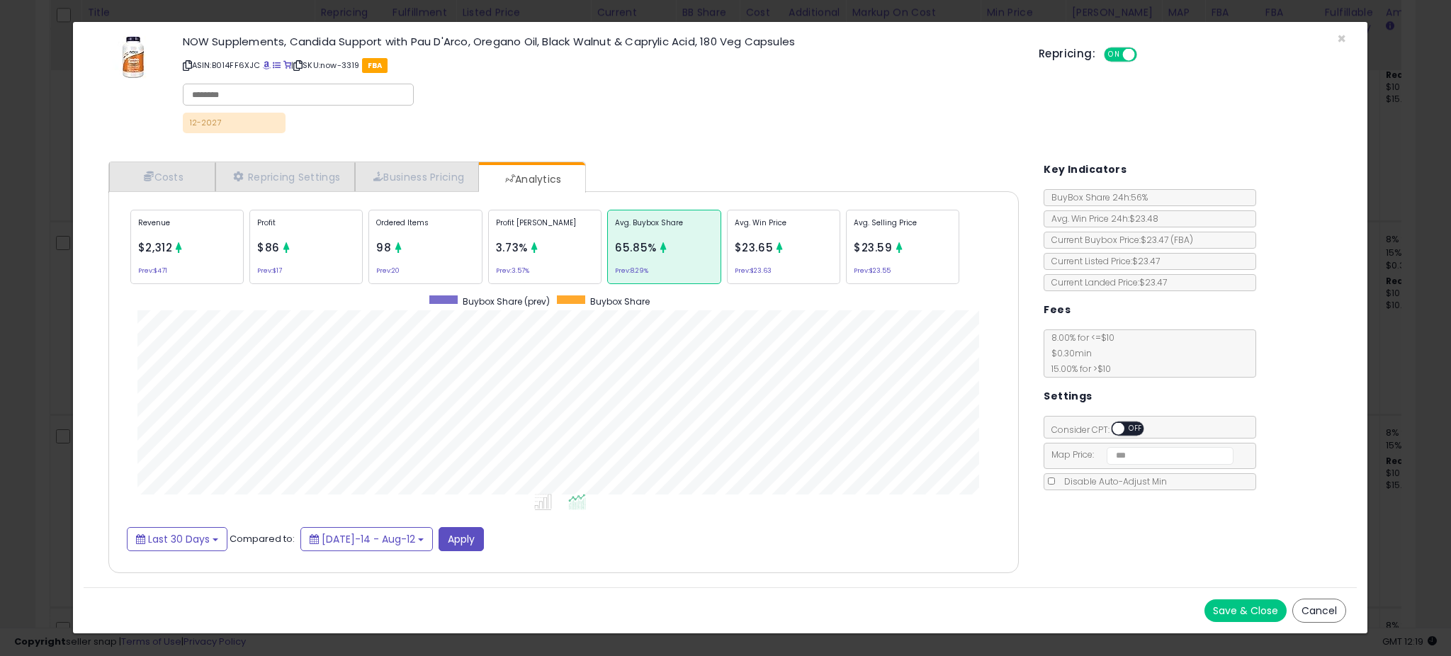
click at [49, 294] on div "× Close NOW Supplements, Candida Support with Pau D'Arco, Oregano Oil, Black Wa…" at bounding box center [725, 328] width 1451 height 656
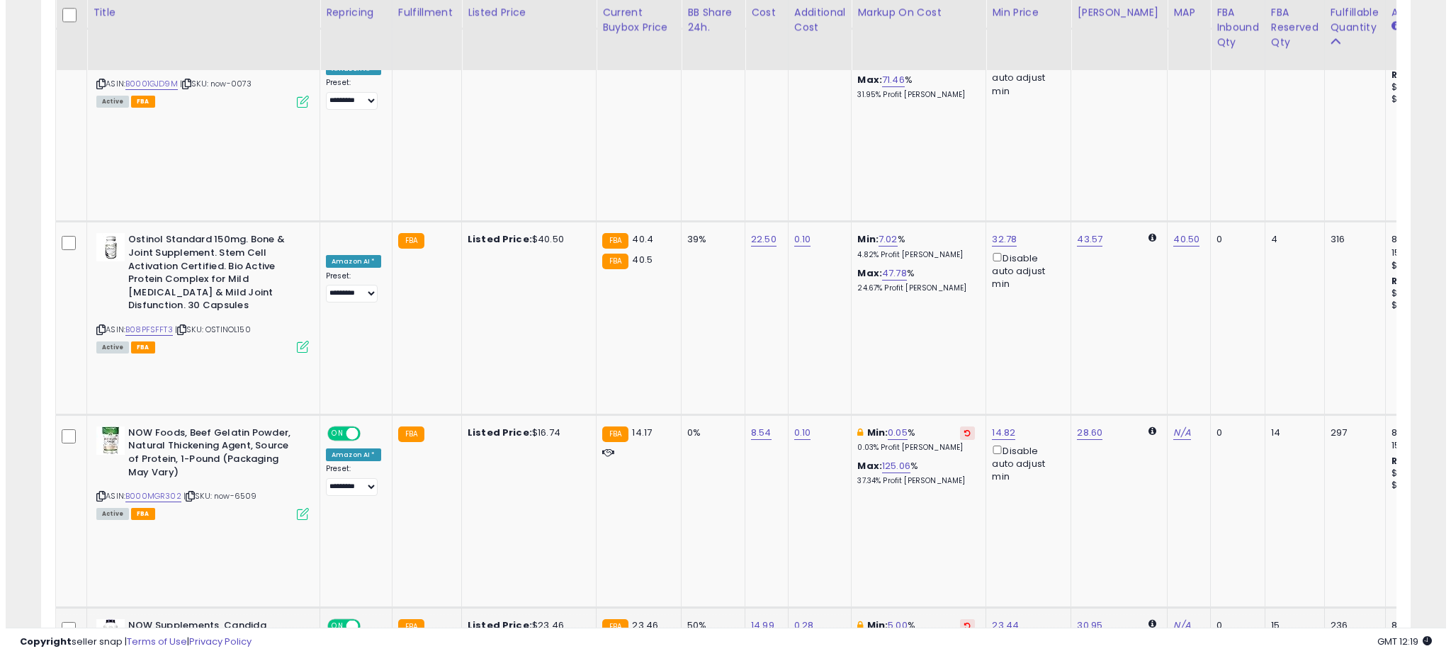
scroll to position [708266, 707762]
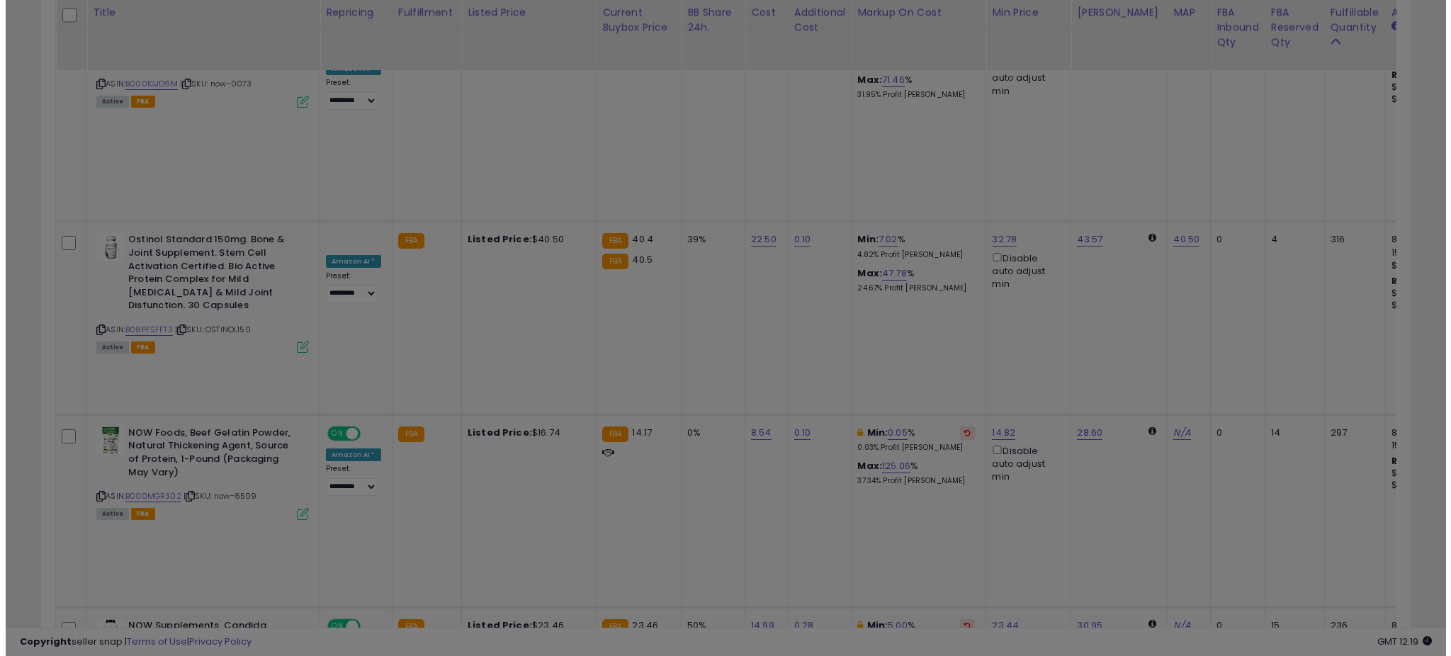
scroll to position [291, 801]
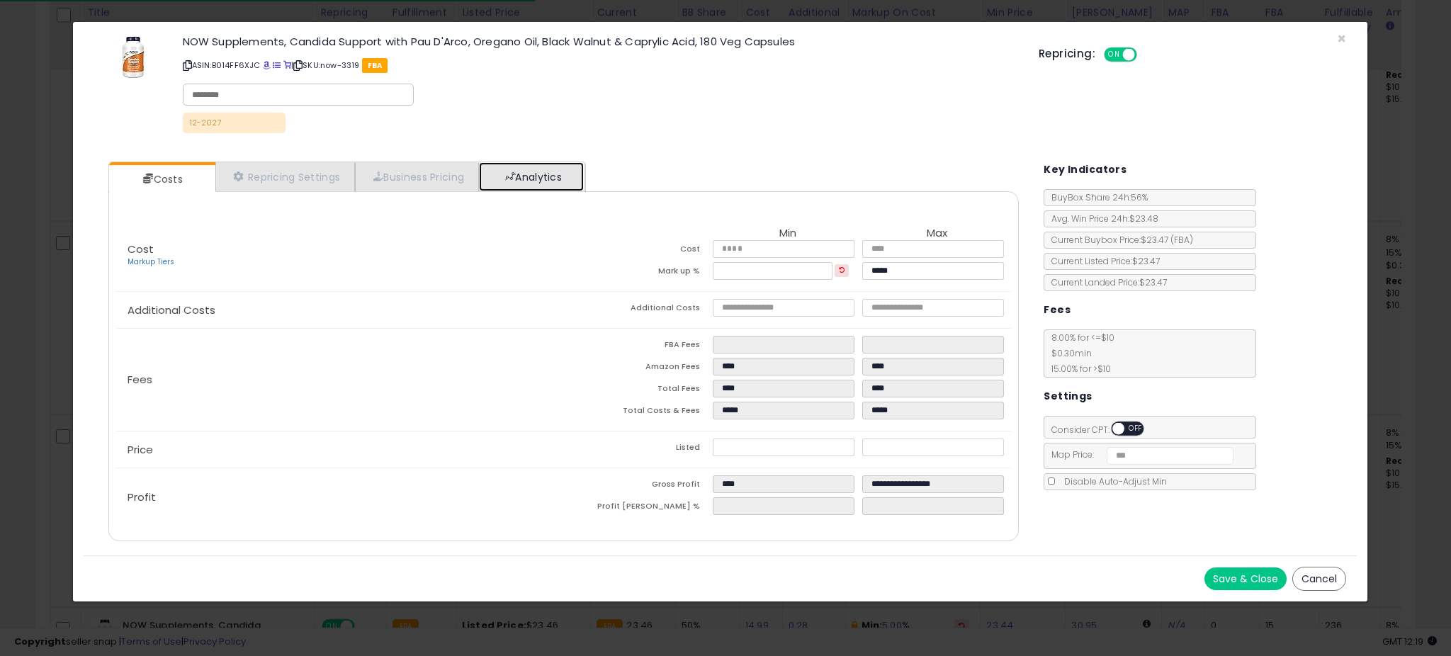
click at [574, 162] on link "Analytics" at bounding box center [531, 176] width 105 height 29
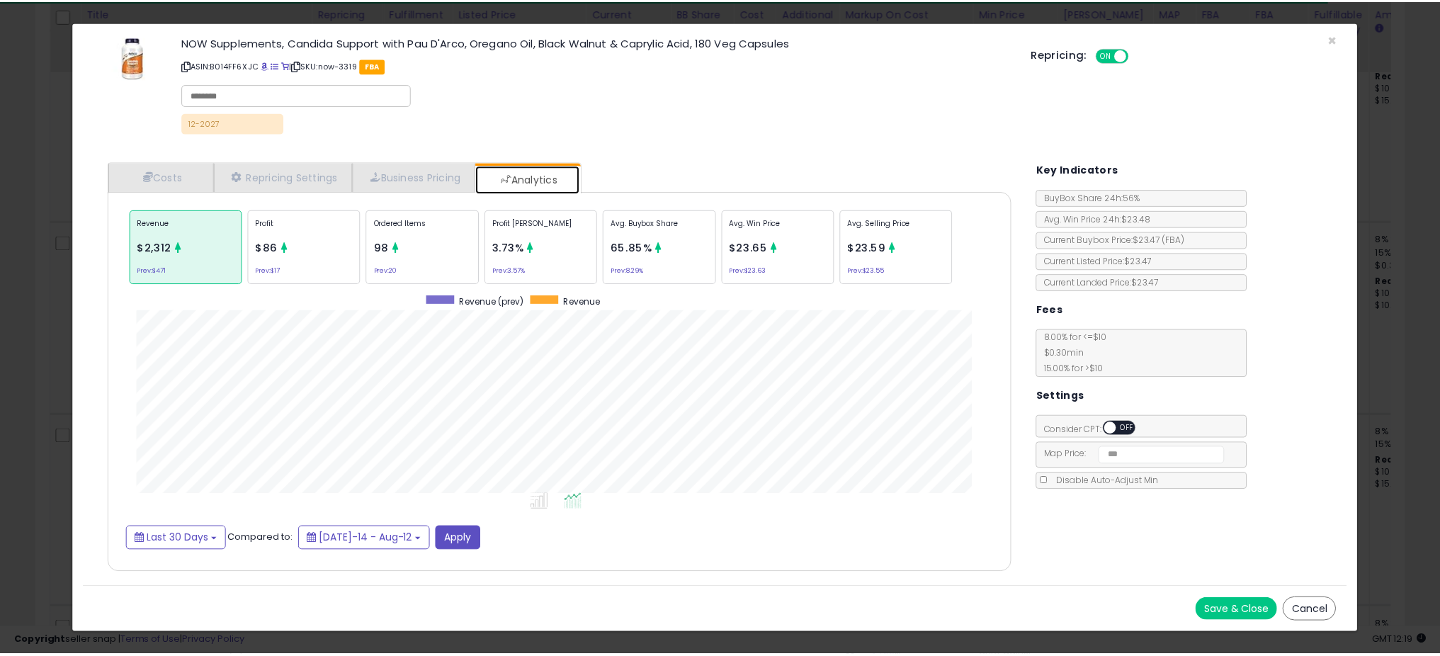
scroll to position [436, 939]
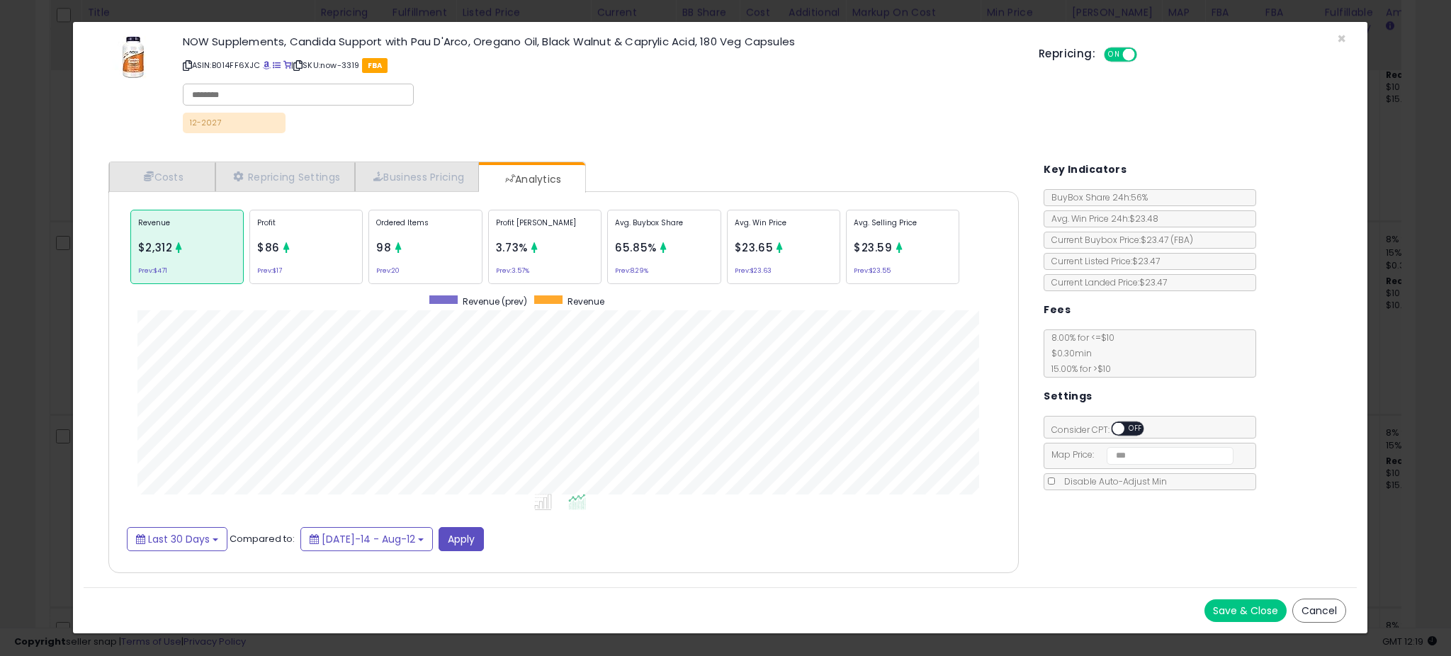
click at [68, 296] on div "× Close NOW Supplements, Candida Support with Pau D'Arco, Oregano Oil, Black Wa…" at bounding box center [725, 328] width 1451 height 656
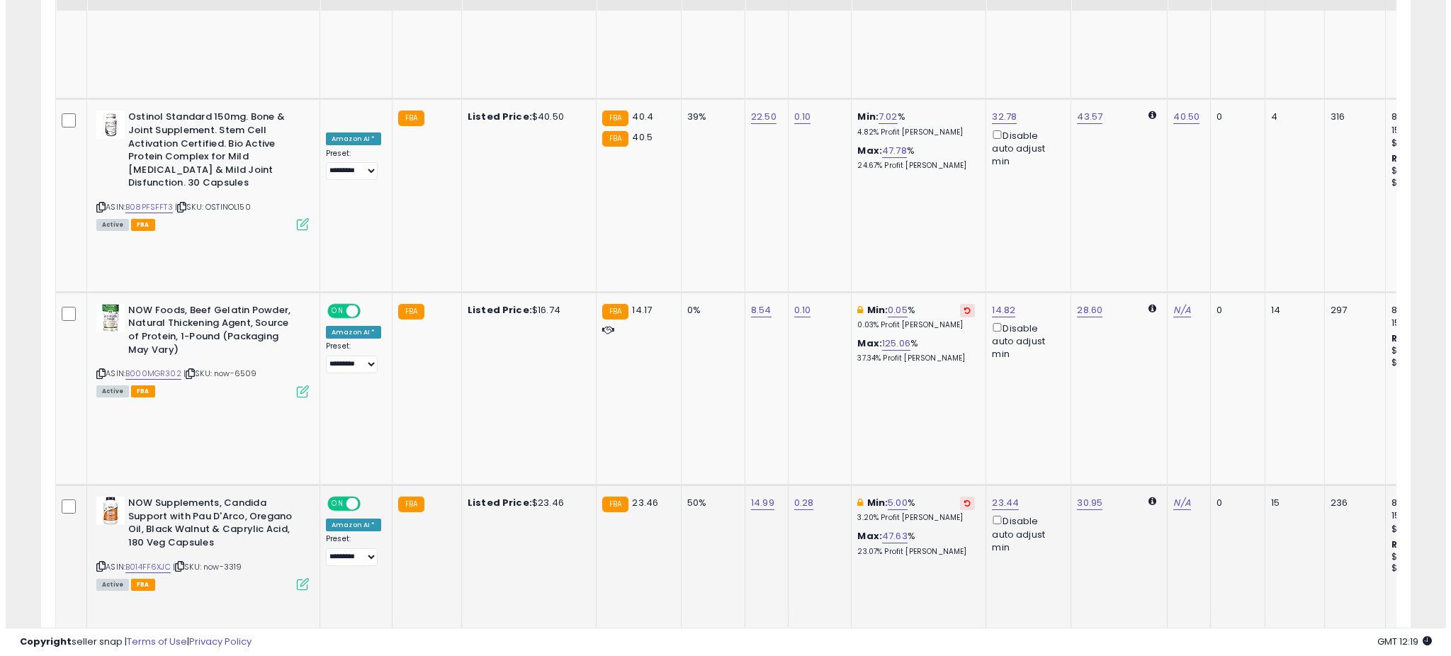
scroll to position [1263, 0]
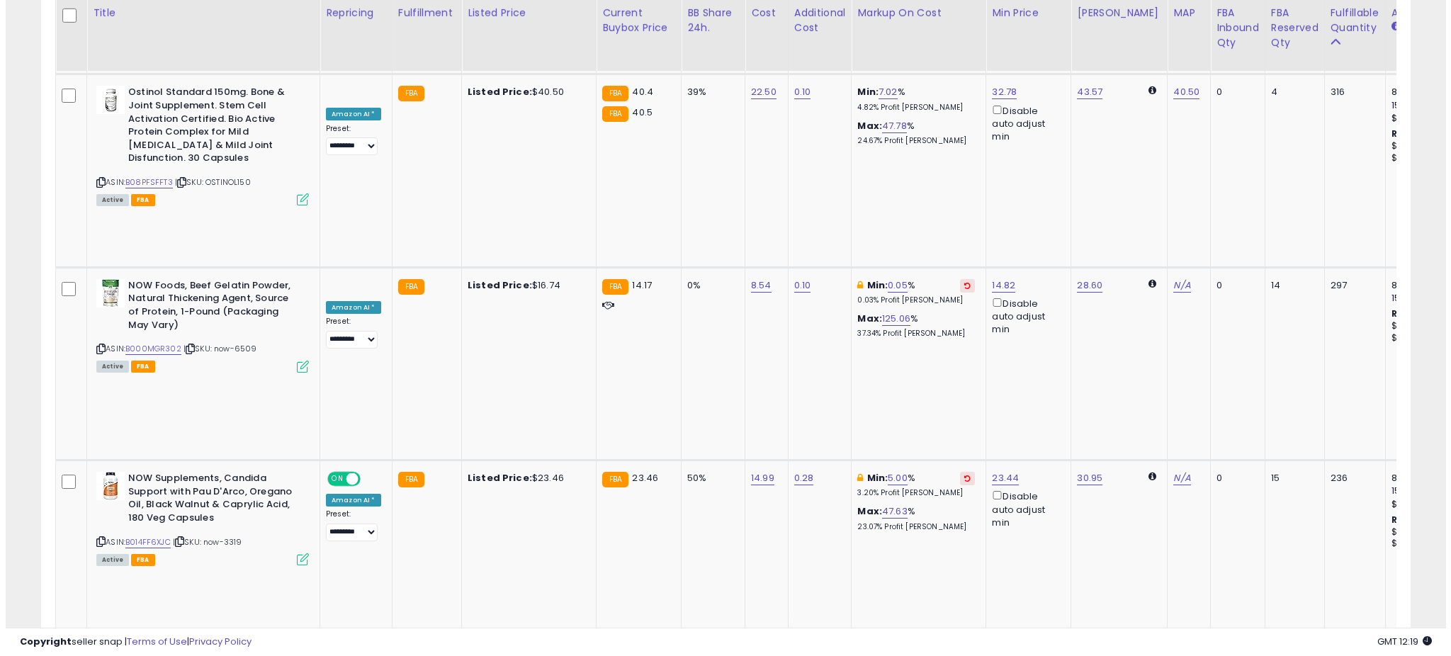
scroll to position [291, 801]
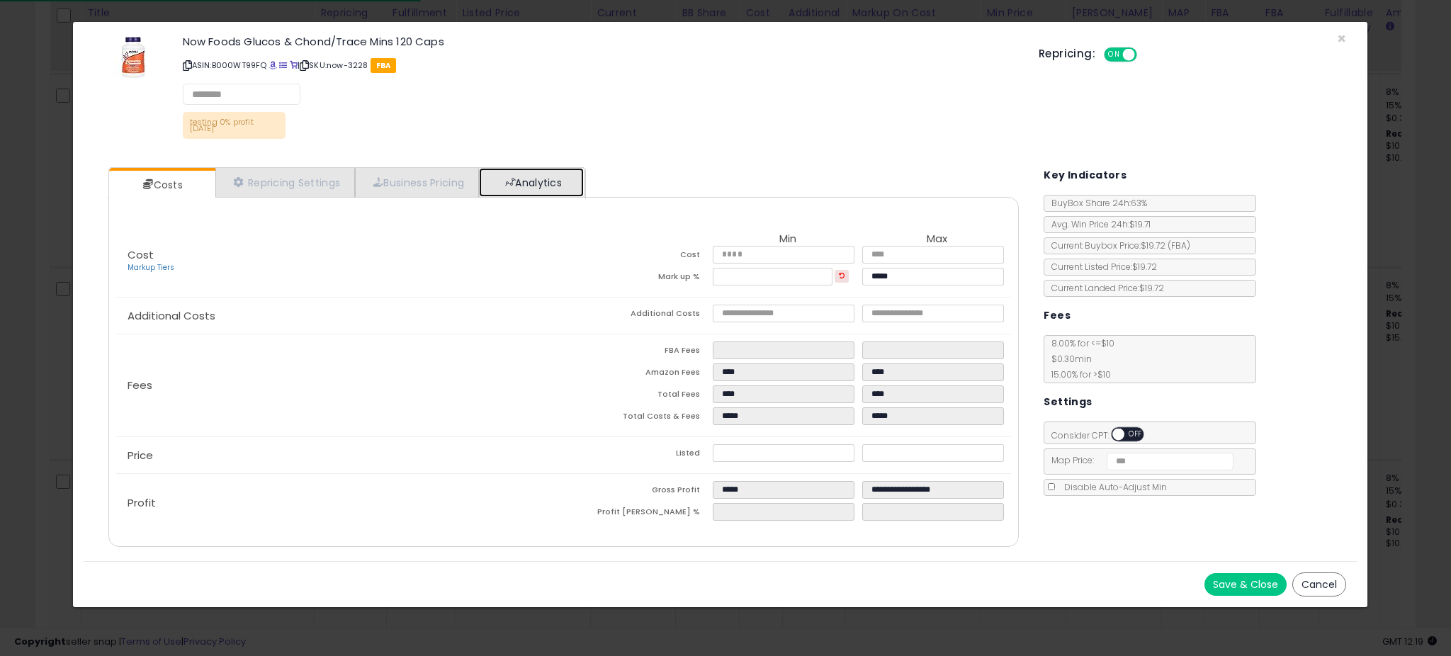
click at [539, 188] on link "Analytics" at bounding box center [531, 182] width 105 height 29
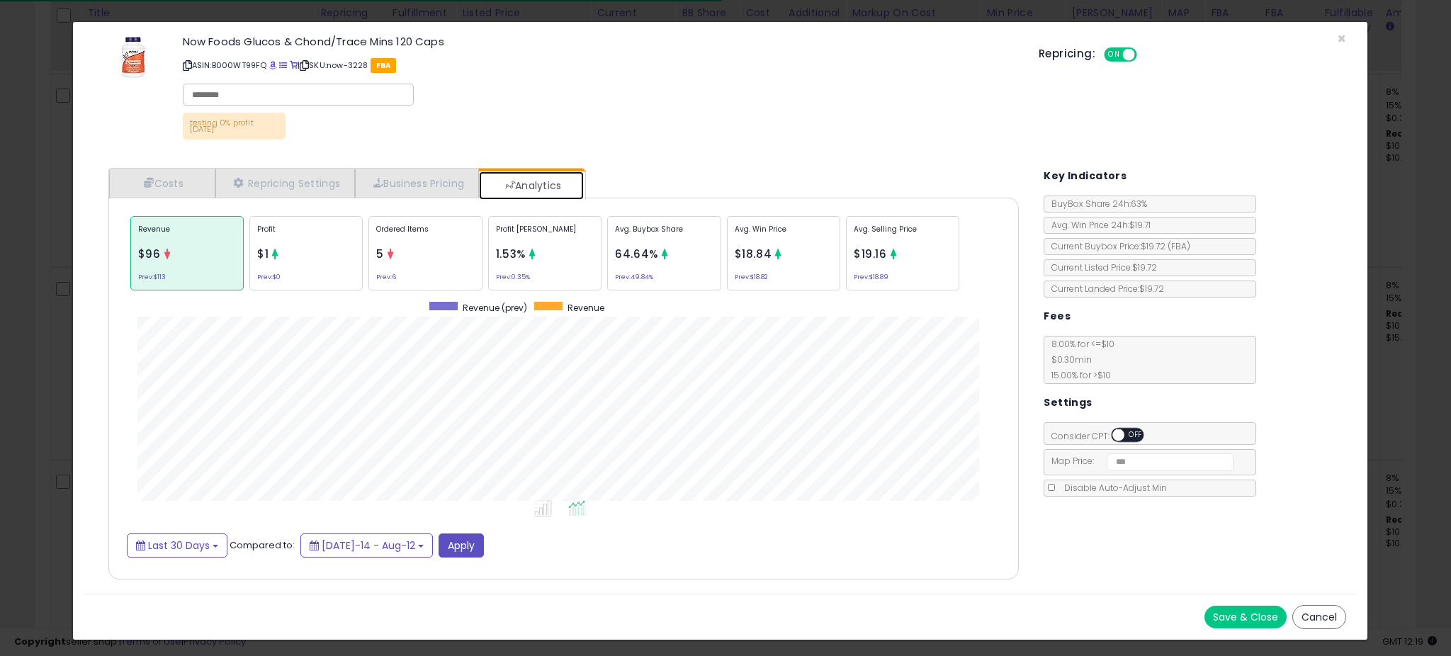
scroll to position [436, 939]
click at [574, 253] on div "Profit [PERSON_NAME] 1.53% Prev: 0.35%" at bounding box center [544, 253] width 113 height 74
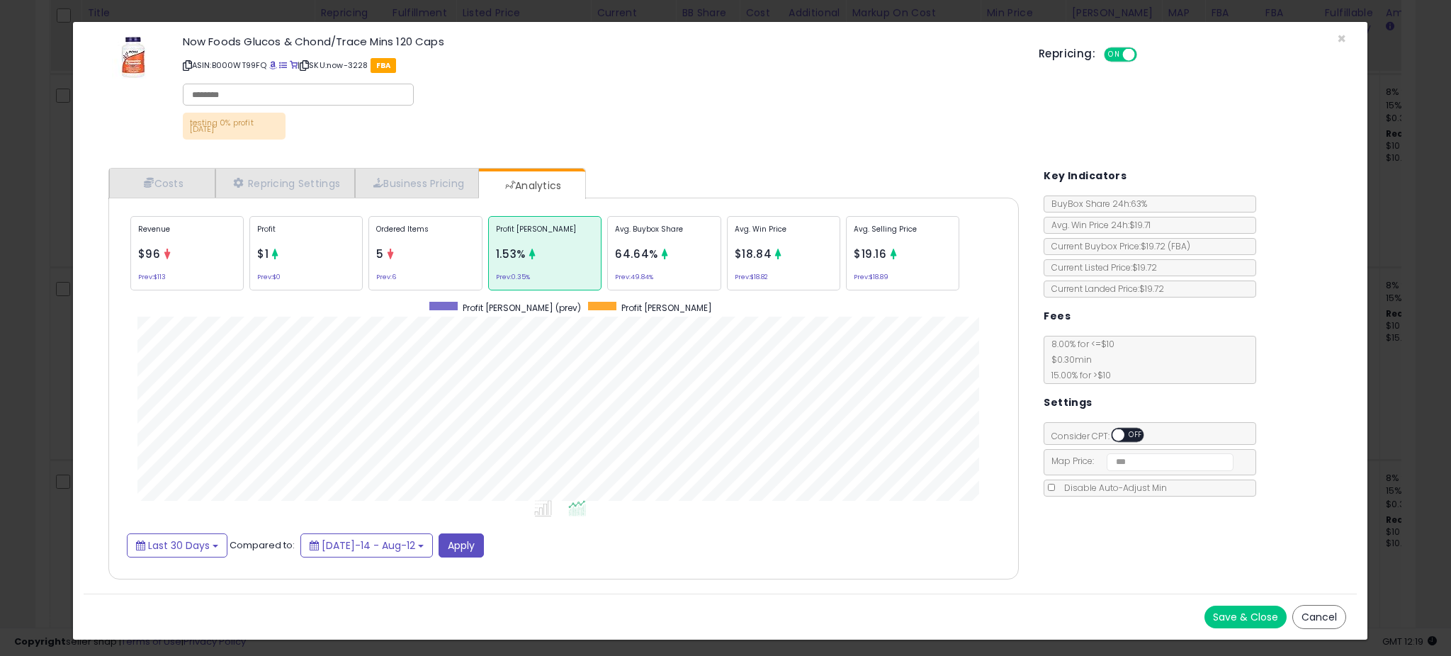
click at [639, 253] on span "64.64%" at bounding box center [636, 254] width 43 height 15
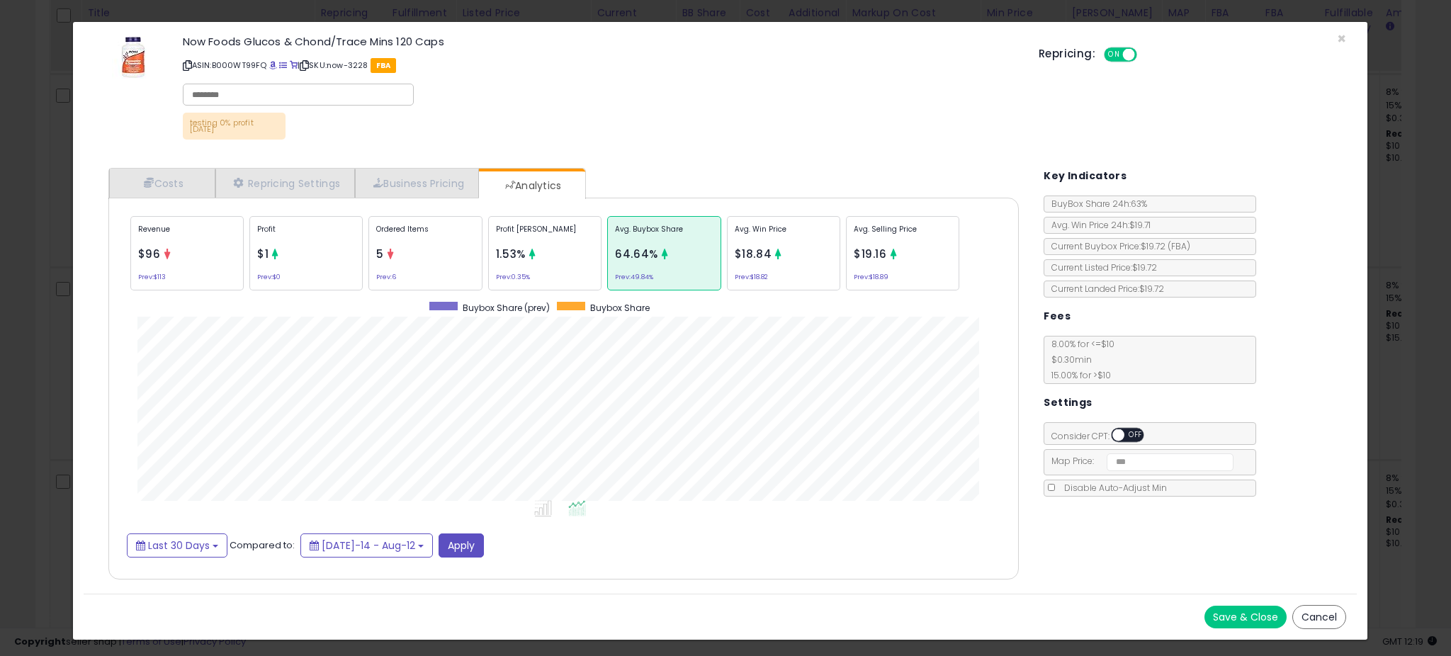
scroll to position [0, 0]
click at [28, 283] on div "× Close Now Foods Glucos & Chond/Trace Mins 120 Caps ASIN: B000WT99FQ | SKU: no…" at bounding box center [725, 328] width 1451 height 656
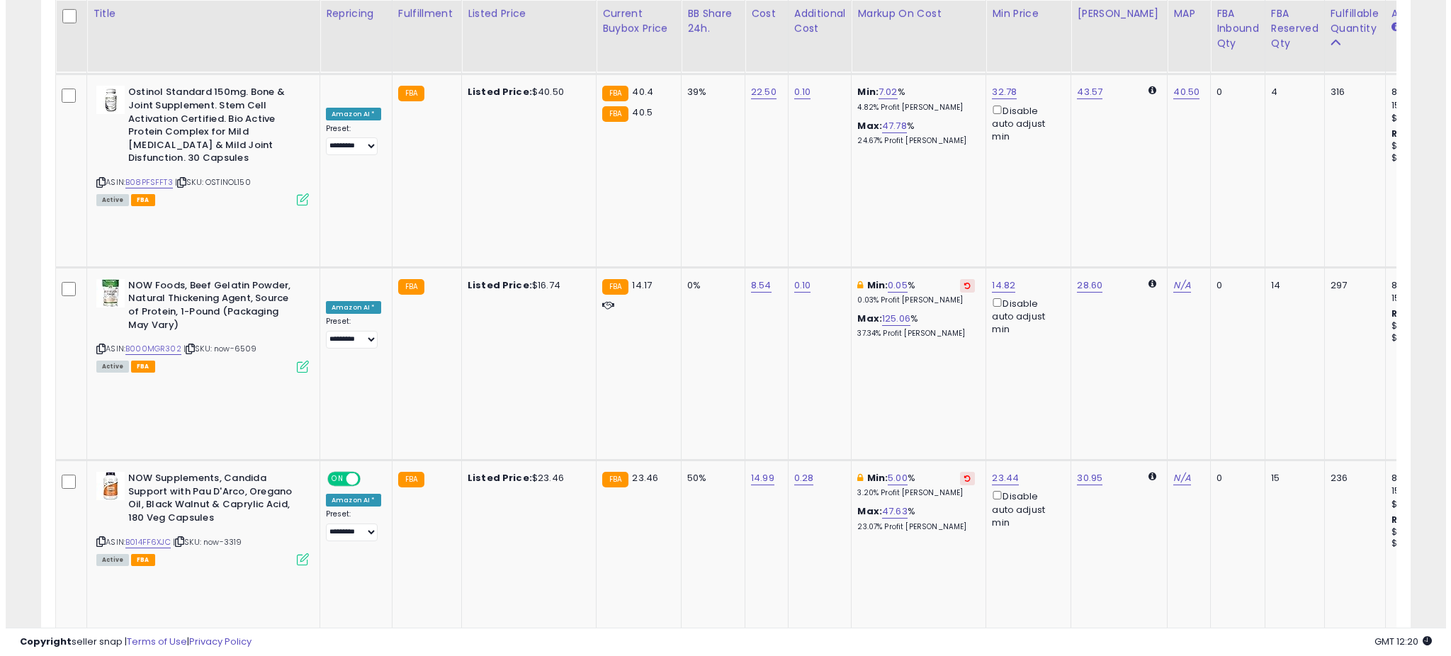
scroll to position [1350, 0]
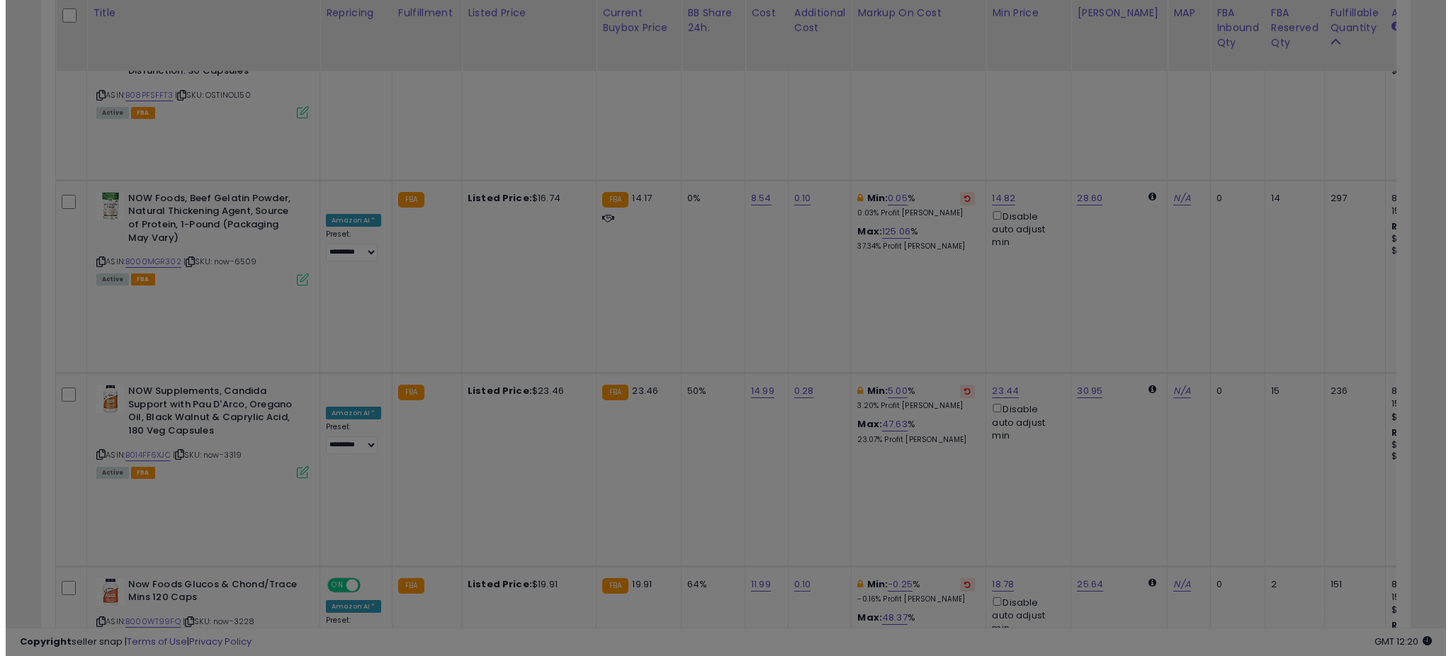
scroll to position [291, 801]
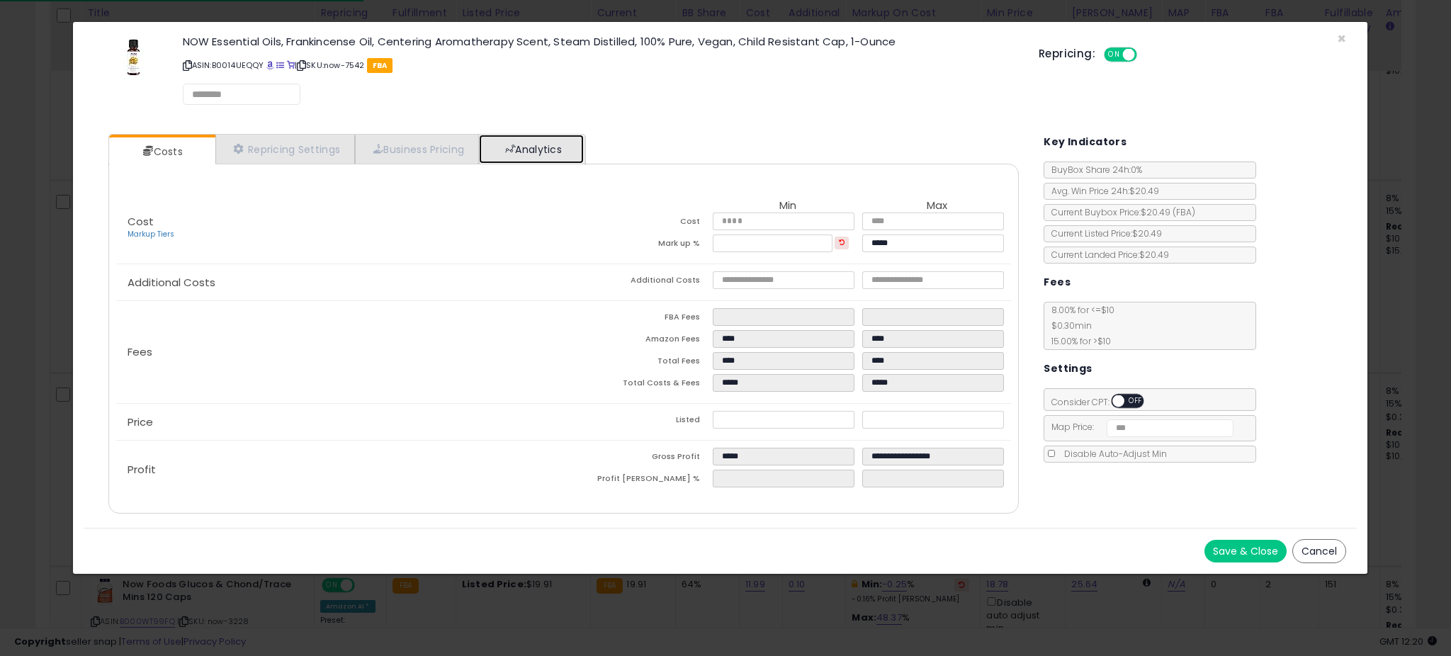
click at [573, 142] on link "Analytics" at bounding box center [531, 149] width 105 height 29
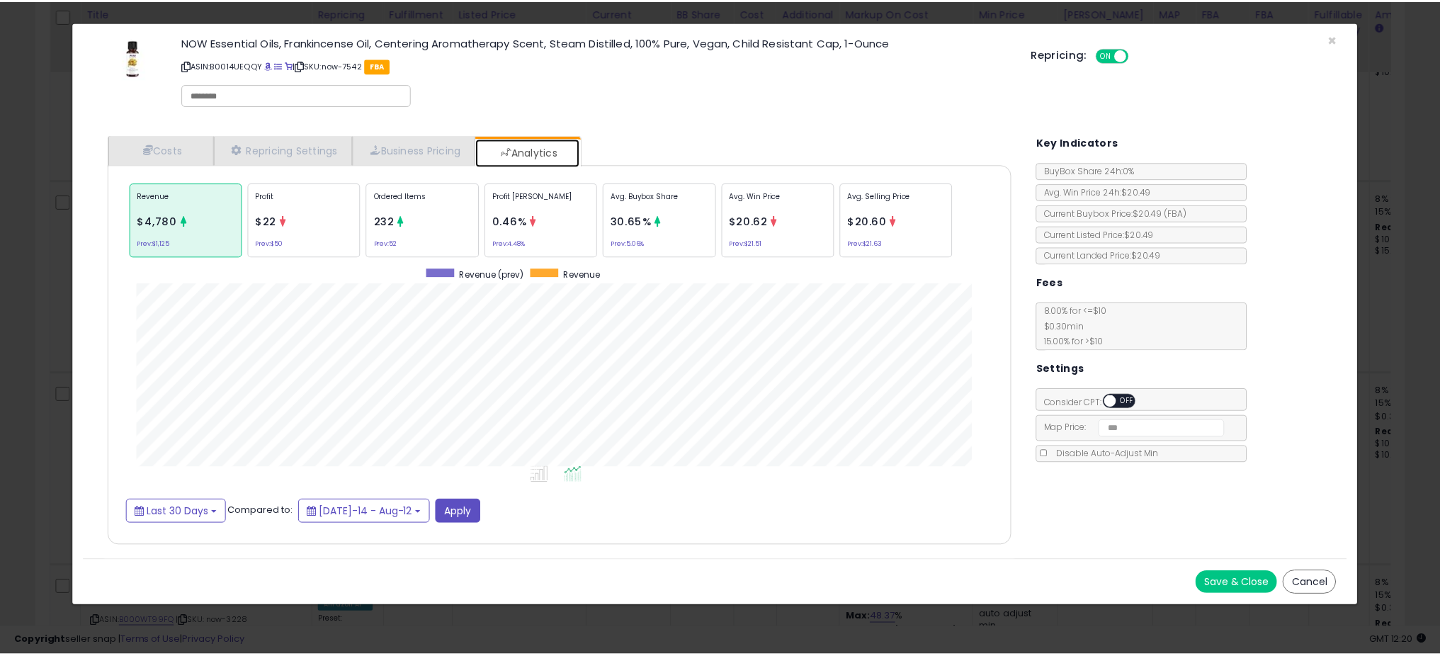
scroll to position [436, 939]
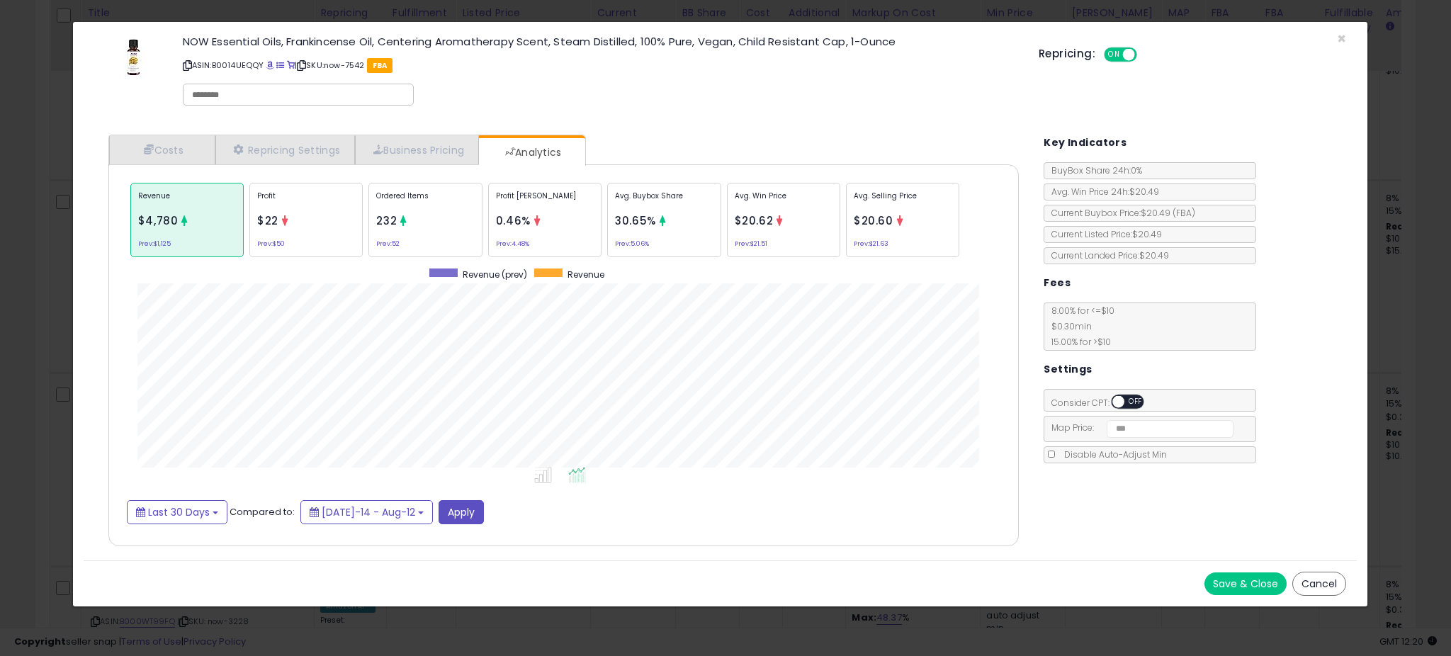
click at [34, 261] on div "× Close NOW Essential Oils, Frankincense Oil, Centering Aromatherapy Scent, Ste…" at bounding box center [725, 328] width 1451 height 656
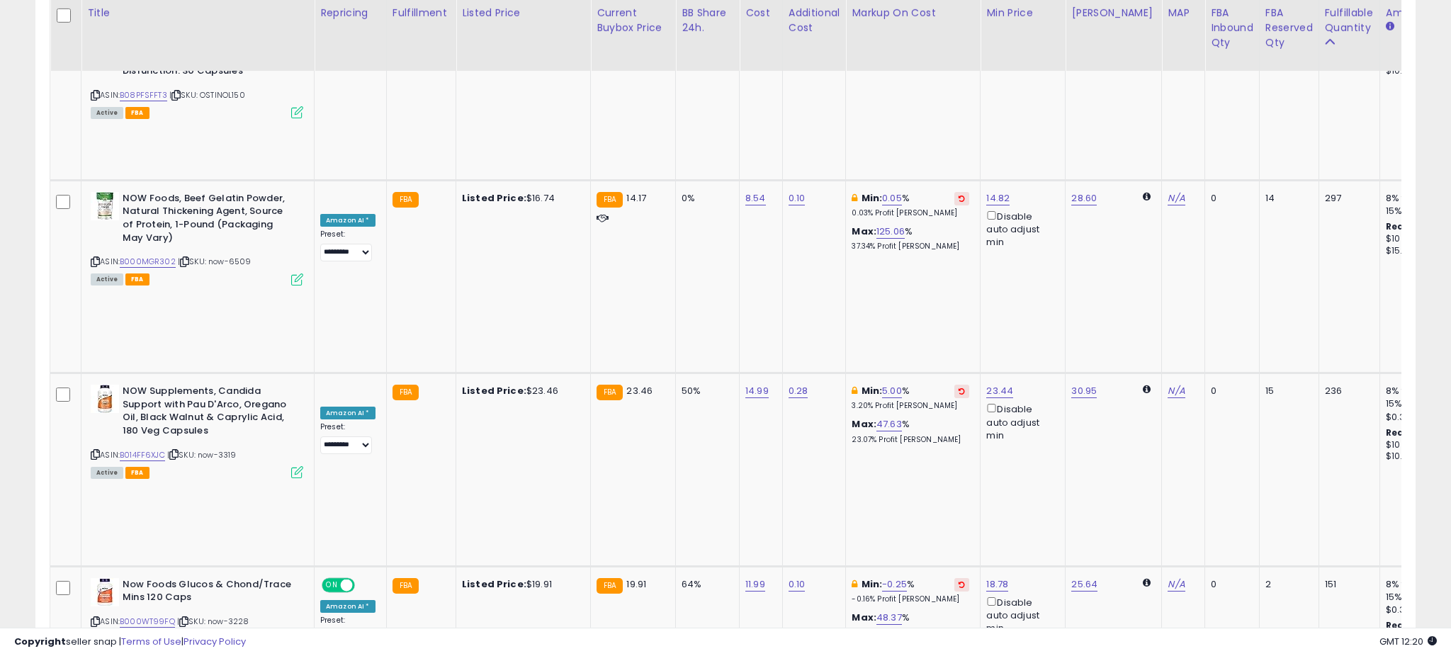
scroll to position [708266, 707762]
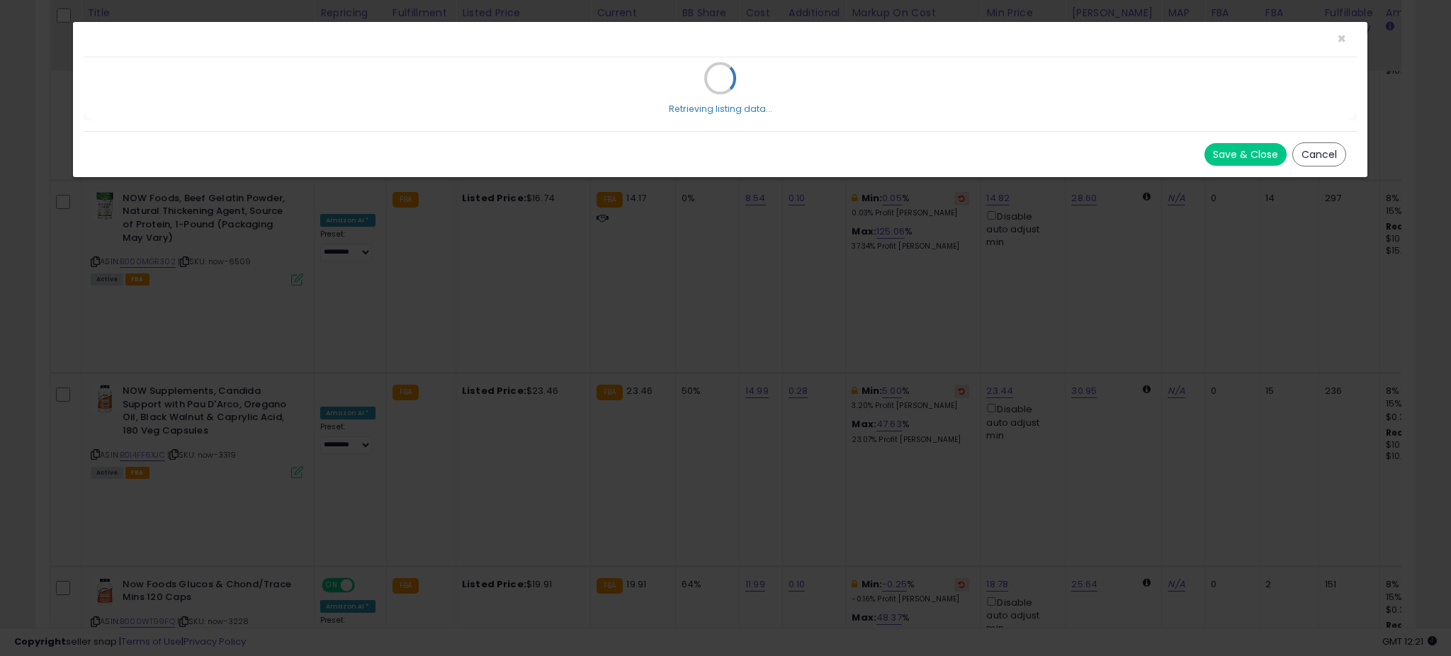
scroll to position [291, 801]
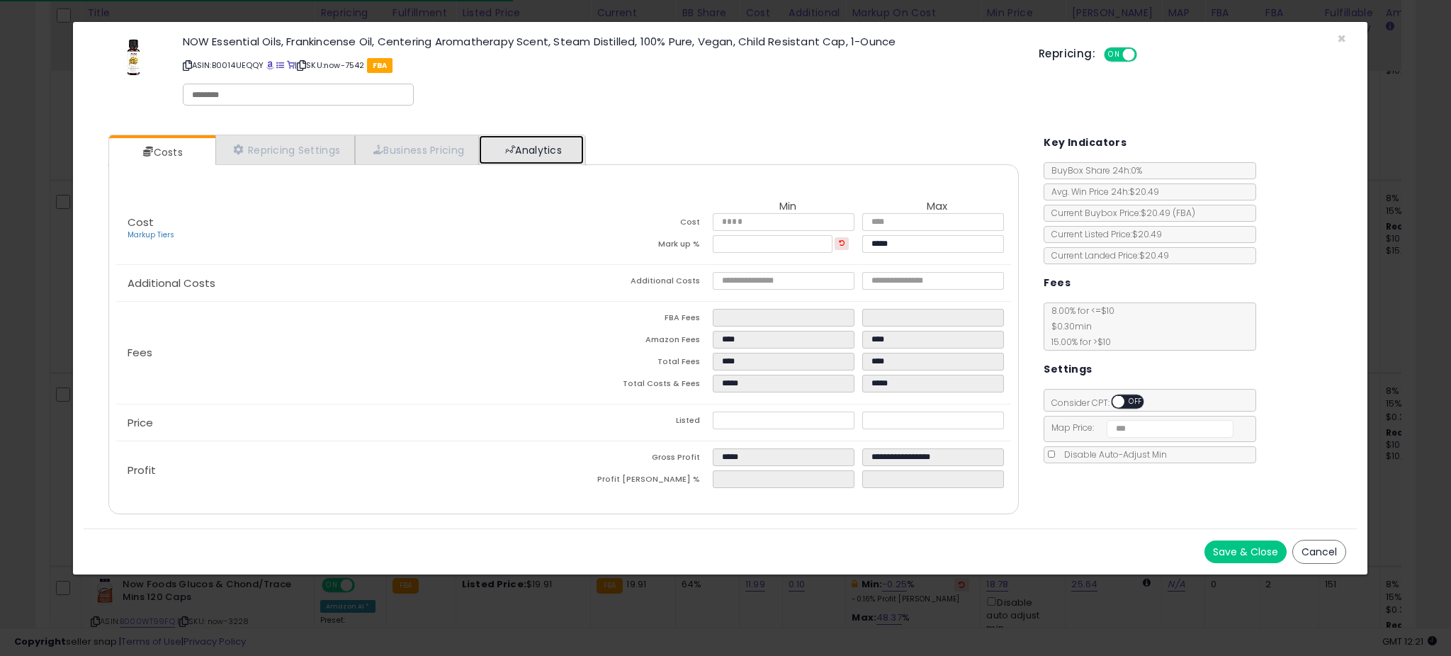
click at [552, 149] on link "Analytics" at bounding box center [531, 149] width 105 height 29
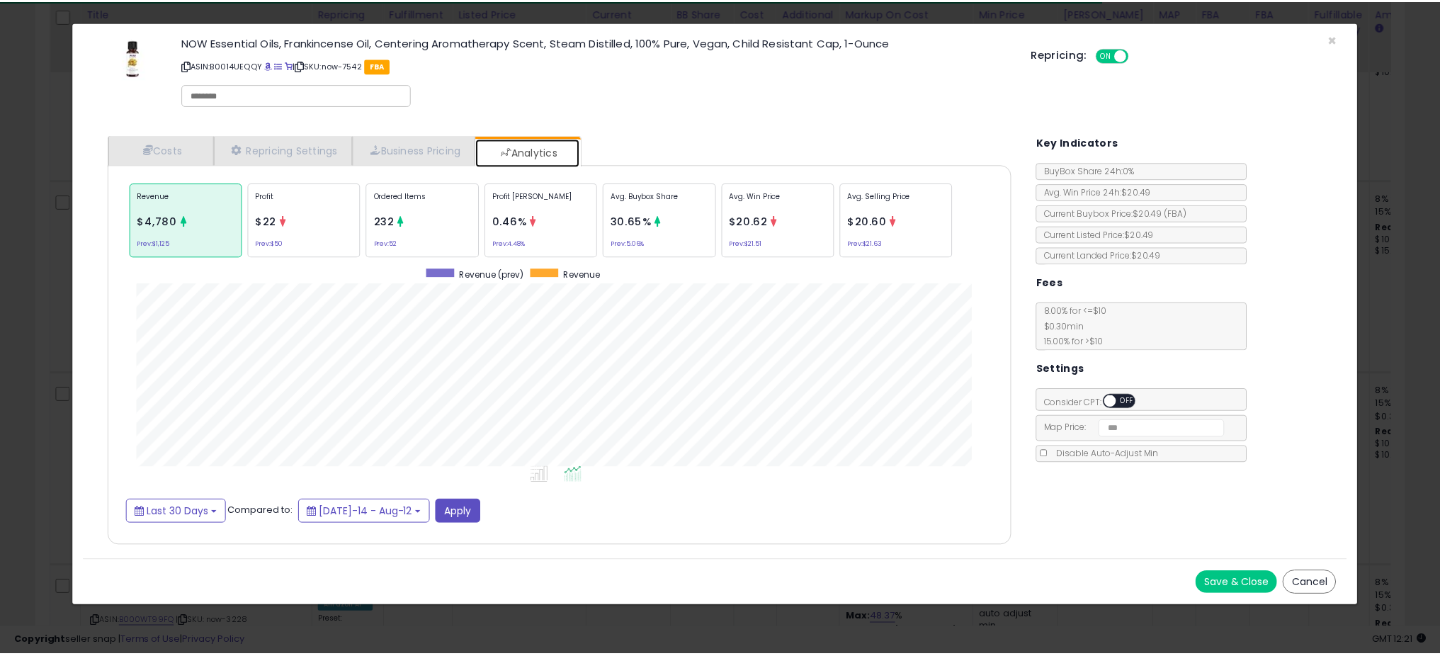
scroll to position [436, 939]
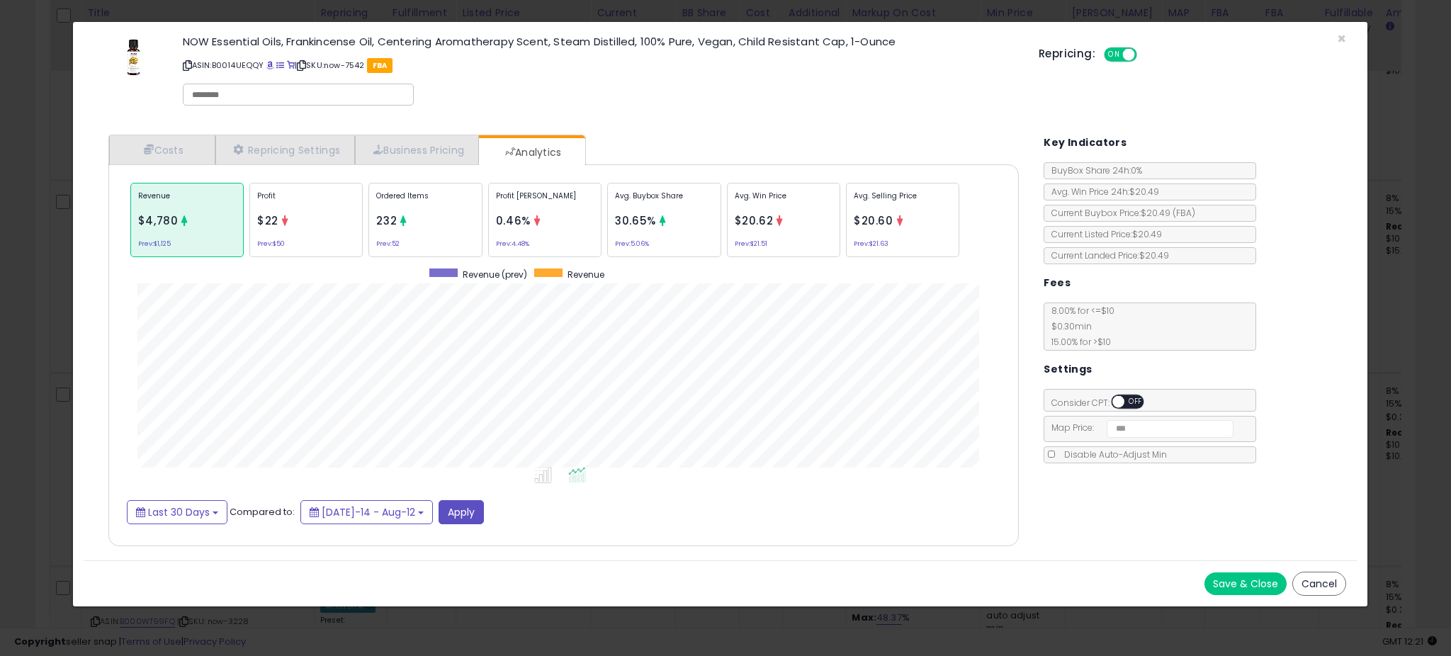
click at [44, 243] on div "× Close NOW Essential Oils, Frankincense Oil, Centering Aromatherapy Scent, Ste…" at bounding box center [725, 328] width 1451 height 656
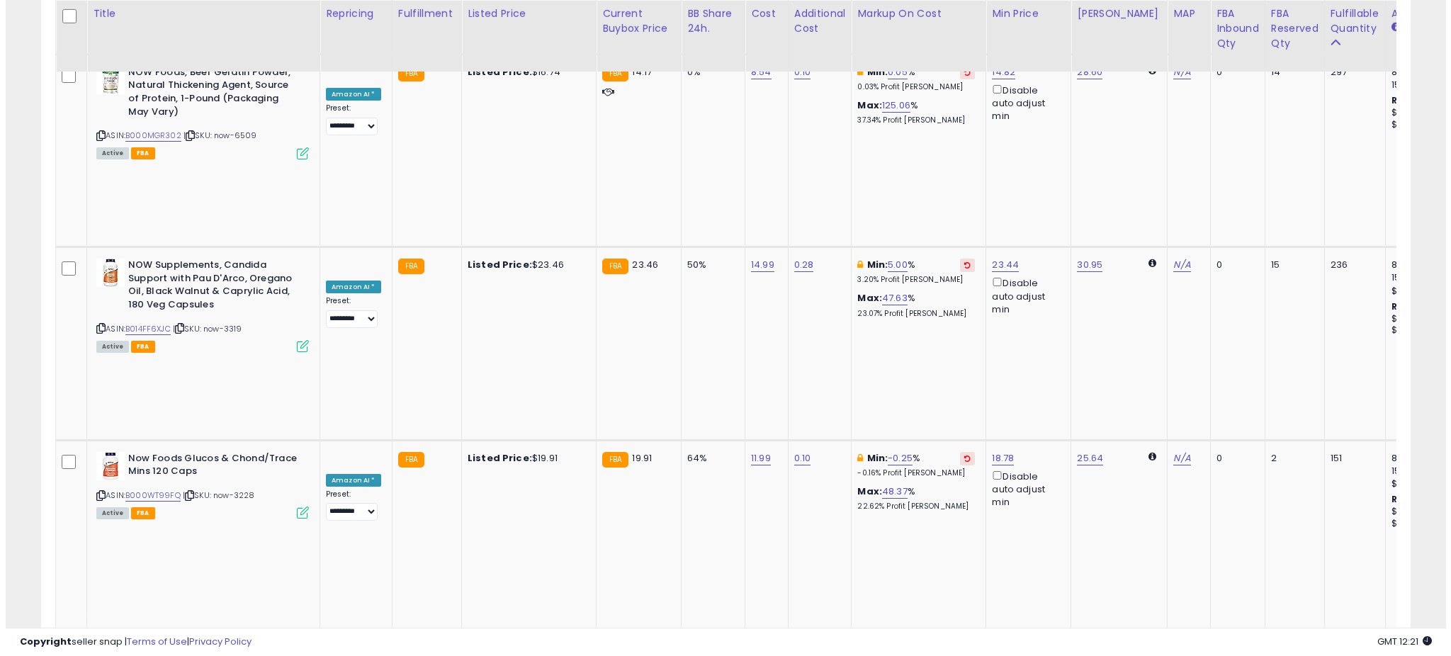
scroll to position [1497, 0]
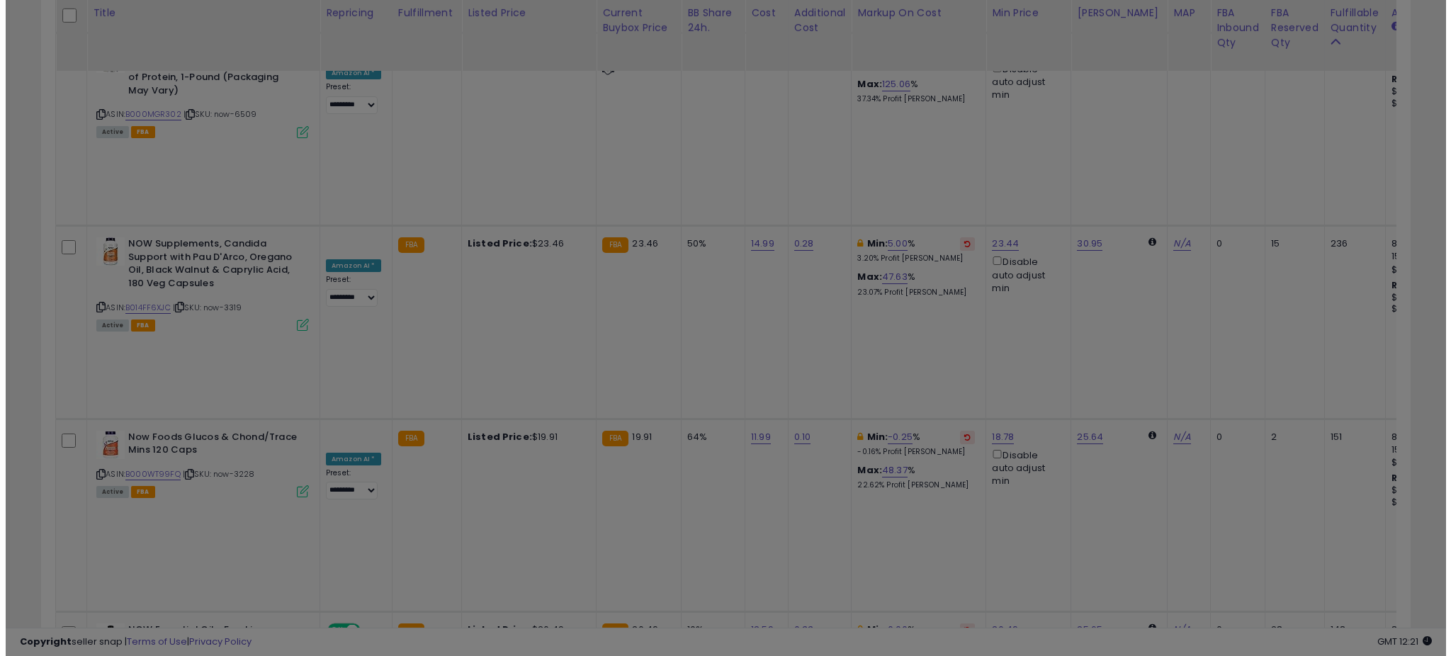
scroll to position [291, 801]
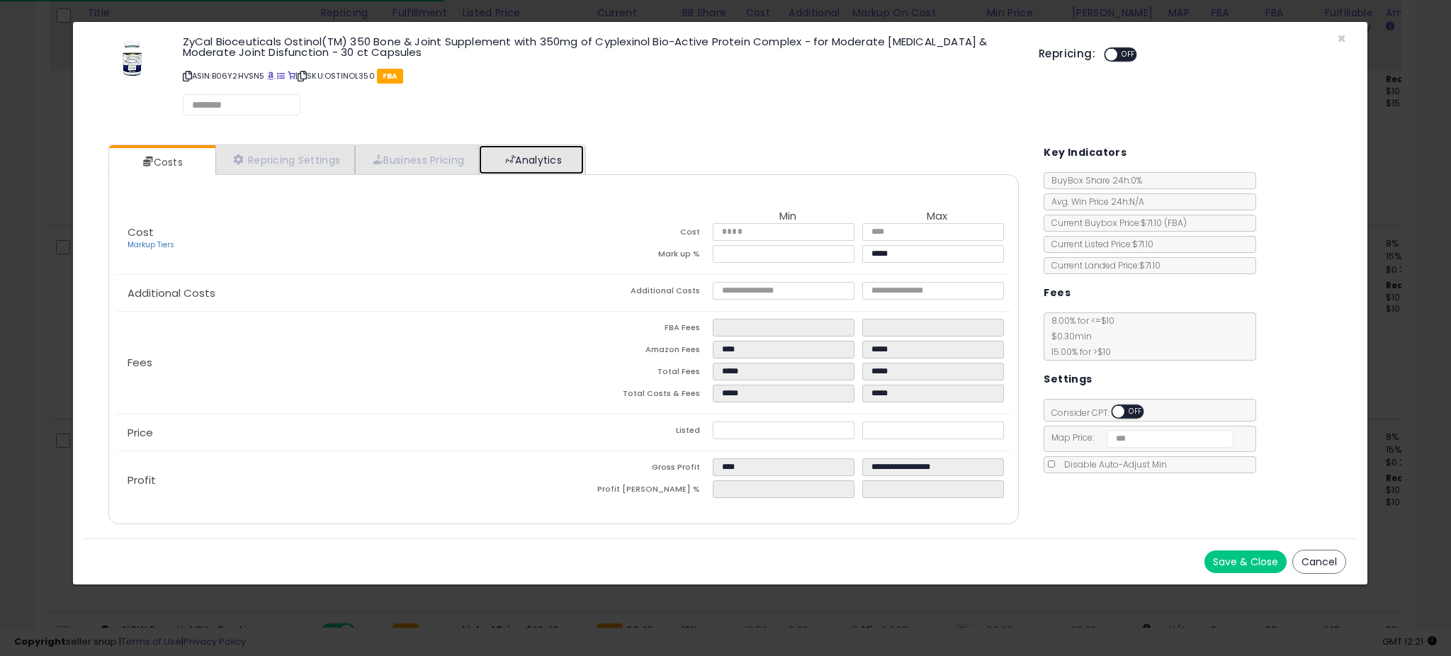
click at [582, 149] on link "Analytics" at bounding box center [531, 159] width 105 height 29
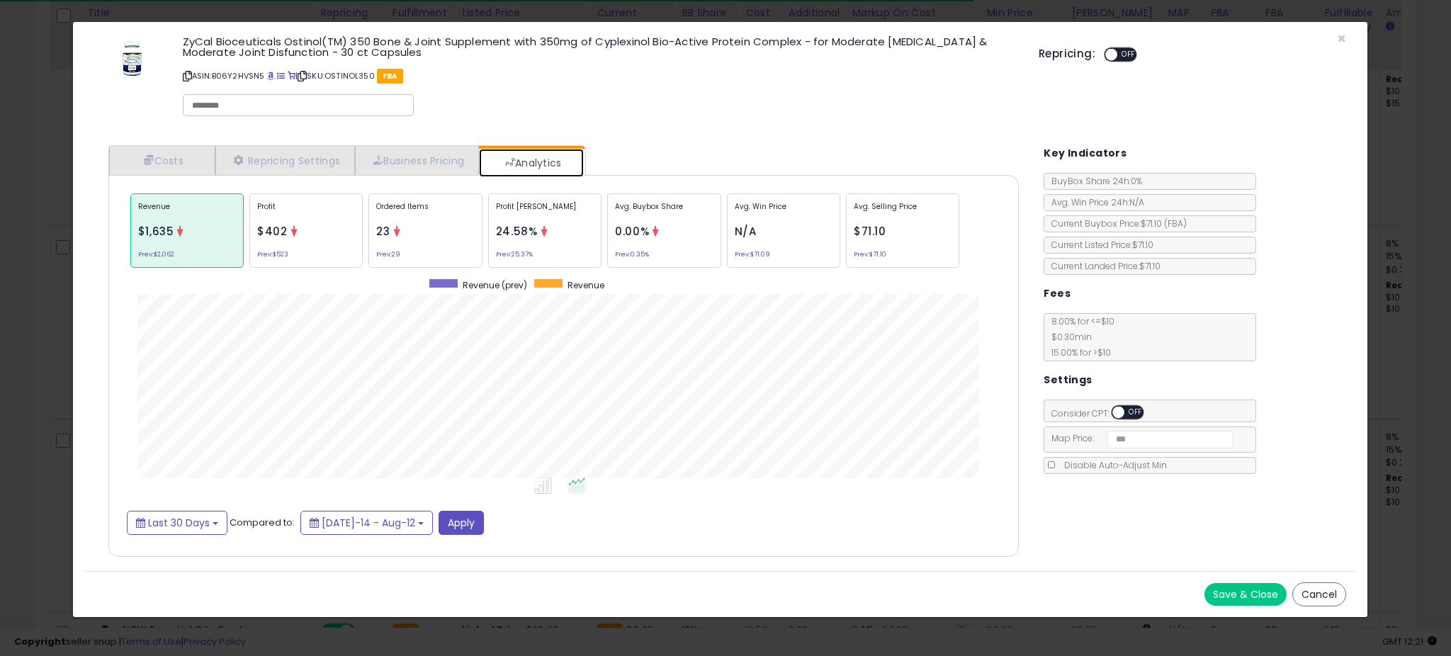
scroll to position [436, 939]
click at [571, 229] on div "Profit [PERSON_NAME] 24.58% Prev: 25.37%" at bounding box center [544, 230] width 113 height 74
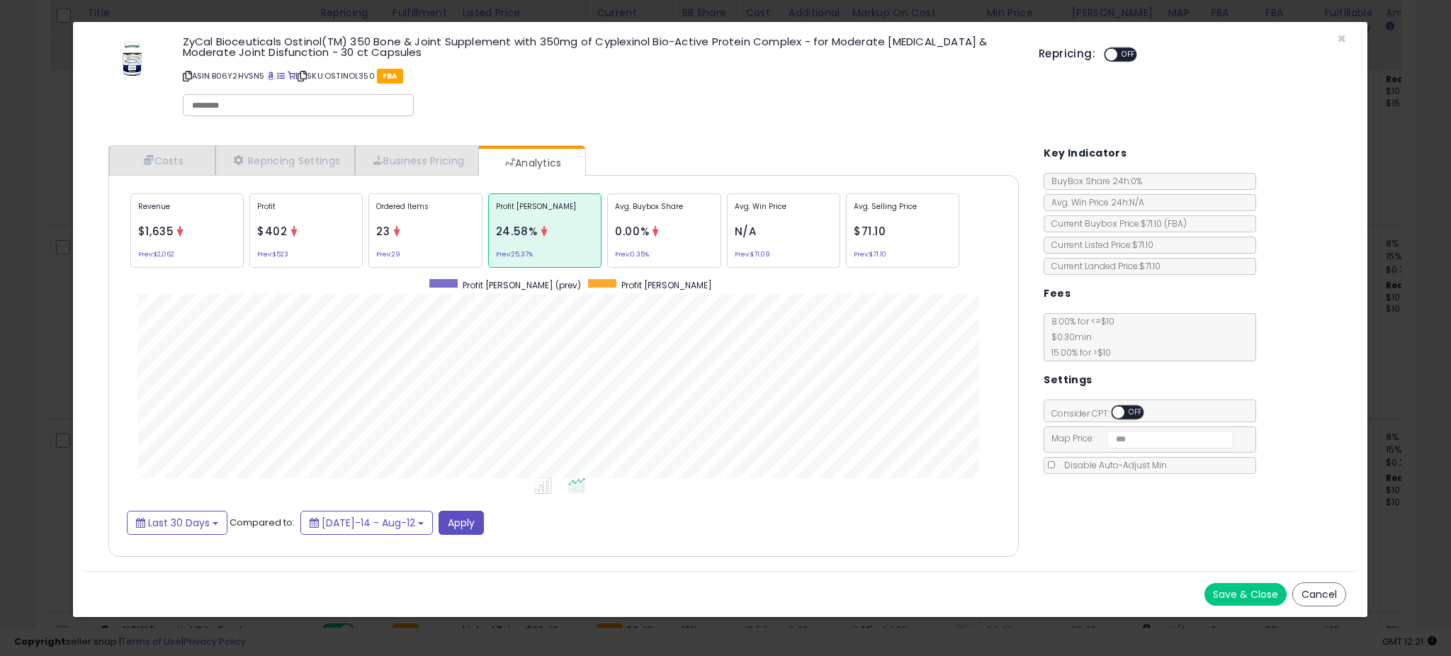
click at [45, 297] on div "× Close ZyCal Bioceuticals Ostinol(TM) 350 Bone & Joint Supplement with 350mg o…" at bounding box center [725, 328] width 1451 height 656
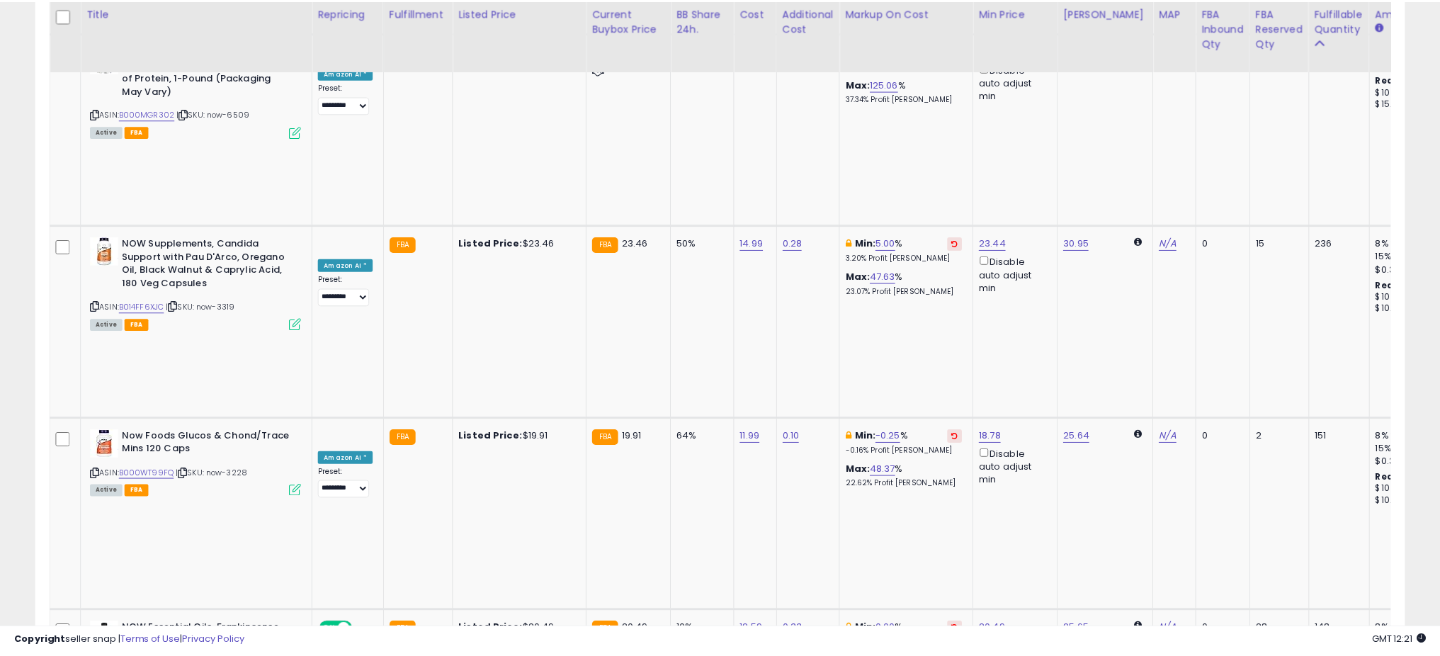
scroll to position [708266, 707762]
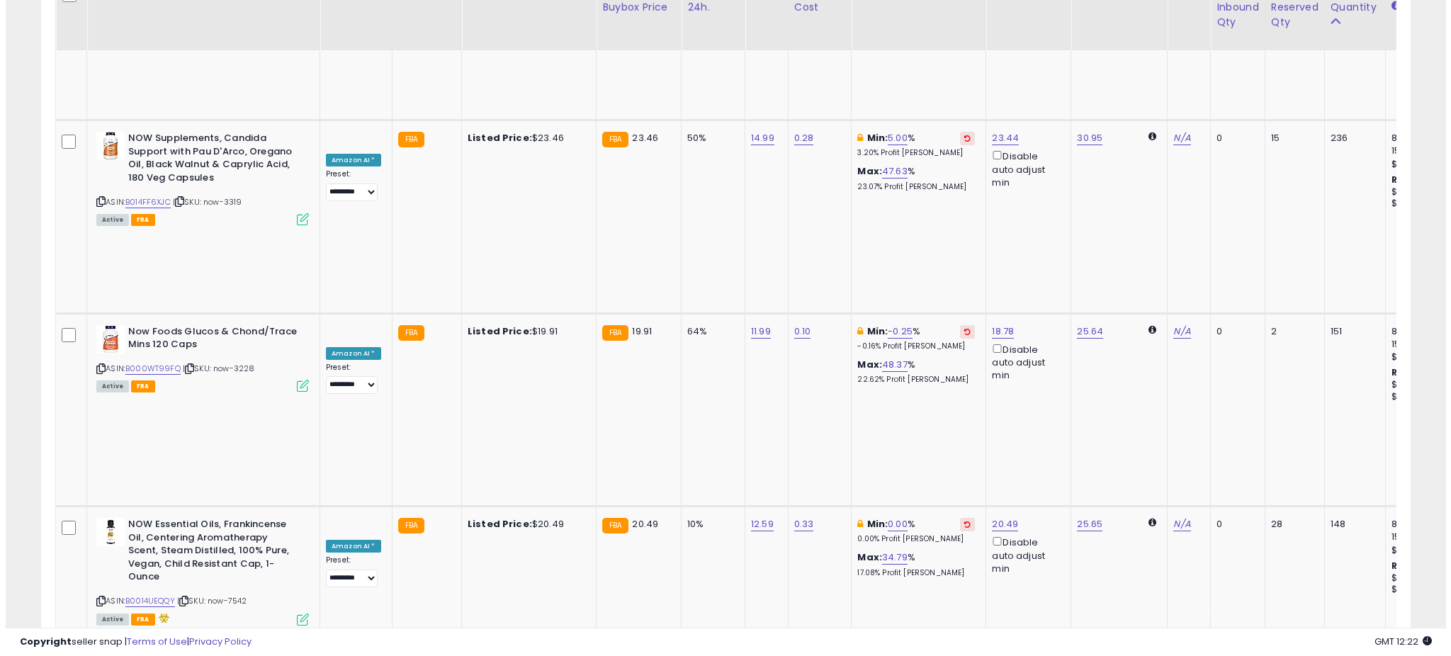
scroll to position [1603, 0]
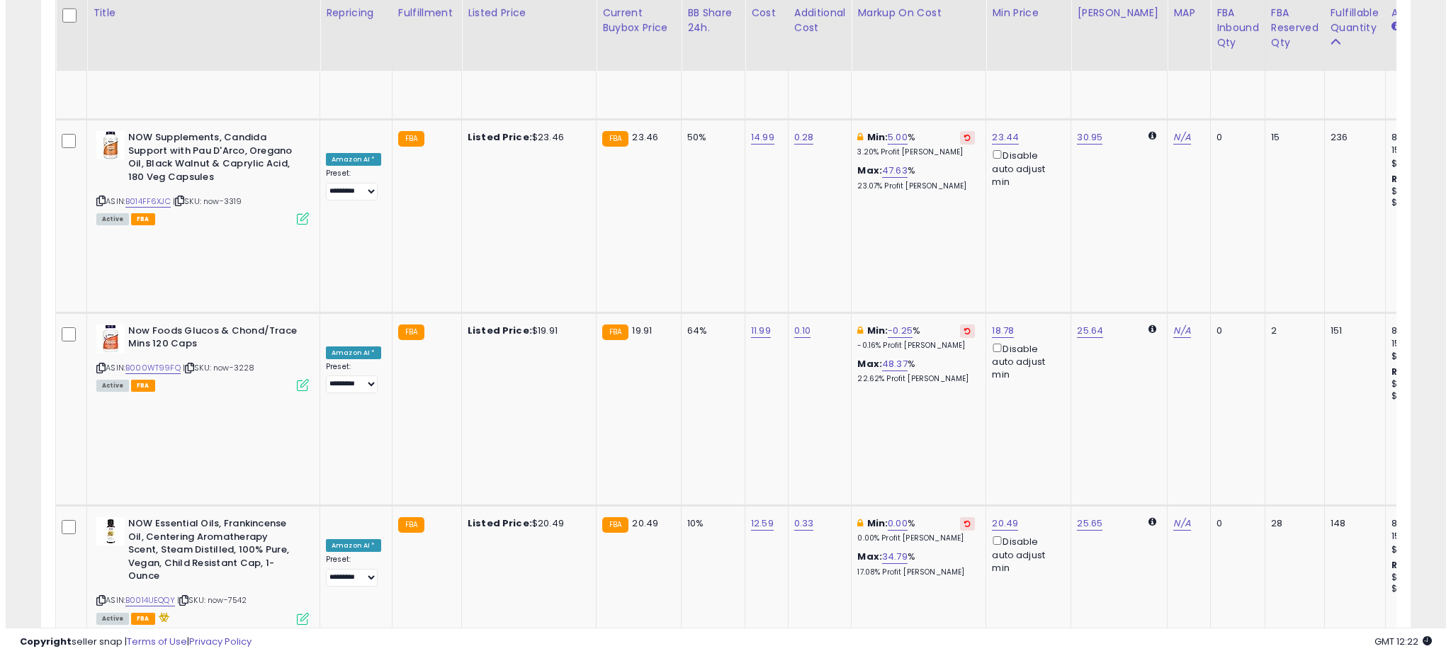
scroll to position [291, 801]
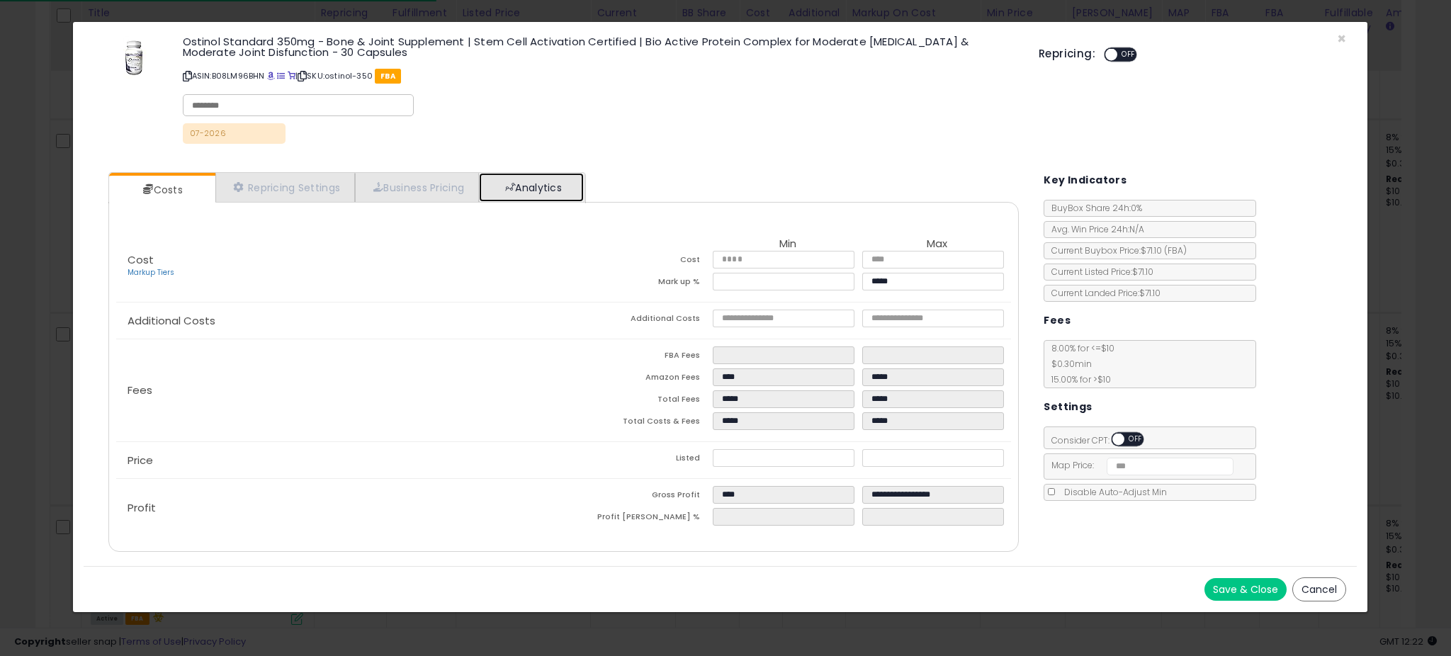
click at [541, 180] on link "Analytics" at bounding box center [531, 187] width 105 height 29
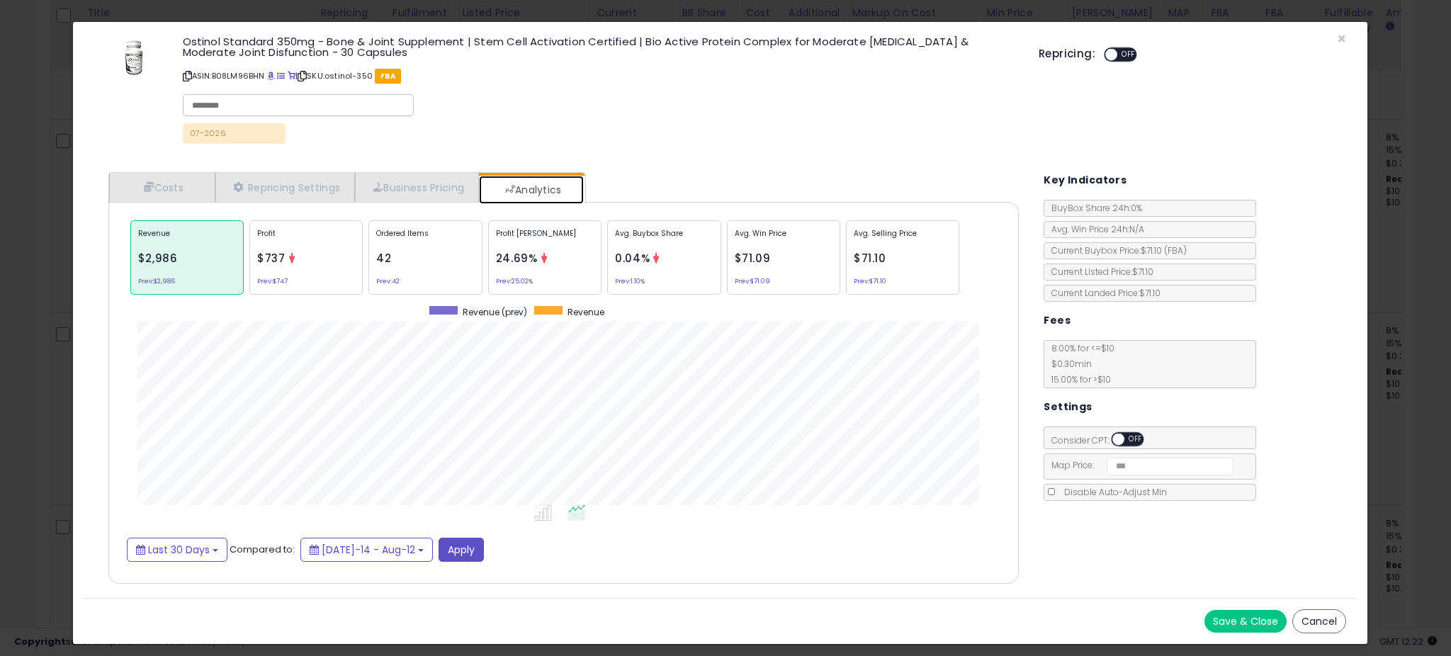
scroll to position [436, 939]
click at [617, 247] on p "Avg. Buybox Share" at bounding box center [664, 238] width 98 height 21
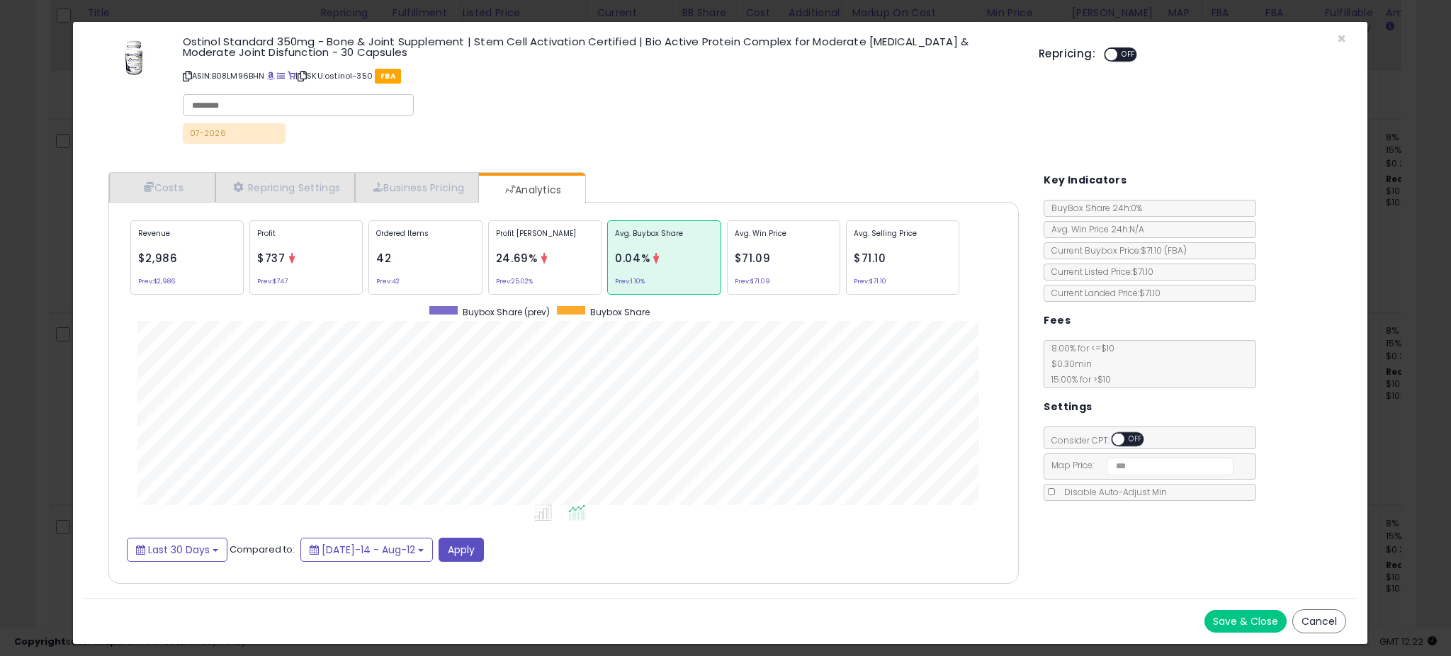
click at [64, 364] on div "× Close Ostinol Standard 350mg - Bone & Joint Supplement | Stem Cell Activation…" at bounding box center [725, 328] width 1451 height 656
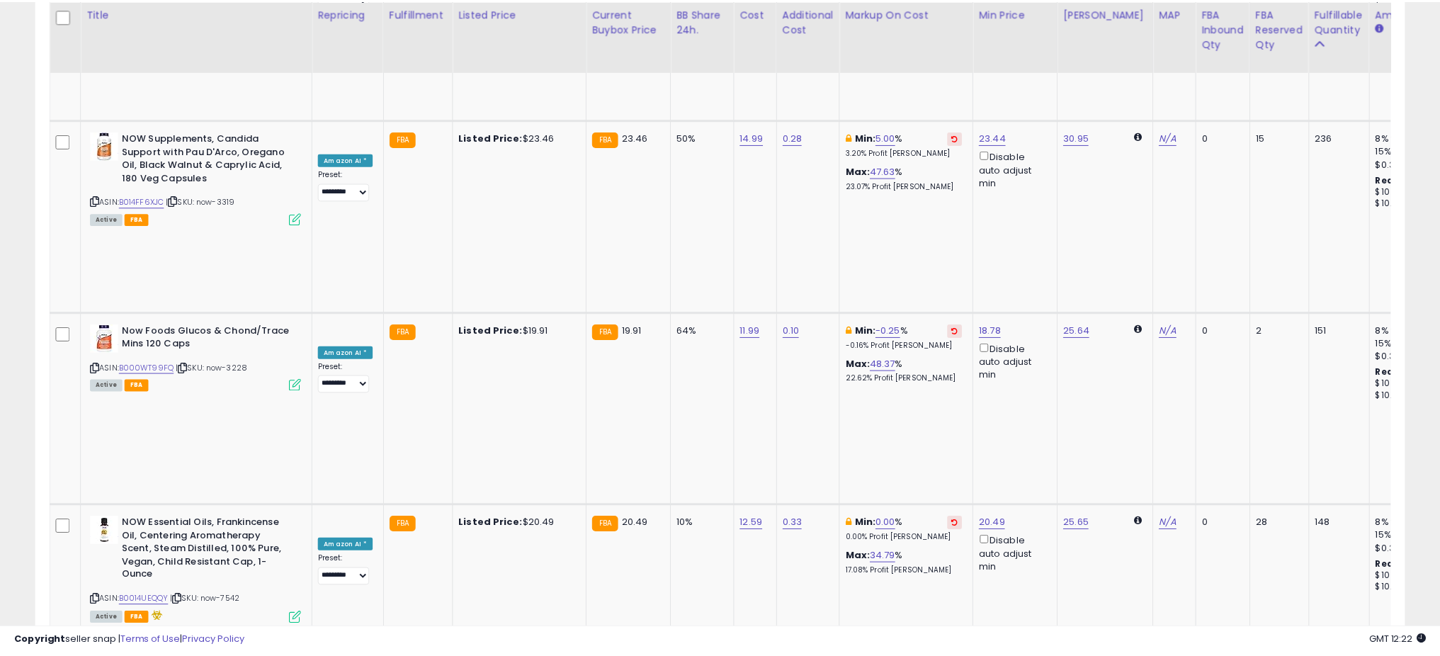
scroll to position [708266, 707762]
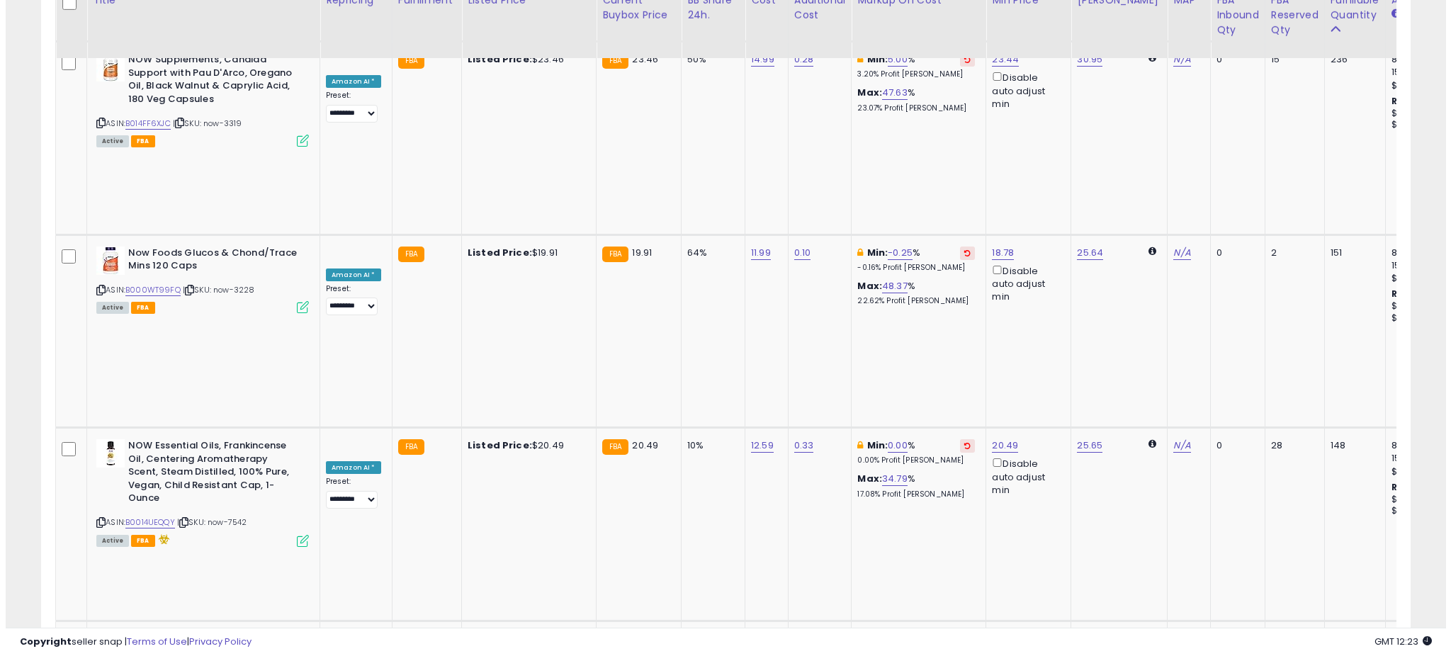
scroll to position [1769, 0]
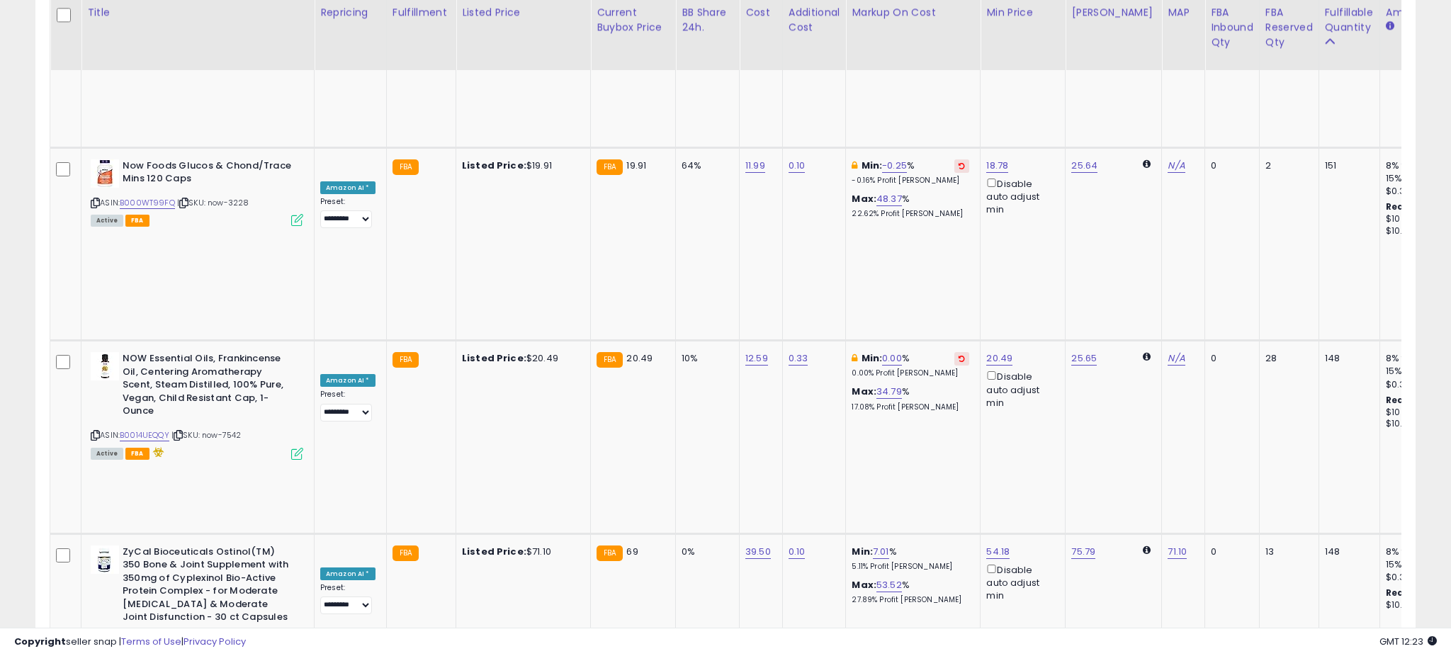
scroll to position [291, 801]
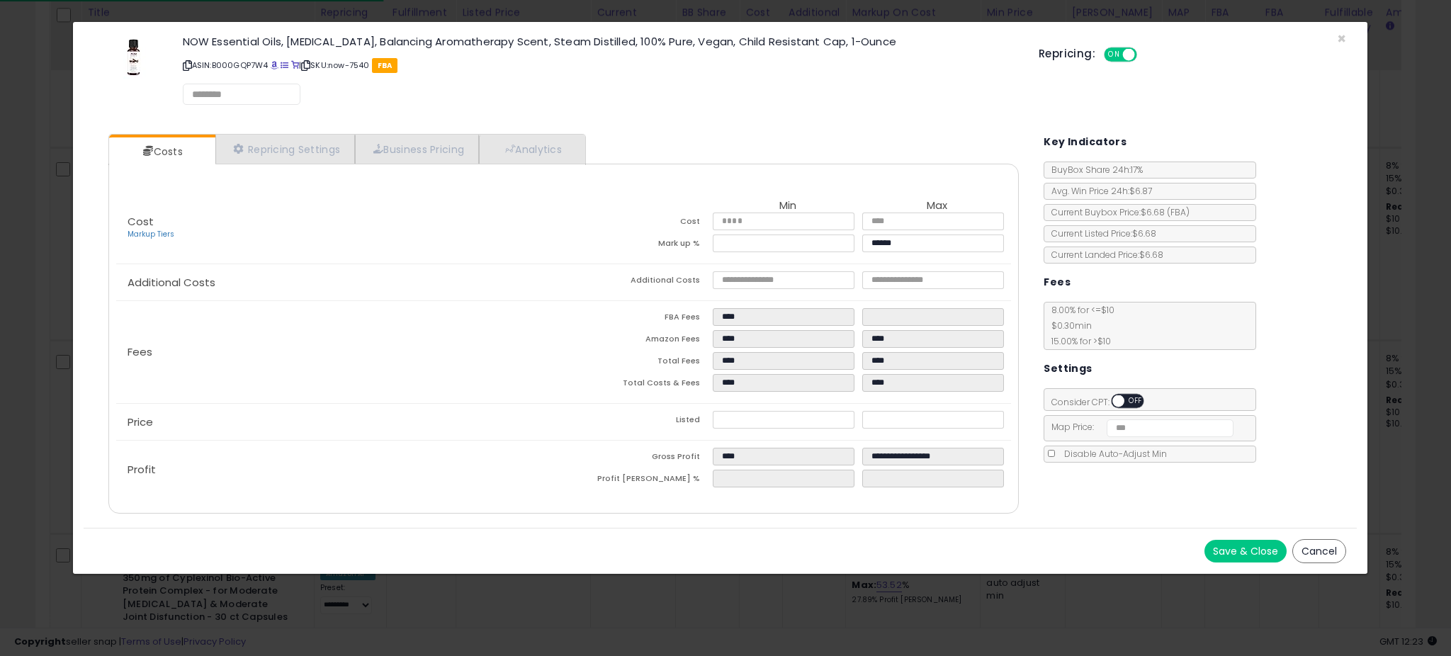
click at [600, 154] on div "Costs Repricing Settings Business Pricing Analytics" at bounding box center [563, 324] width 911 height 380
click at [584, 148] on link "Analytics" at bounding box center [531, 149] width 105 height 29
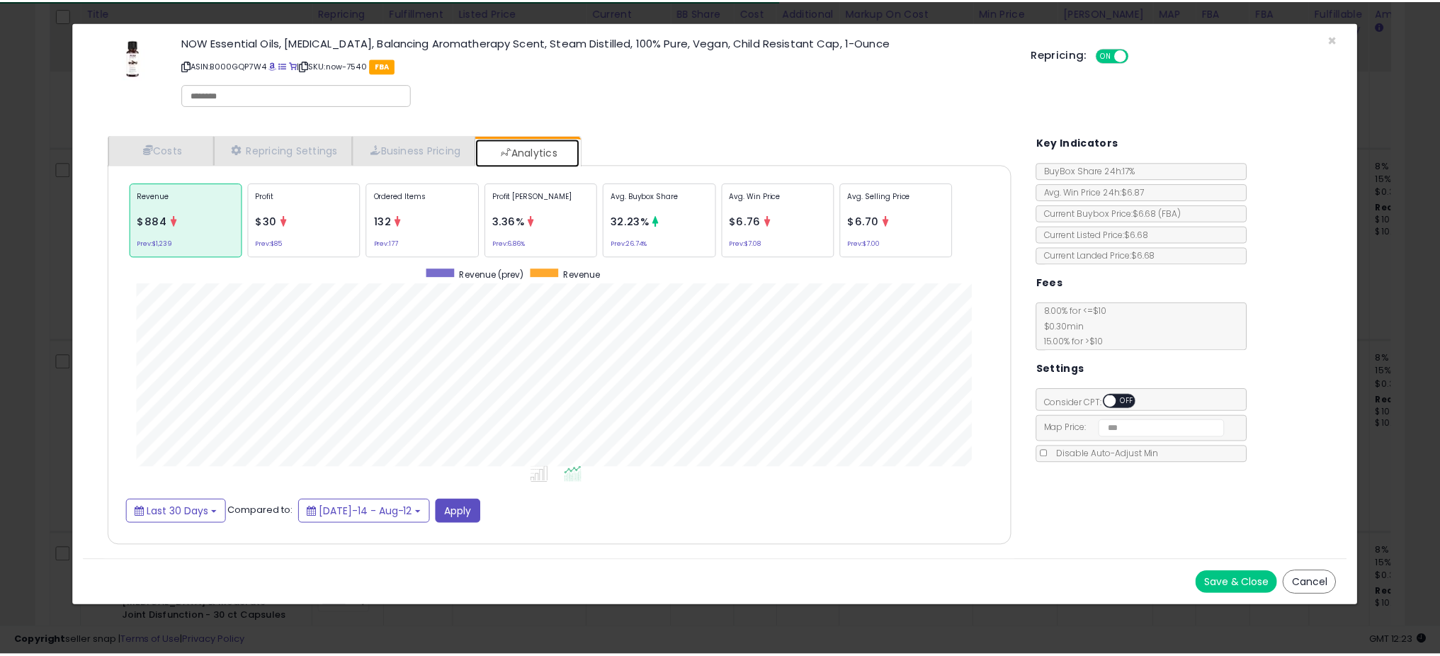
scroll to position [436, 939]
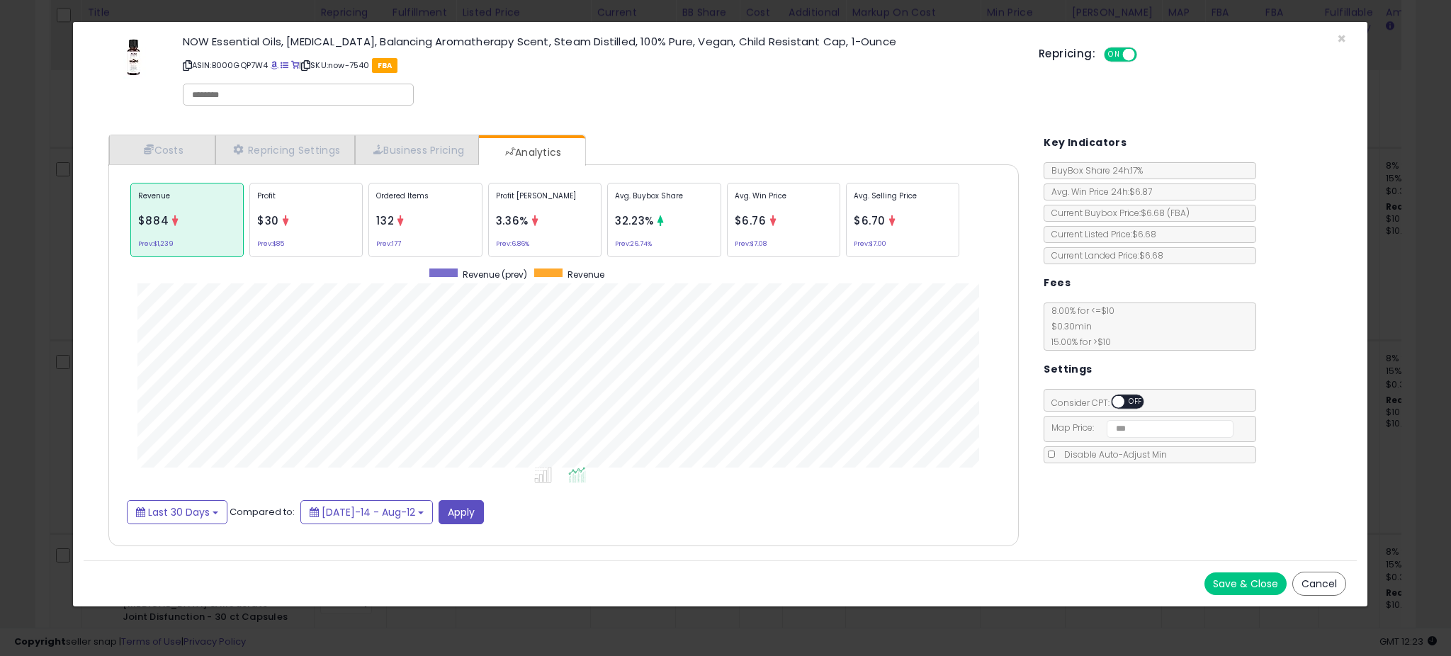
click at [26, 286] on div "× Close NOW Essential Oils, [MEDICAL_DATA], Balancing Aromatherapy Scent, Steam…" at bounding box center [725, 328] width 1451 height 656
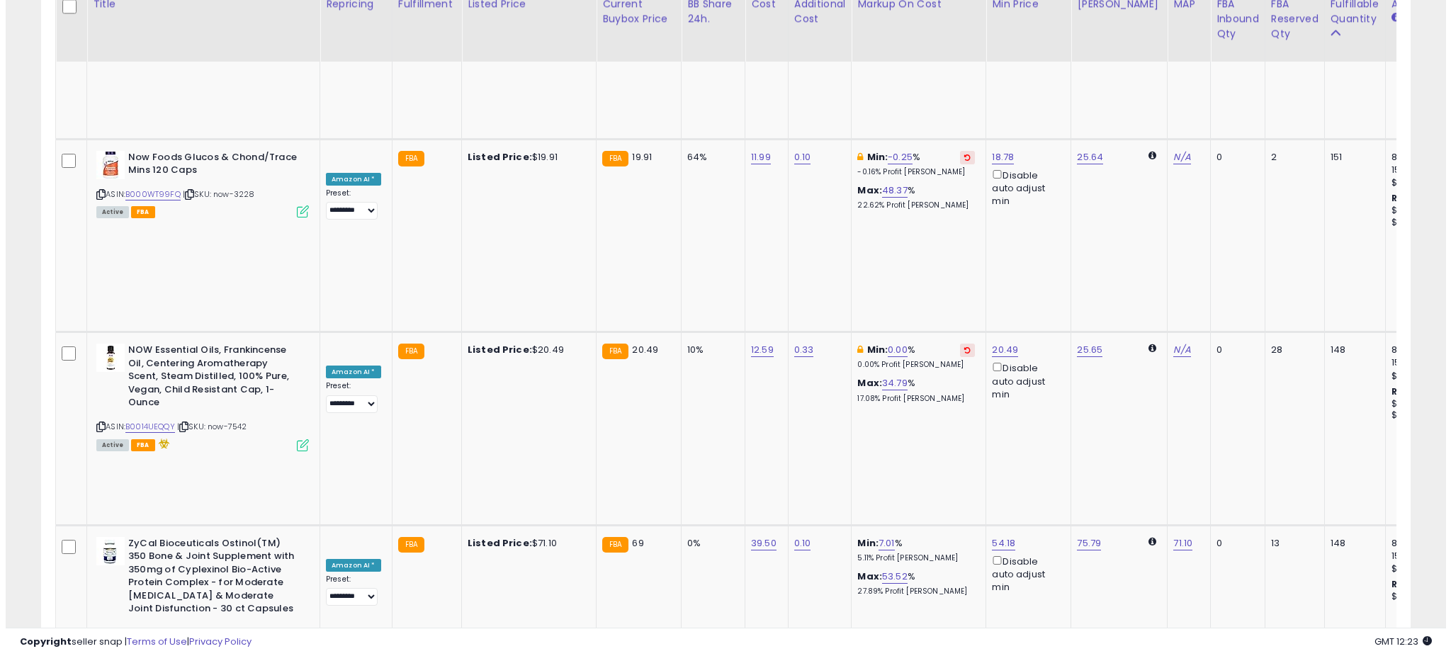
scroll to position [1870, 0]
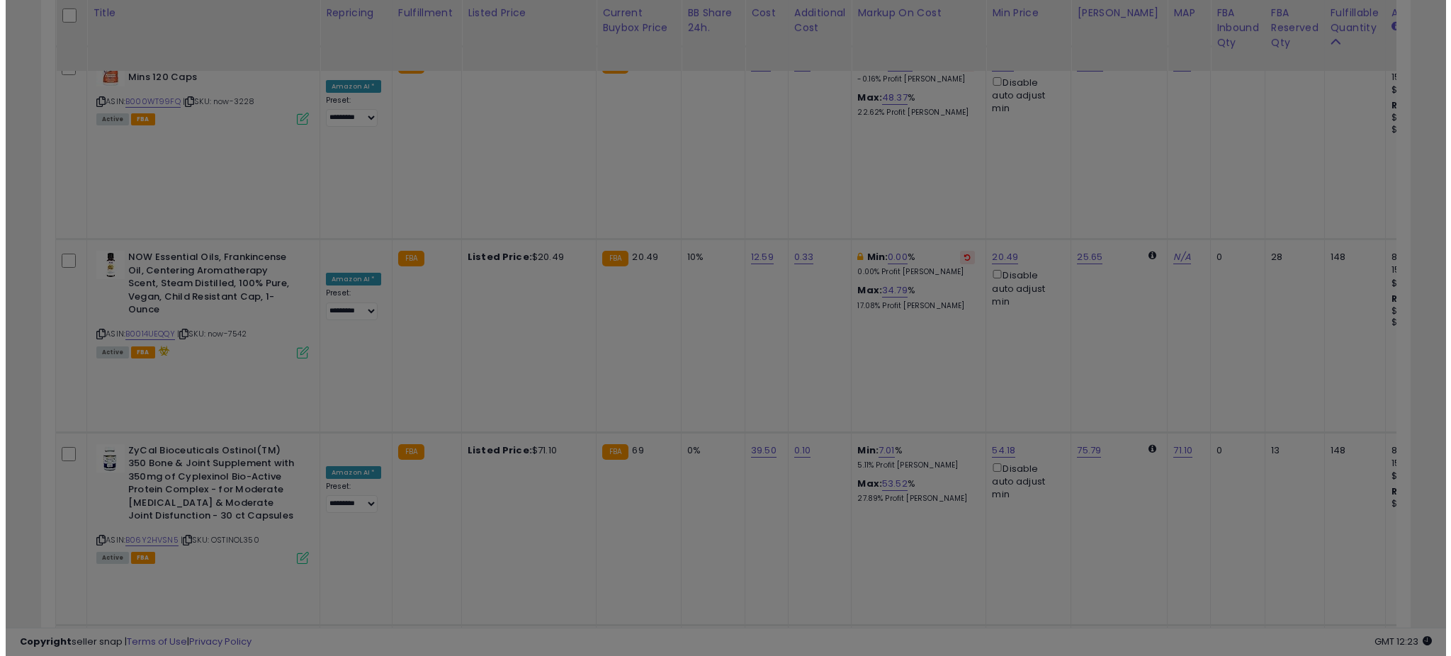
scroll to position [291, 801]
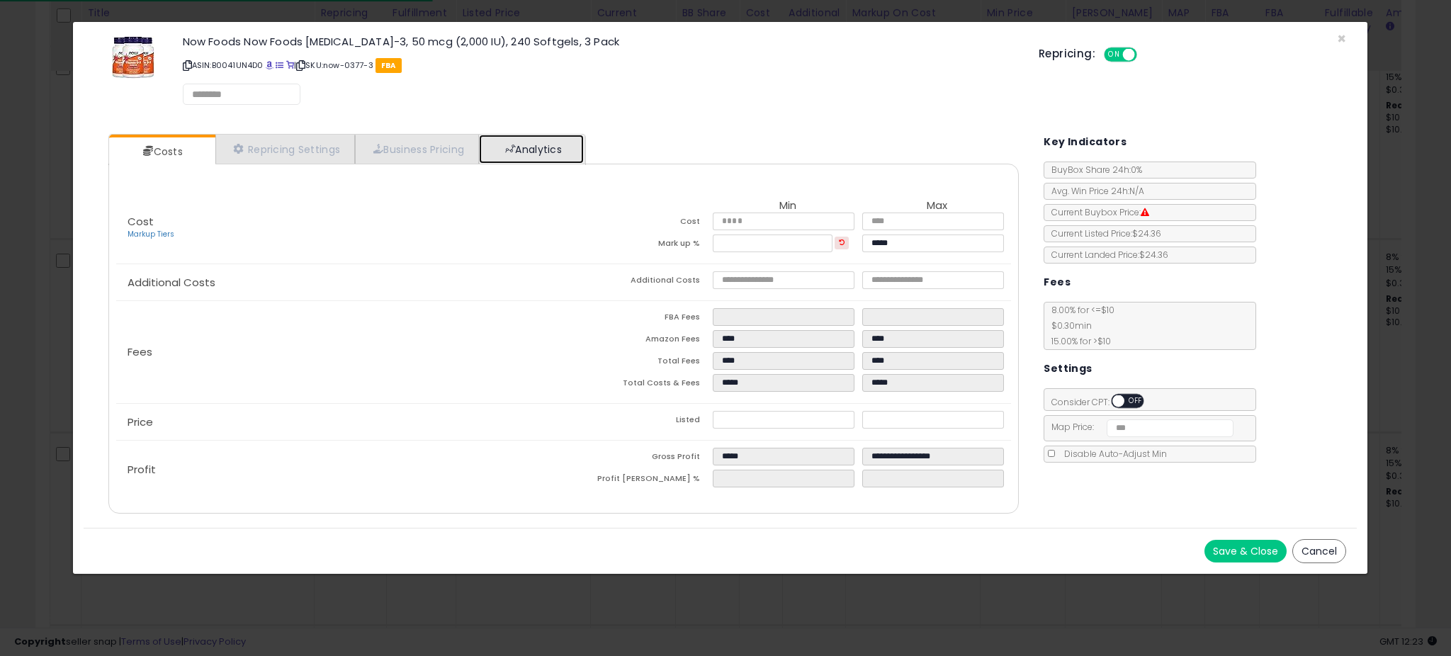
click at [504, 161] on link "Analytics" at bounding box center [531, 149] width 105 height 29
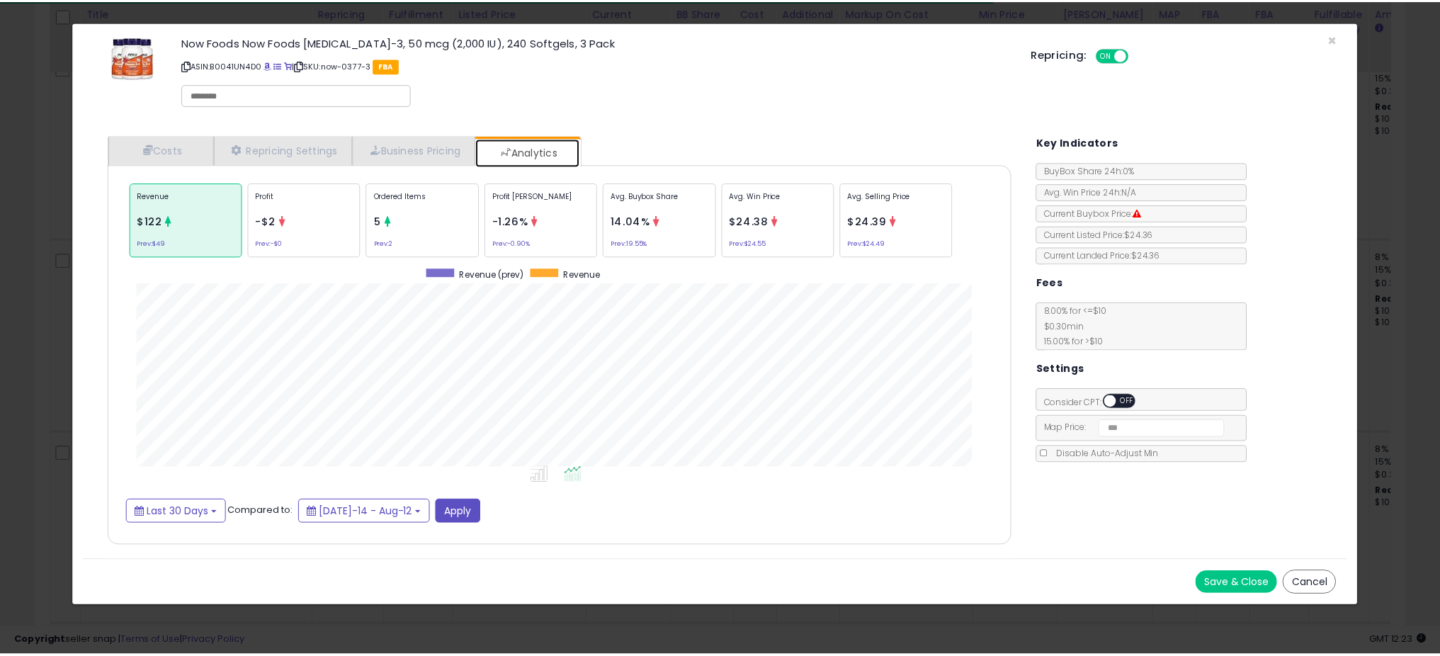
scroll to position [436, 939]
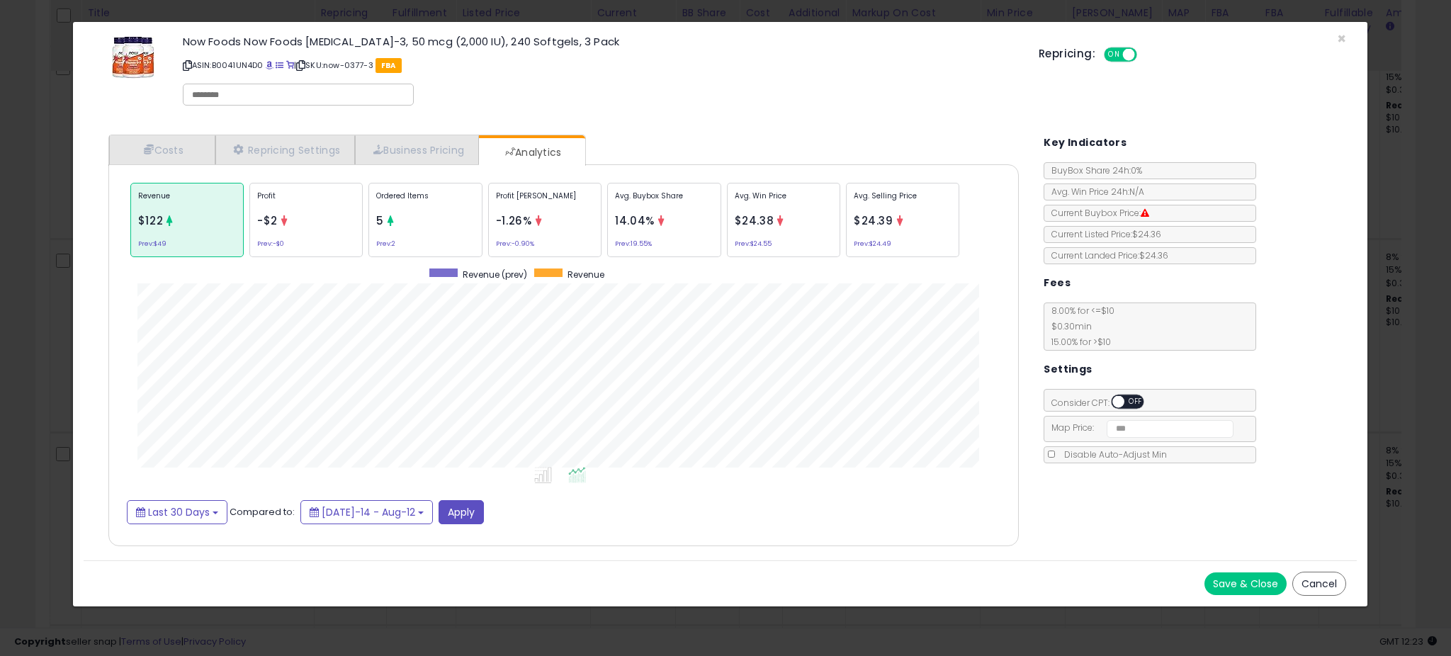
click at [52, 286] on div "× Close Now Foods Now Foods [MEDICAL_DATA]-3, 50 mcg (2,000 IU), 240 Softgels, …" at bounding box center [725, 328] width 1451 height 656
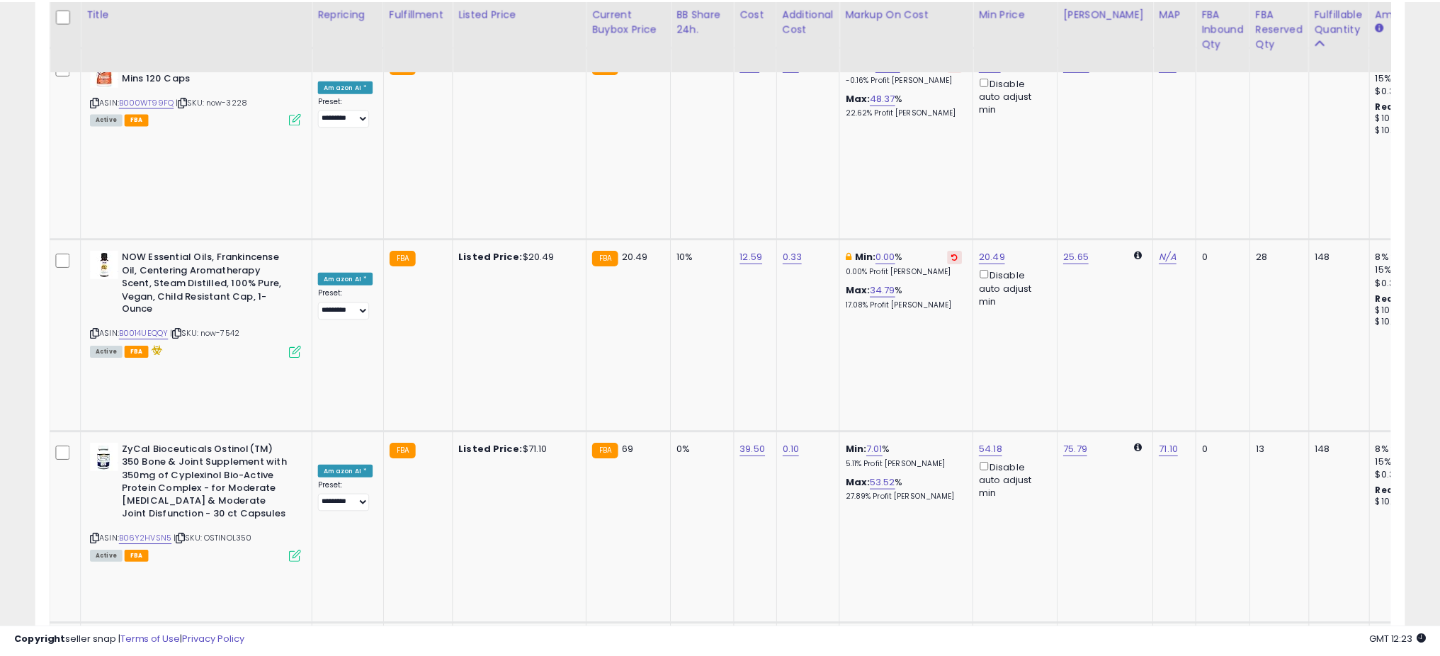
scroll to position [708266, 707762]
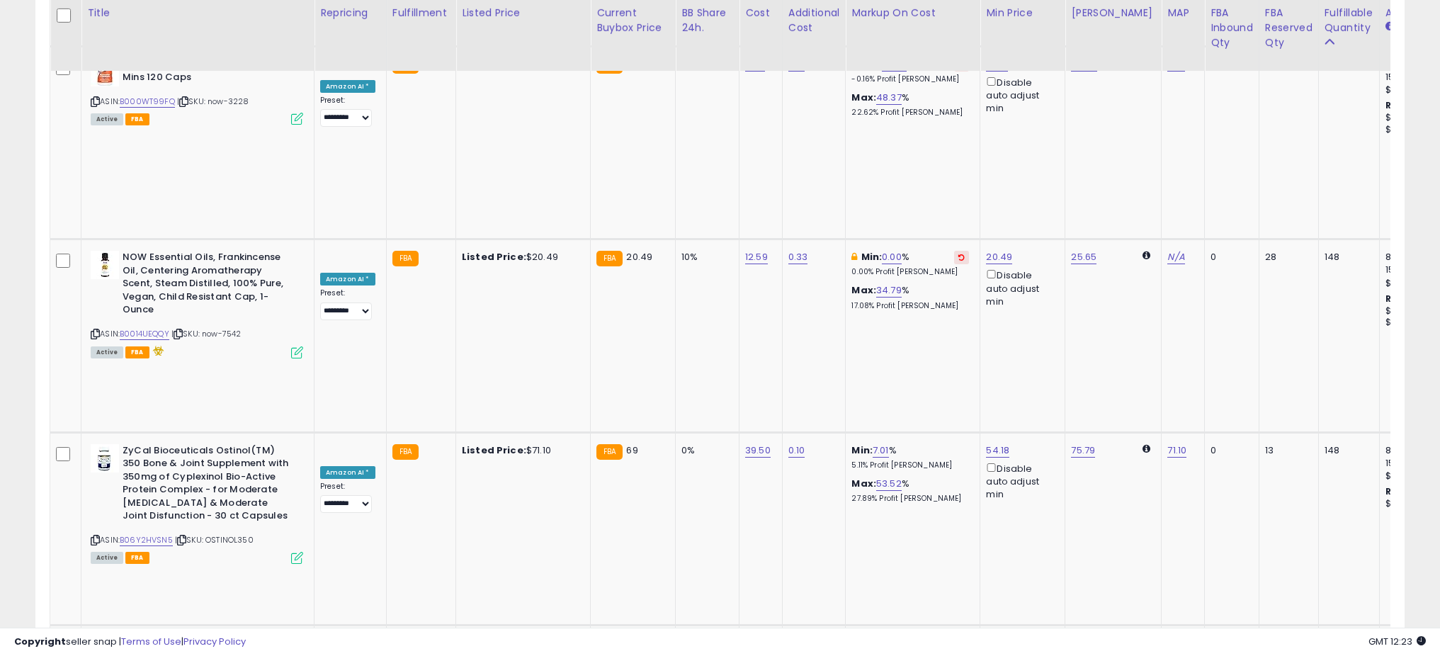
click at [1012, 184] on input "*****" at bounding box center [961, 179] width 126 height 24
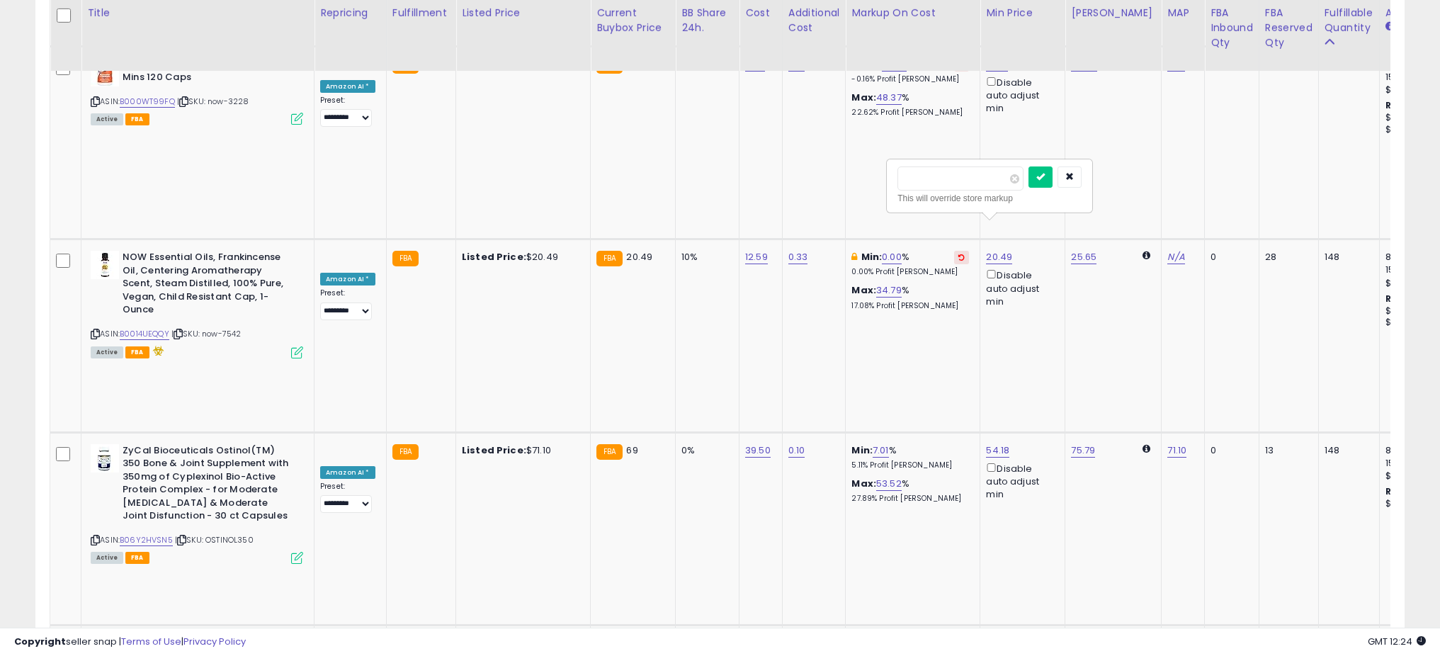
click at [1012, 184] on input "*****" at bounding box center [961, 179] width 126 height 24
click at [1012, 184] on input "****" at bounding box center [961, 179] width 126 height 24
click at [1012, 184] on input "*****" at bounding box center [961, 179] width 126 height 24
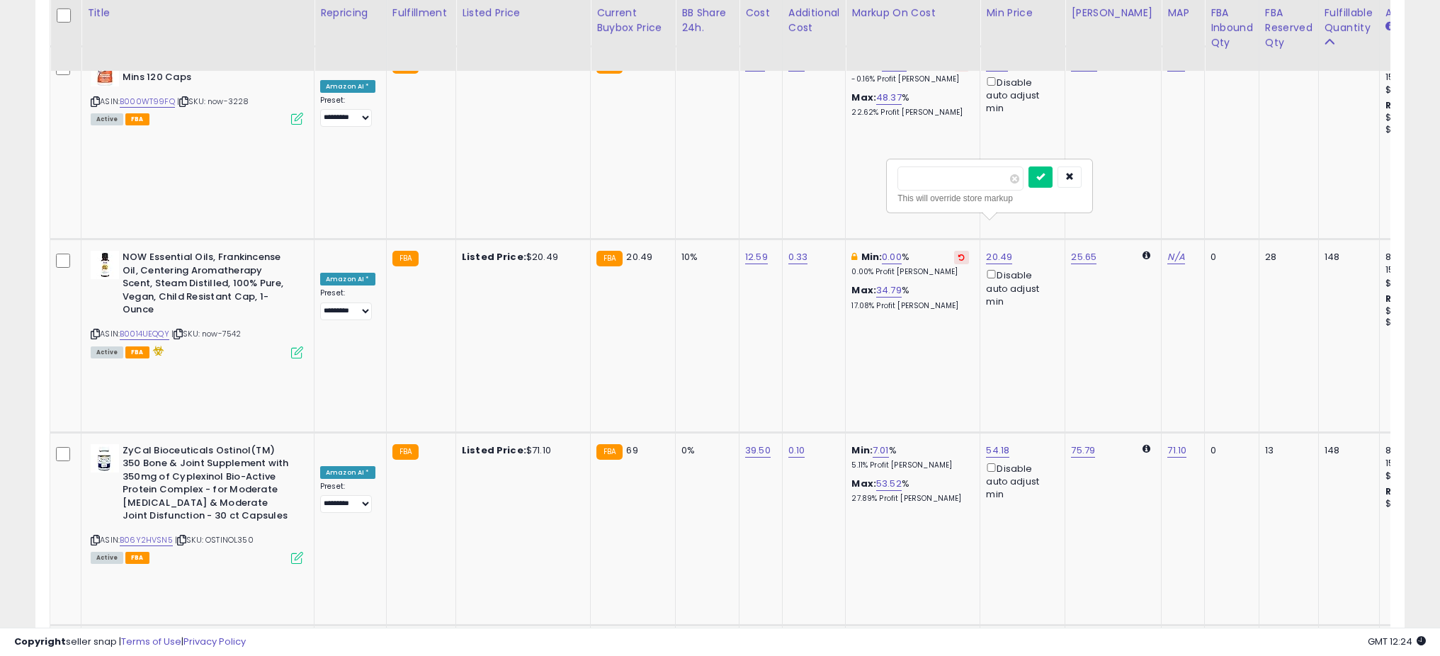
type input "*****"
click at [1012, 184] on input "*****" at bounding box center [961, 179] width 126 height 24
click at [1045, 177] on icon "submit" at bounding box center [1041, 176] width 9 height 9
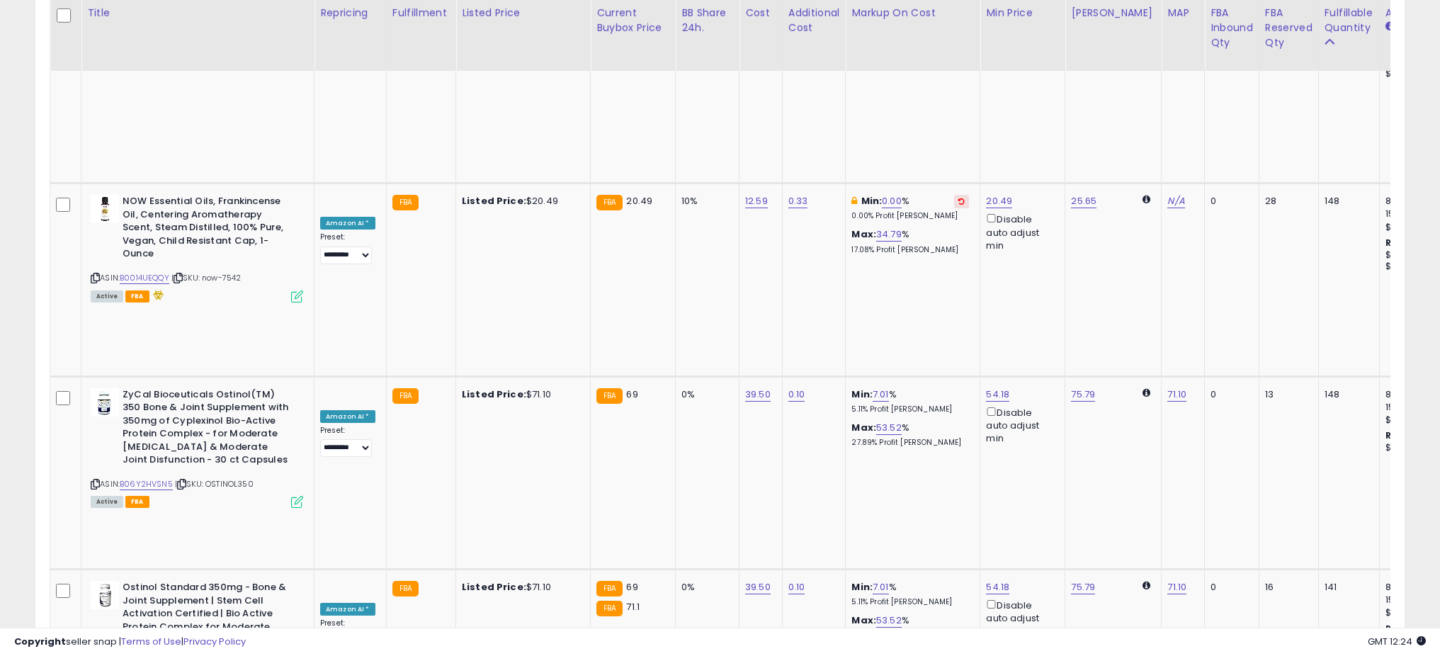
scroll to position [1938, 0]
